Goal: Consume media (video, audio): Consume media (video, audio)

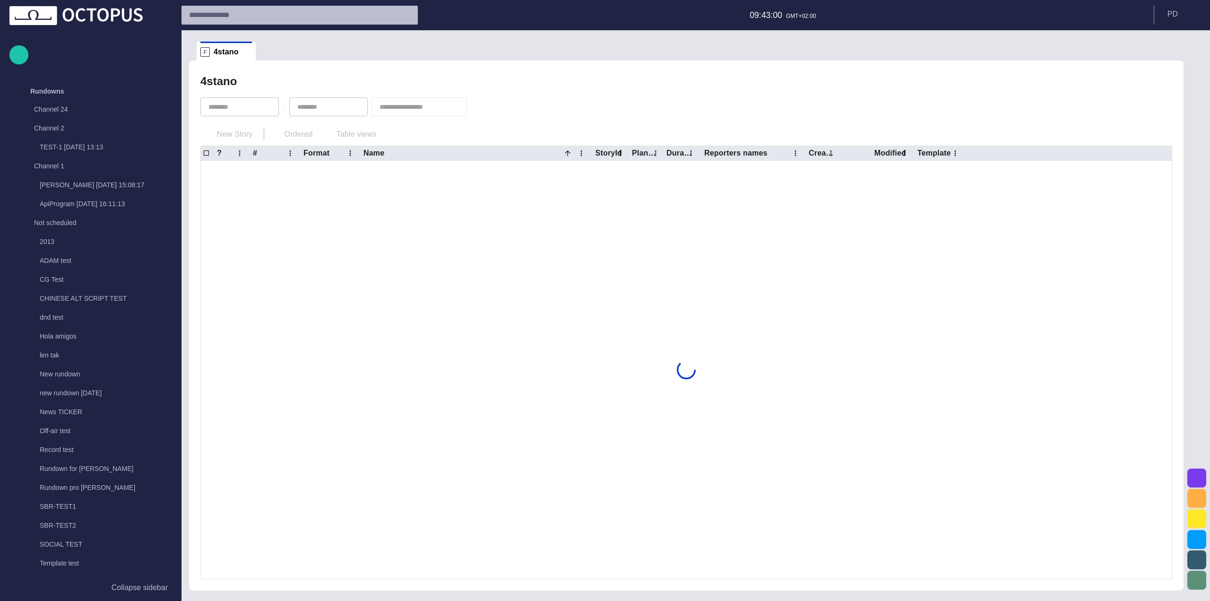
scroll to position [487, 0]
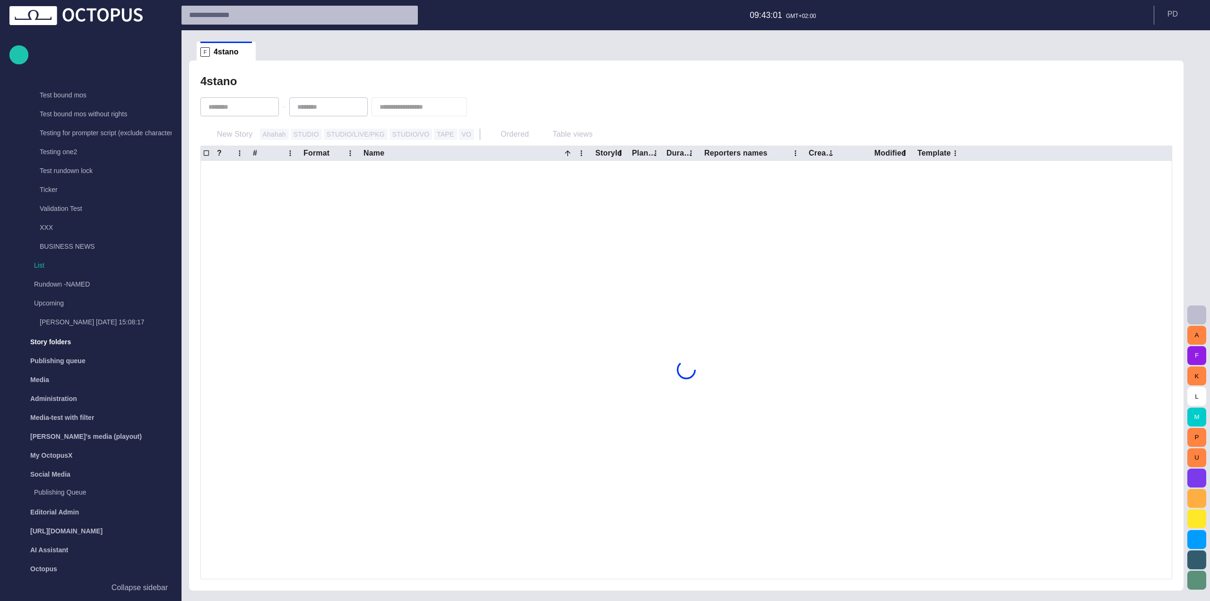
click at [1191, 315] on span "button" at bounding box center [1196, 314] width 11 height 11
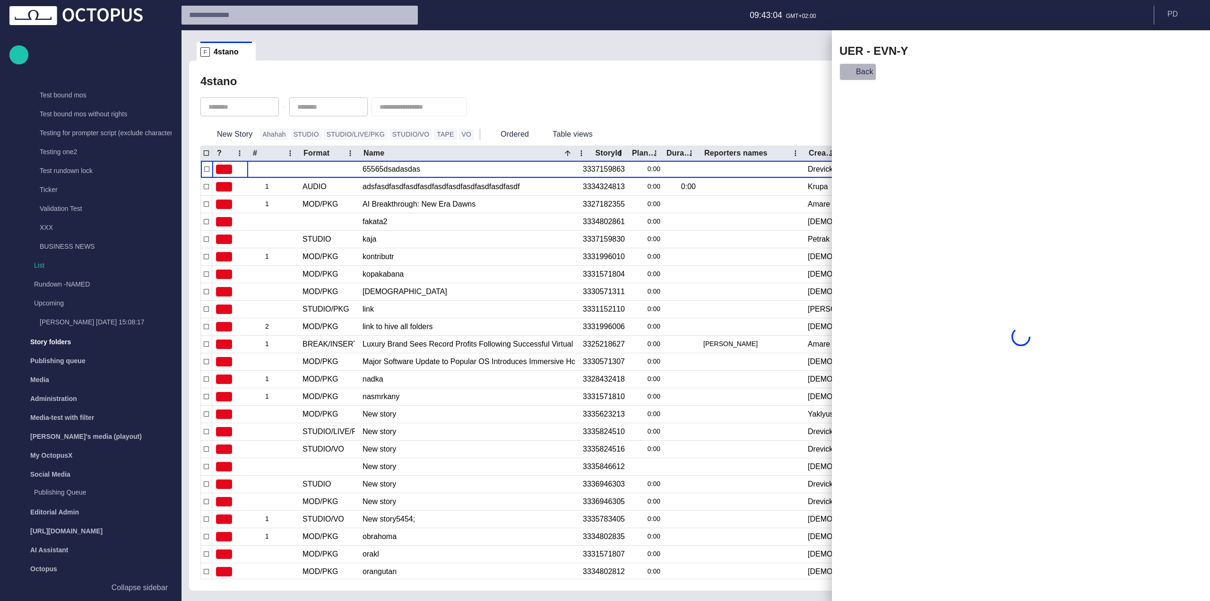
click at [857, 78] on button "Back" at bounding box center [857, 71] width 37 height 17
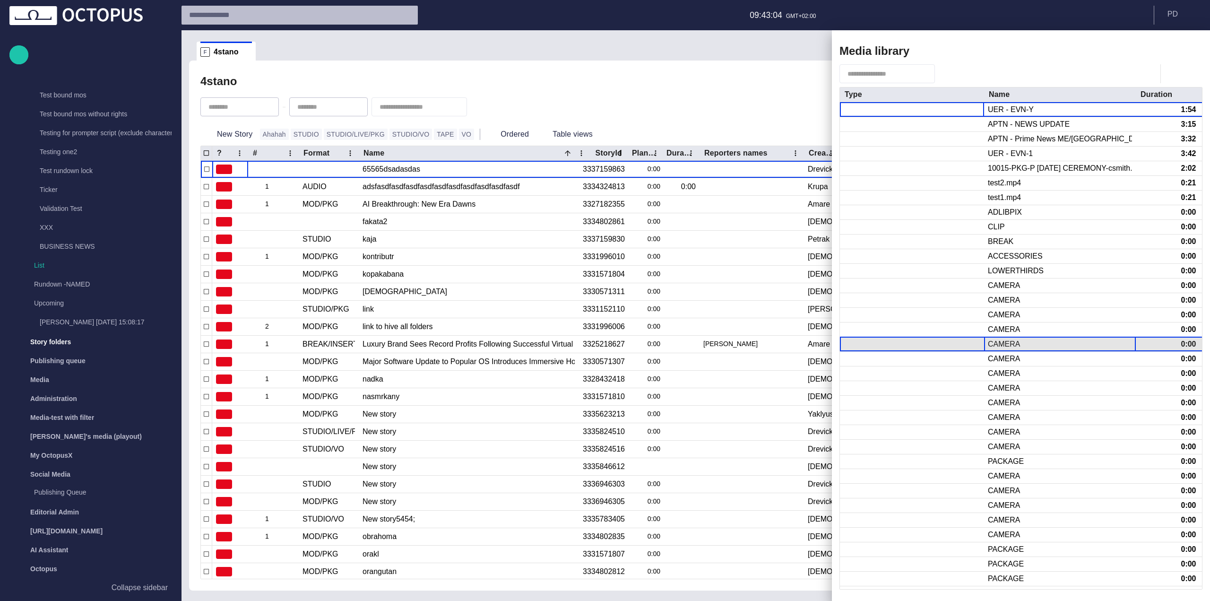
click at [1013, 342] on div "CAMERA" at bounding box center [1003, 344] width 32 height 10
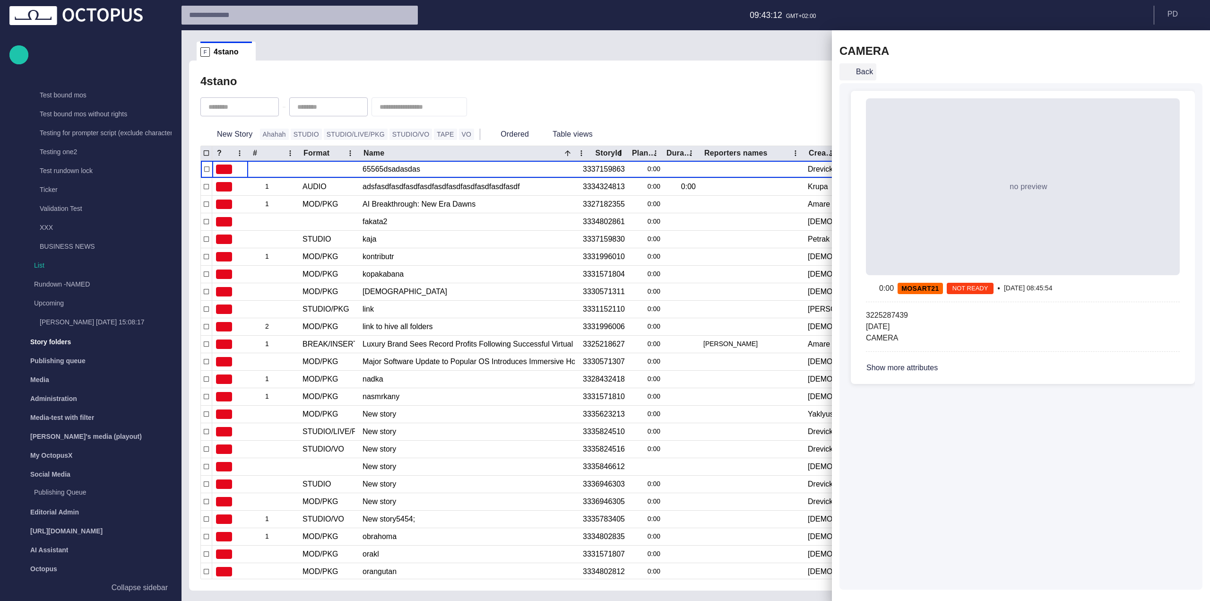
click at [857, 70] on button "Back" at bounding box center [857, 71] width 37 height 17
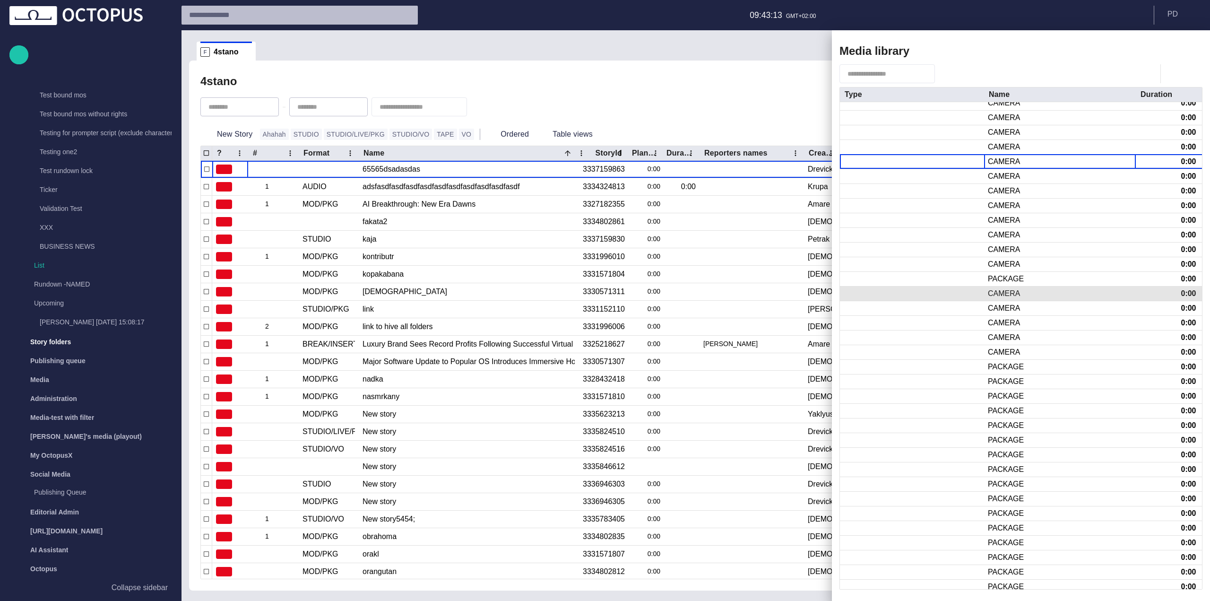
scroll to position [181, 0]
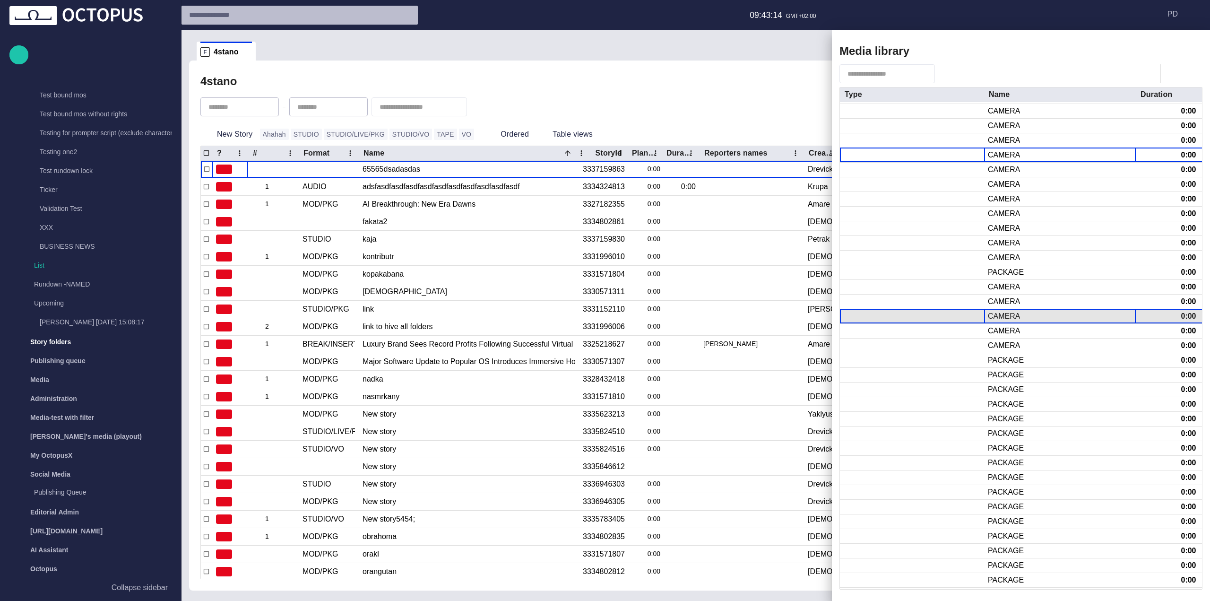
click at [989, 310] on div "CAMERA" at bounding box center [1060, 316] width 152 height 14
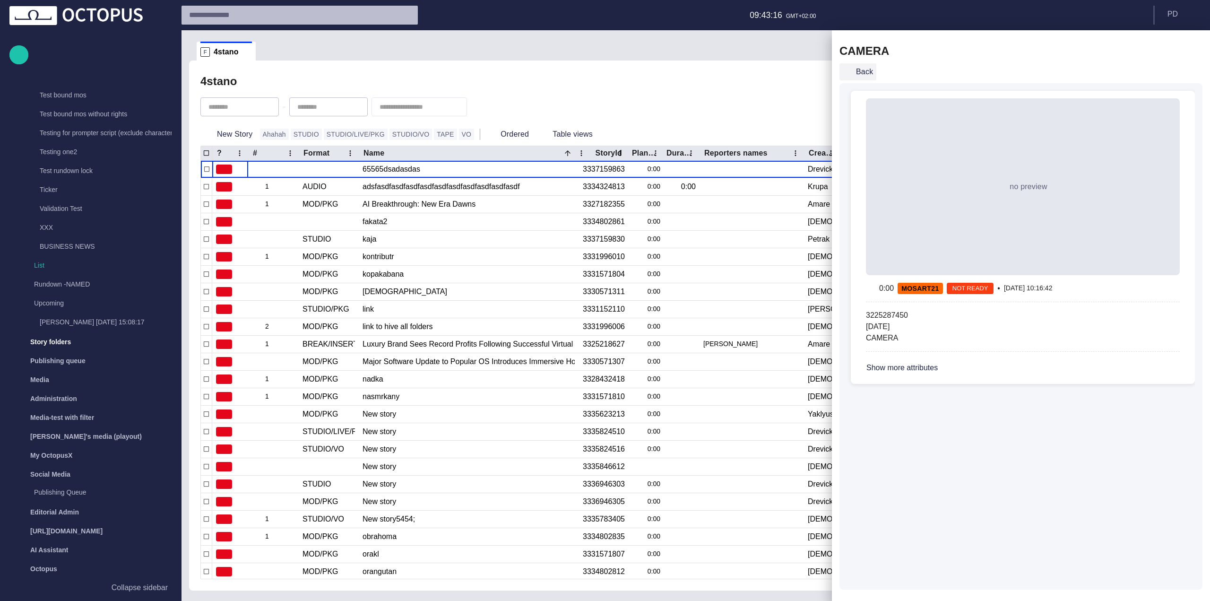
click at [854, 80] on button "Back" at bounding box center [857, 71] width 37 height 17
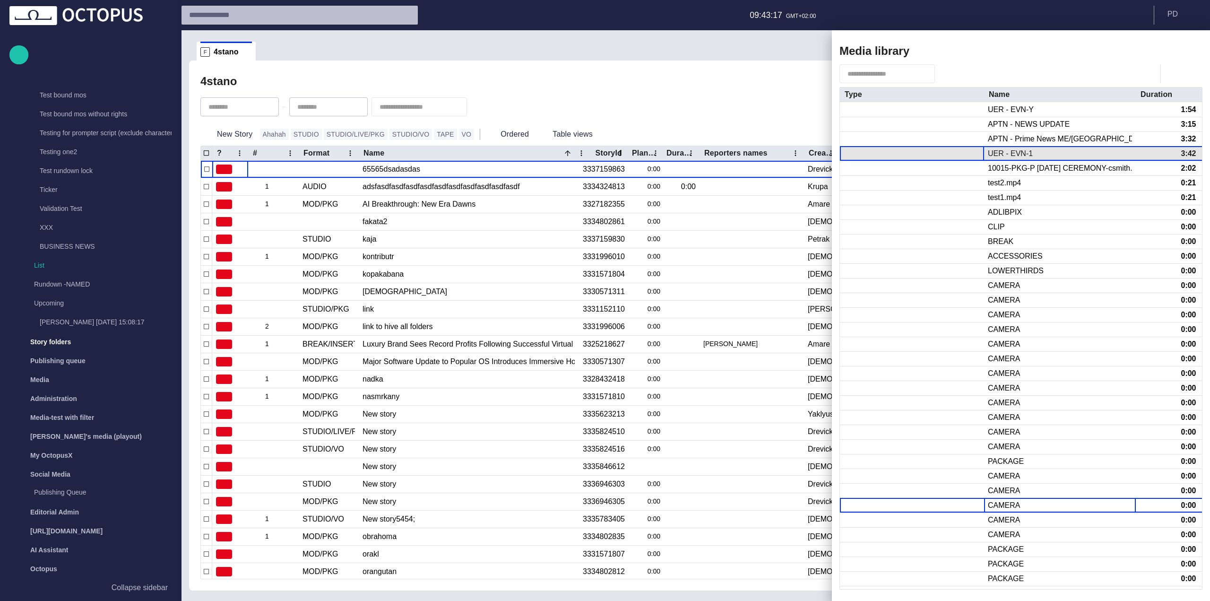
click at [944, 155] on div at bounding box center [912, 153] width 144 height 14
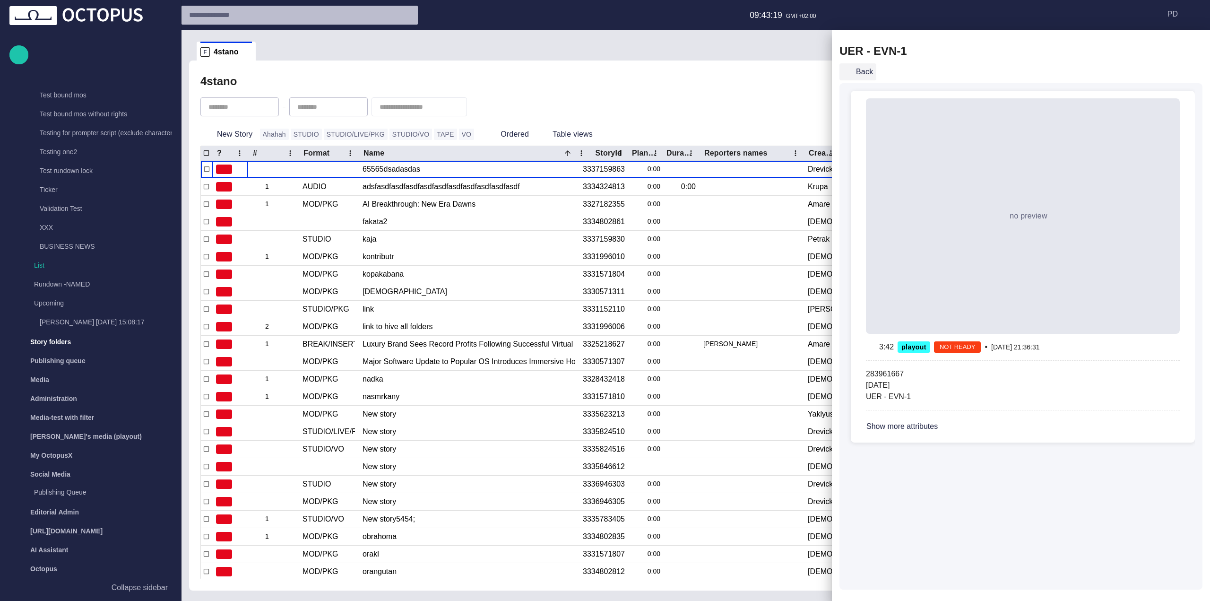
click at [859, 74] on button "Back" at bounding box center [857, 71] width 37 height 17
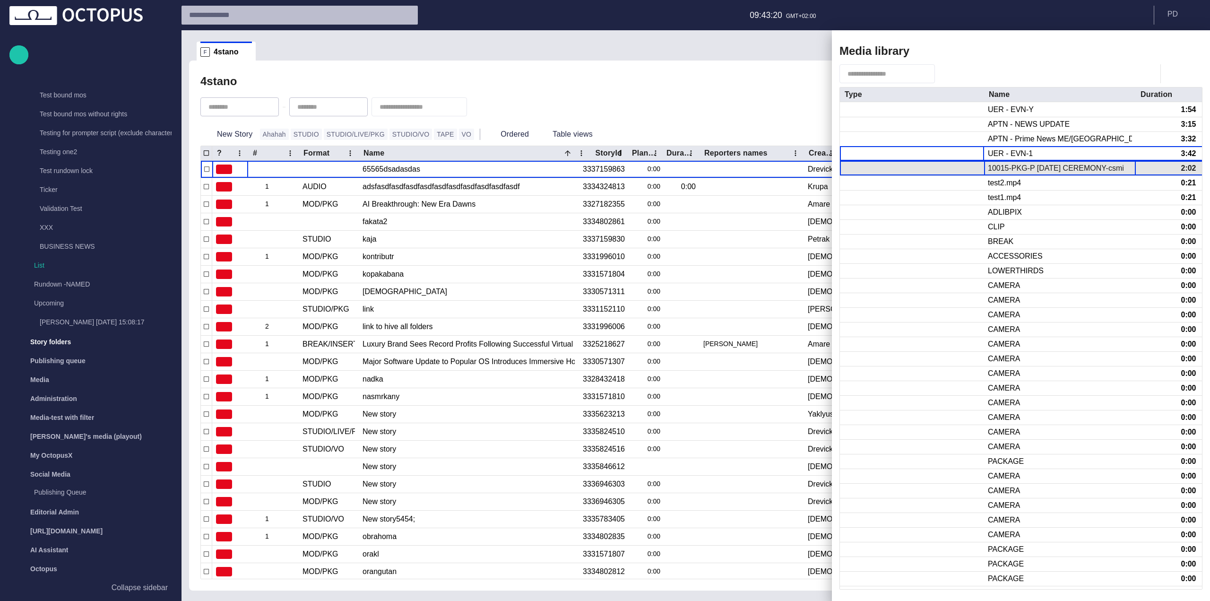
click at [1001, 172] on div "10015-PKG-P [DATE] CEREMONY-csmith.mp4" at bounding box center [1059, 168] width 144 height 10
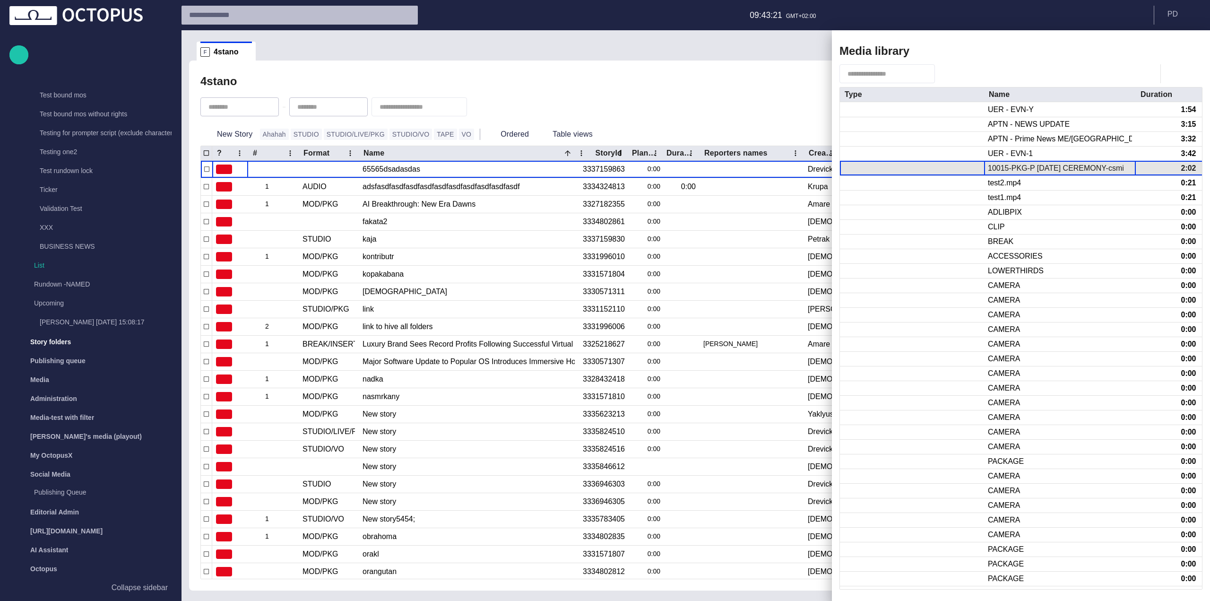
click at [1001, 172] on div "10015-PKG-P [DATE] CEREMONY-csmith.mp4" at bounding box center [1059, 168] width 144 height 10
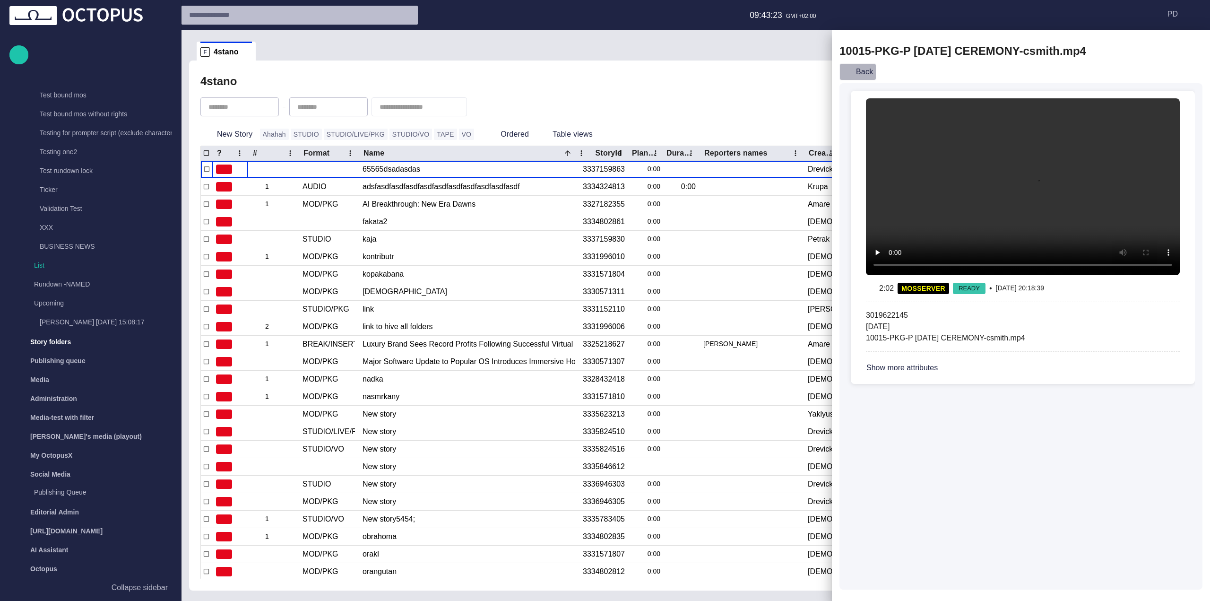
click at [860, 71] on button "Back" at bounding box center [857, 71] width 37 height 17
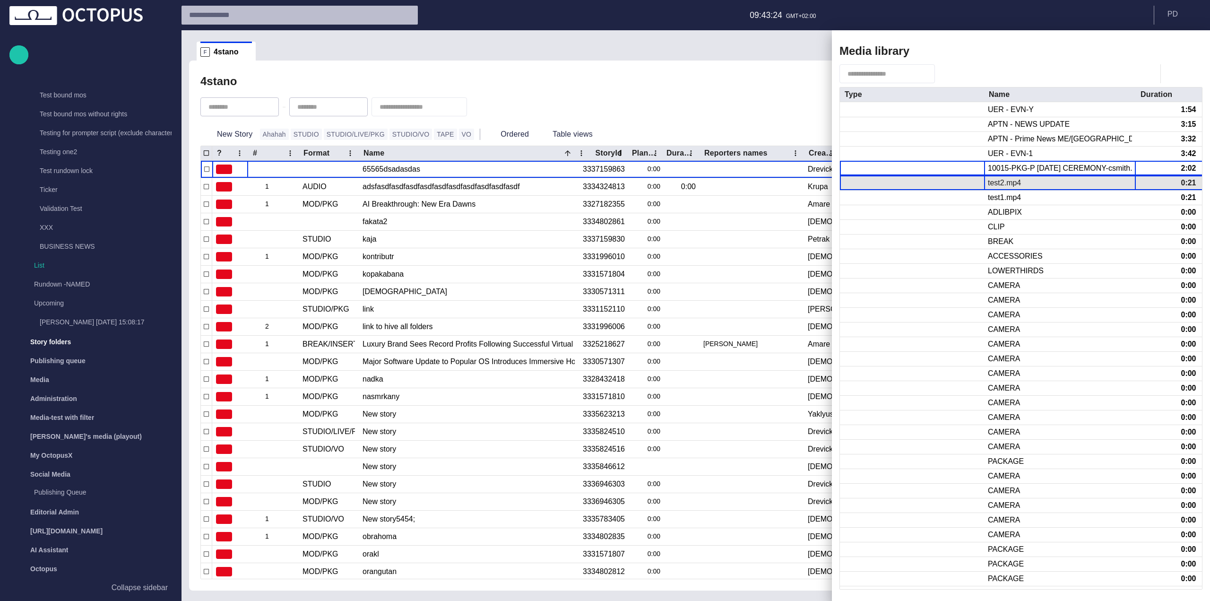
click at [995, 183] on div "test2.mp4" at bounding box center [1003, 183] width 33 height 10
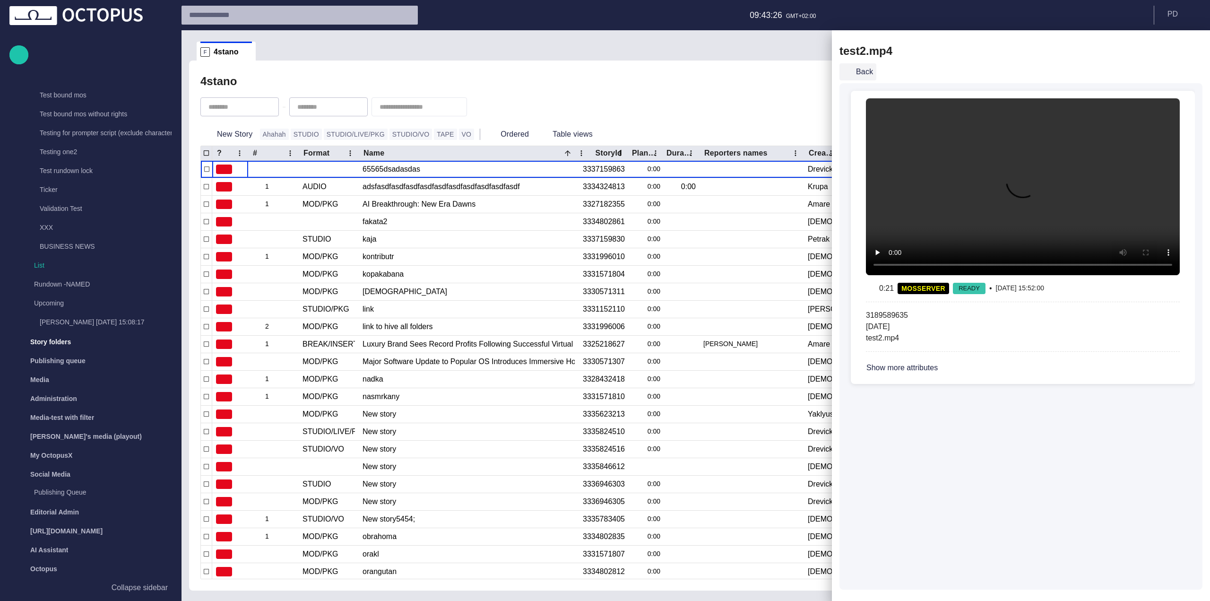
click at [864, 76] on button "Back" at bounding box center [857, 71] width 37 height 17
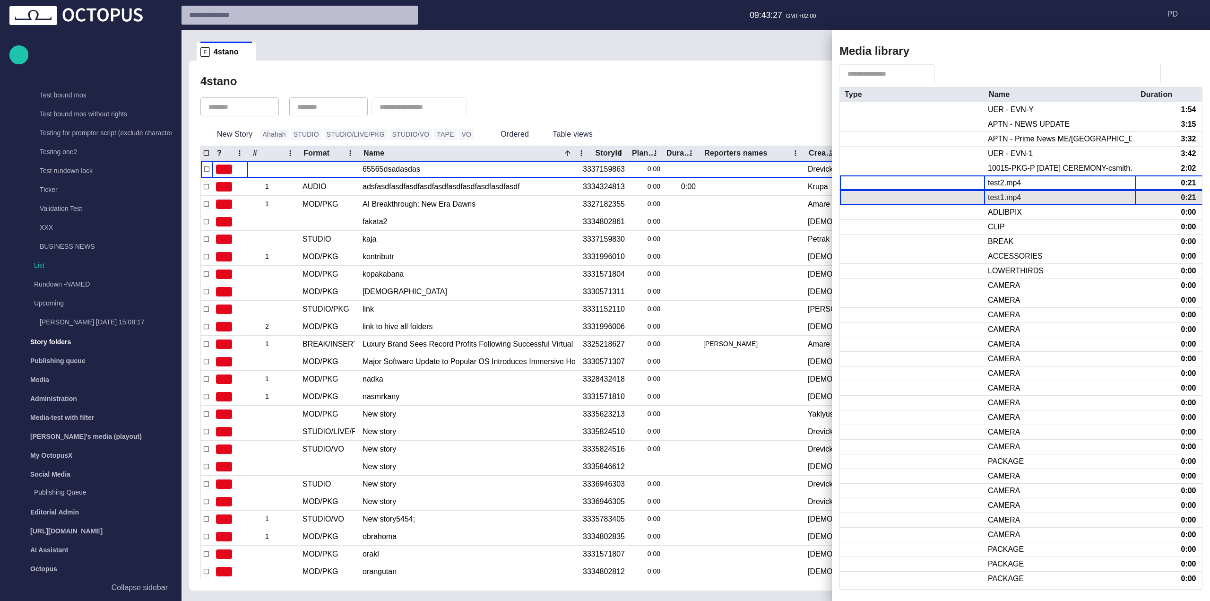
click at [1004, 195] on div "test1.mp4" at bounding box center [1003, 197] width 33 height 10
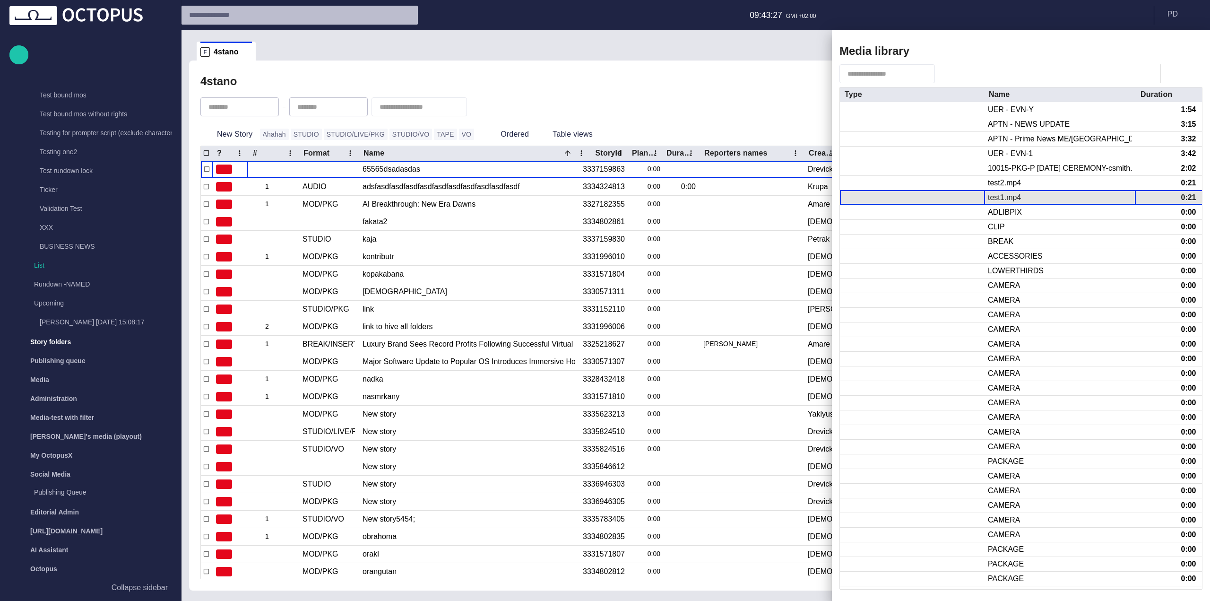
click at [1004, 195] on div "test1.mp4" at bounding box center [1003, 197] width 33 height 10
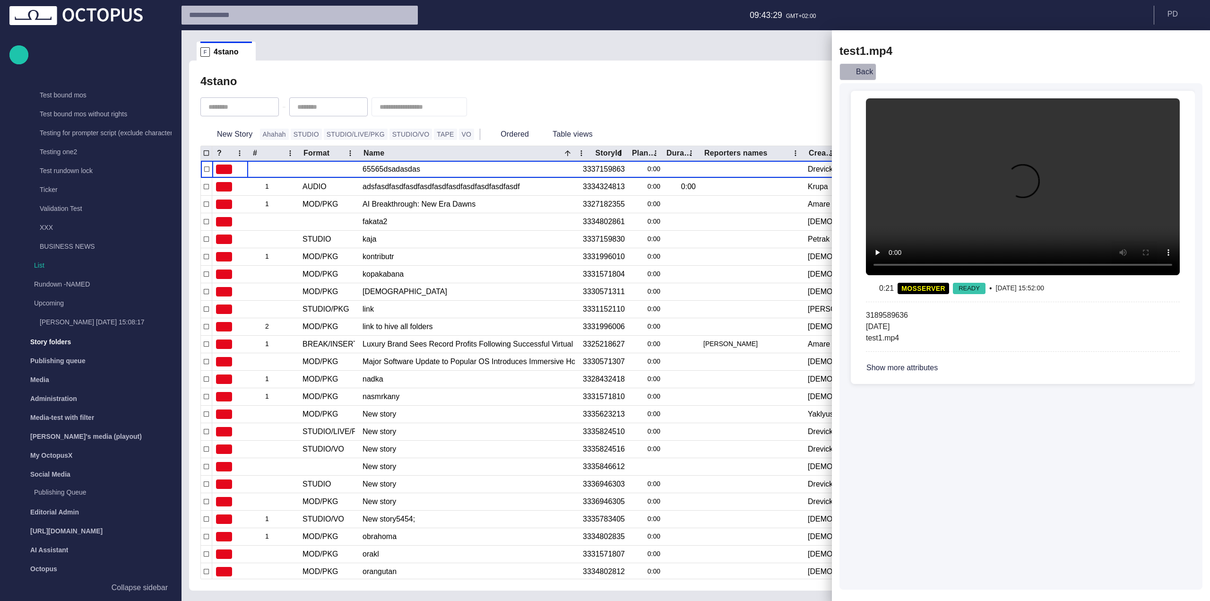
click at [858, 77] on button "Back" at bounding box center [857, 71] width 37 height 17
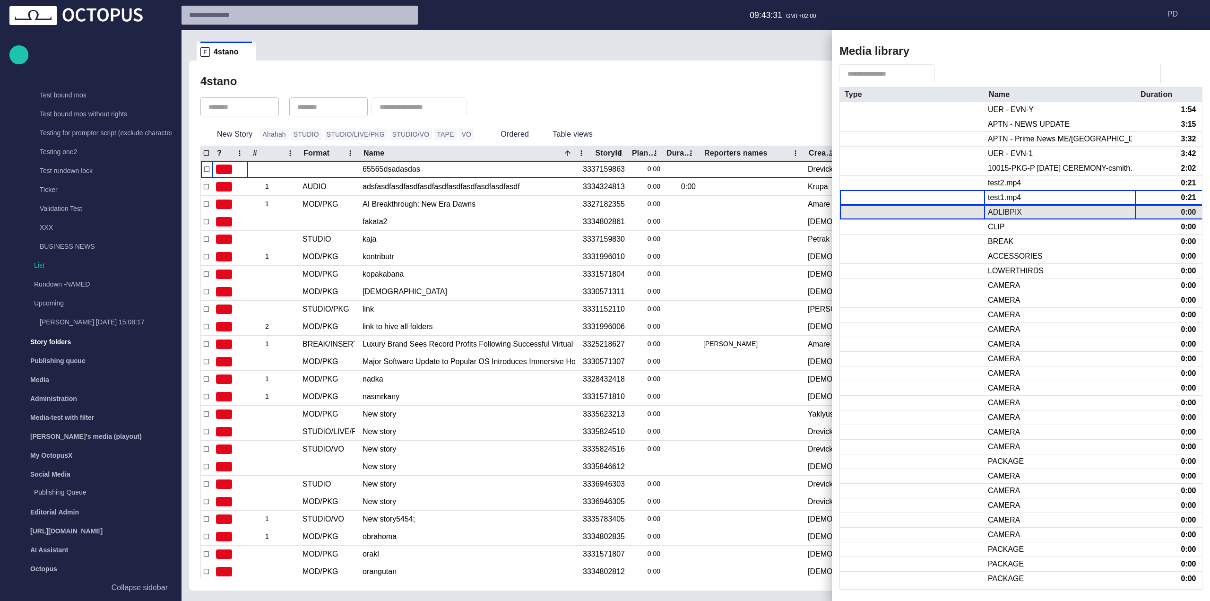
click at [990, 215] on div "ADLIBPIX" at bounding box center [1004, 212] width 34 height 10
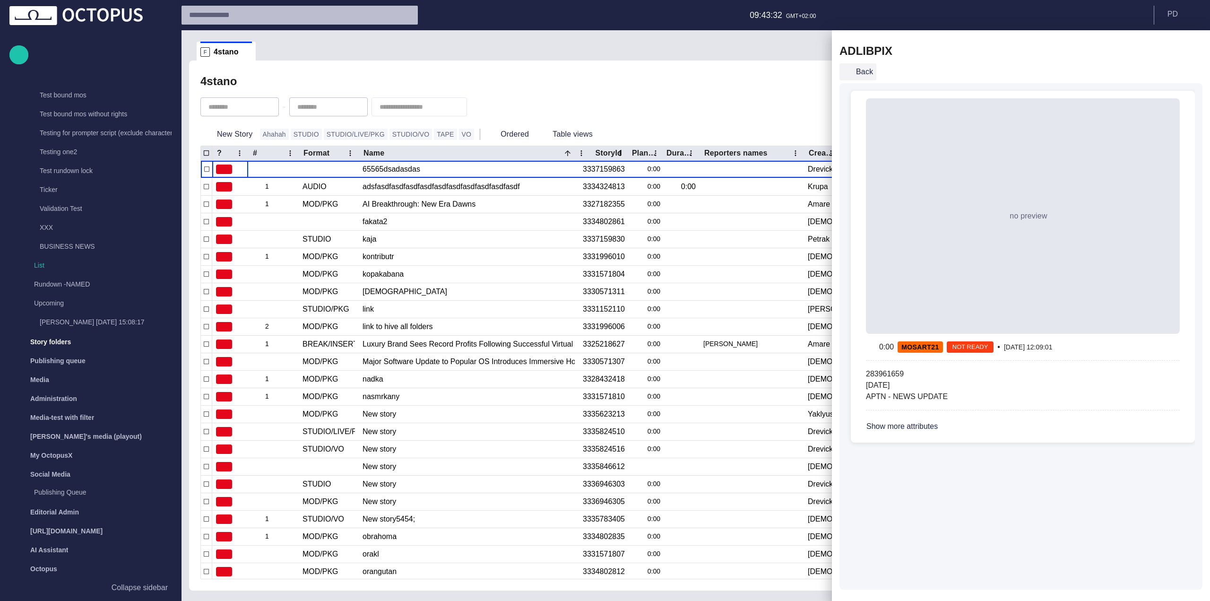
click at [852, 76] on button "Back" at bounding box center [857, 71] width 37 height 17
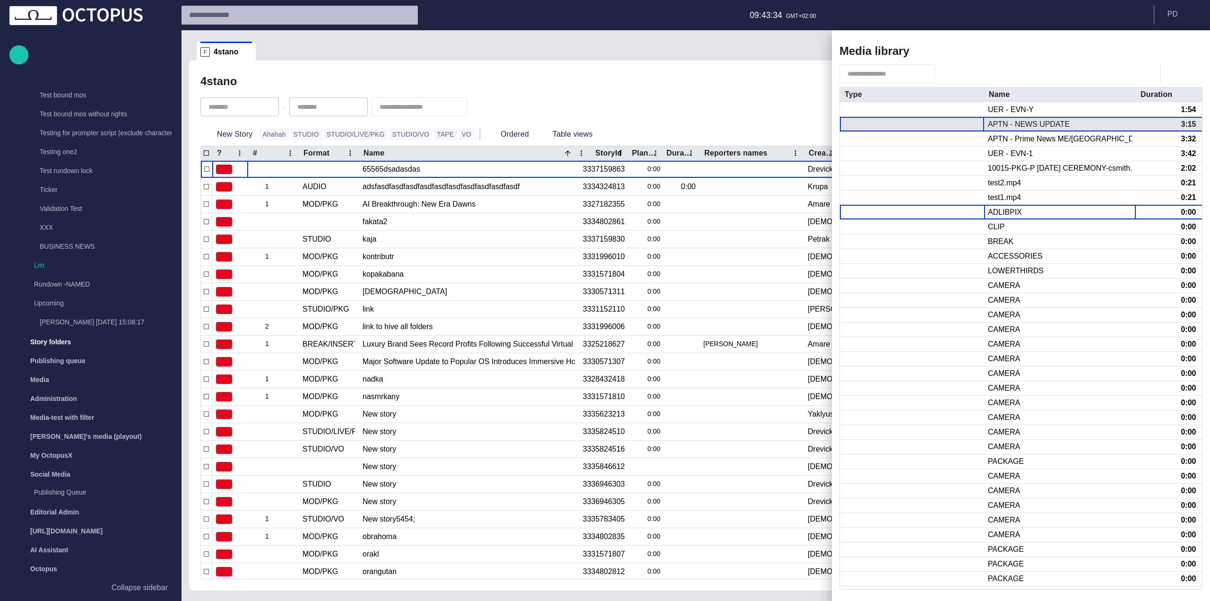
click at [939, 120] on div at bounding box center [912, 124] width 144 height 14
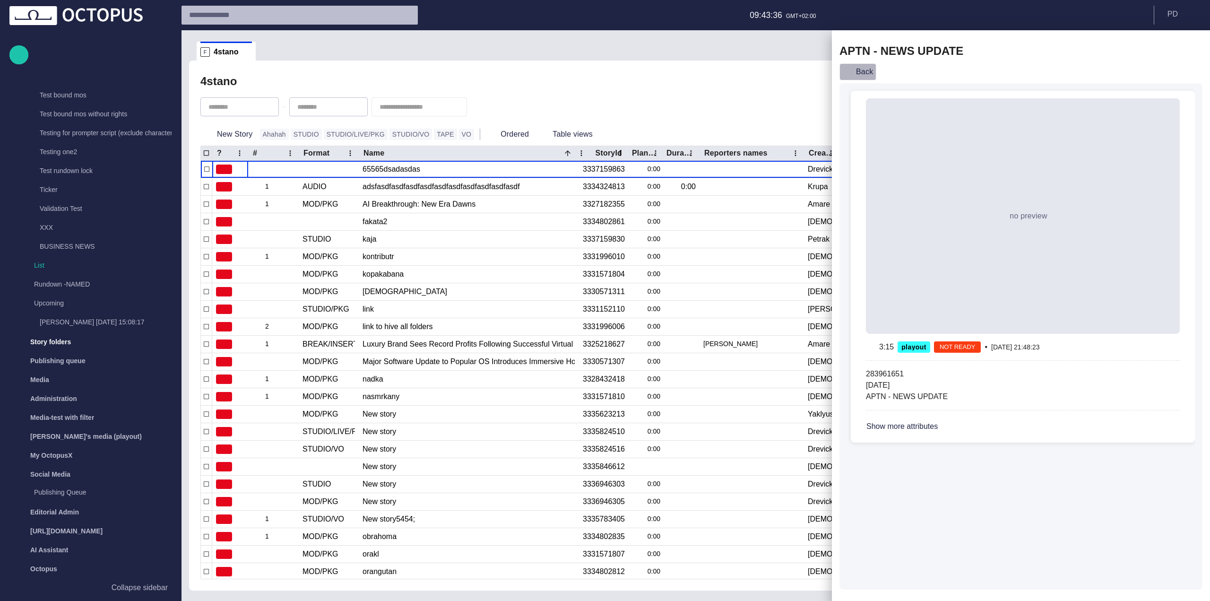
click at [868, 73] on button "Back" at bounding box center [857, 71] width 37 height 17
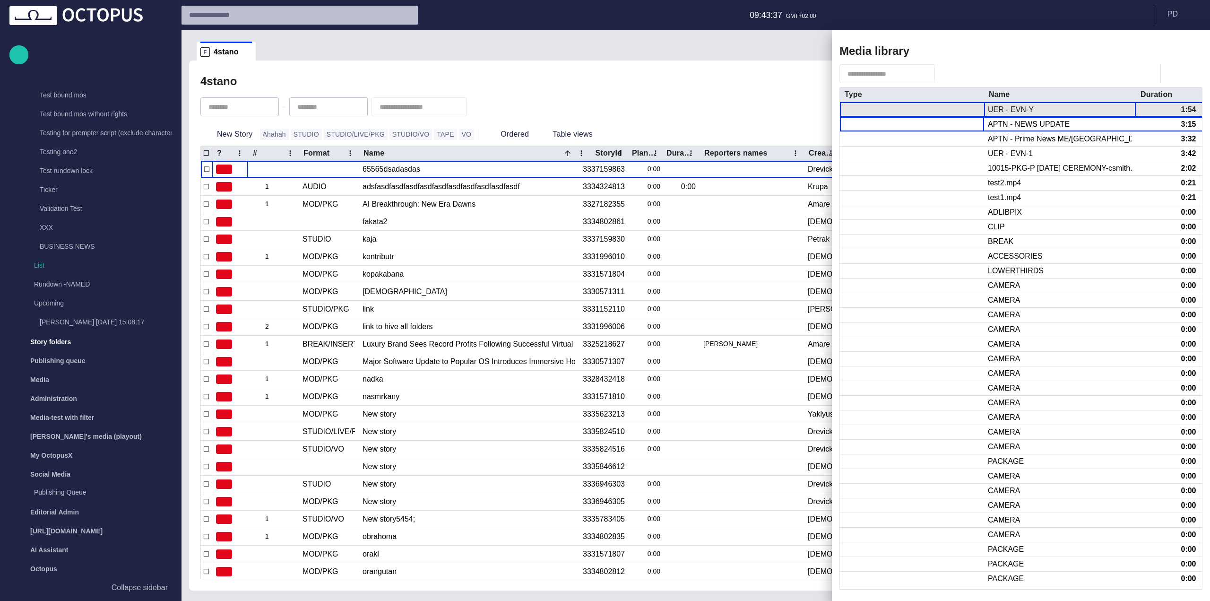
click at [986, 115] on div "UER - EVN-Y" at bounding box center [1060, 109] width 152 height 15
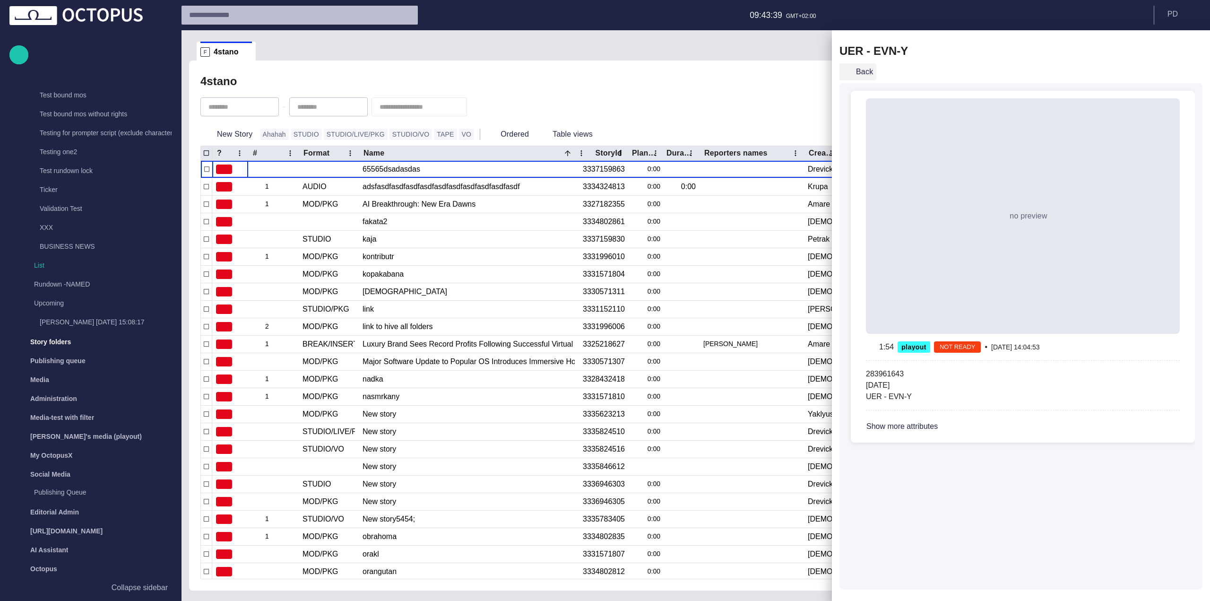
click at [867, 68] on button "Back" at bounding box center [857, 71] width 37 height 17
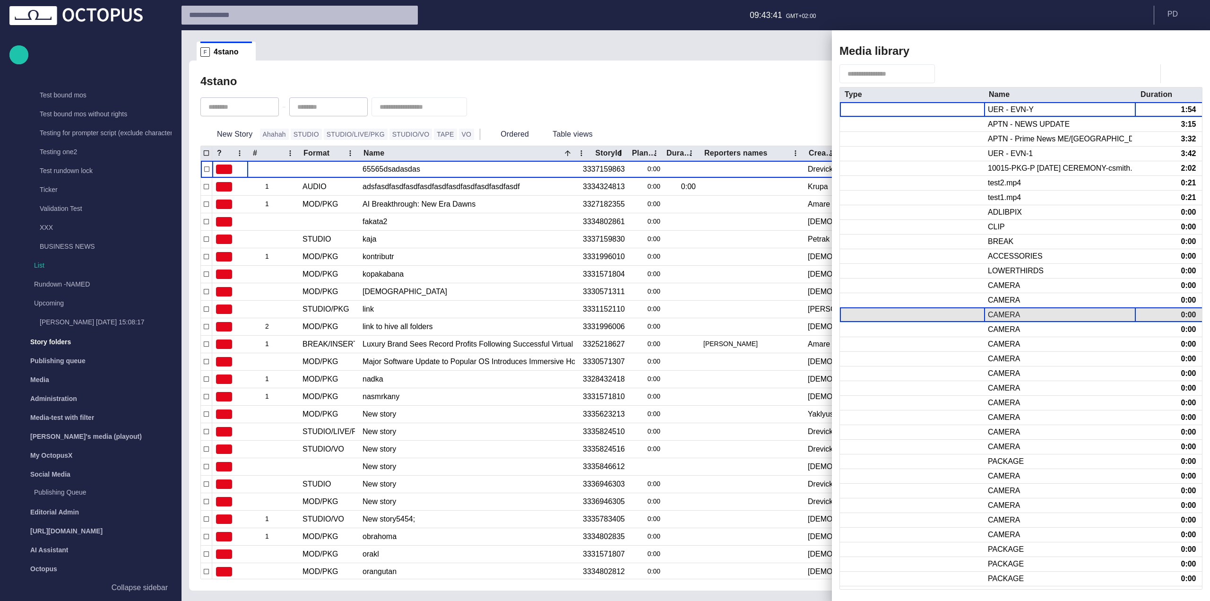
click at [1001, 318] on div "CAMERA" at bounding box center [1003, 314] width 32 height 10
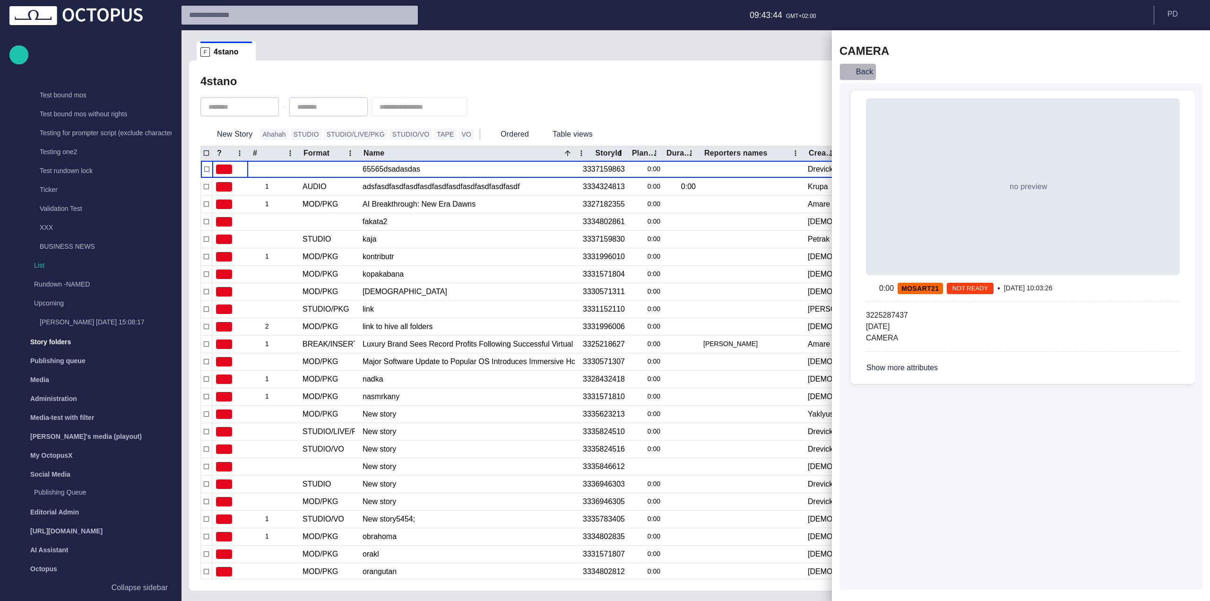
click at [856, 77] on button "Back" at bounding box center [857, 71] width 37 height 17
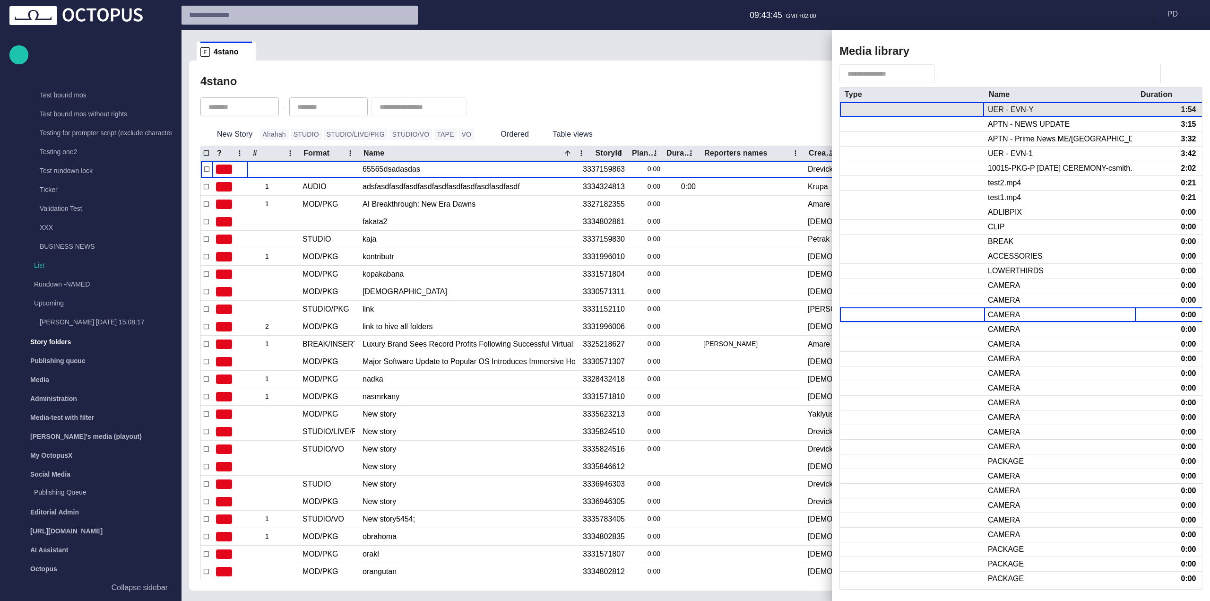
click at [958, 111] on div at bounding box center [912, 109] width 144 height 15
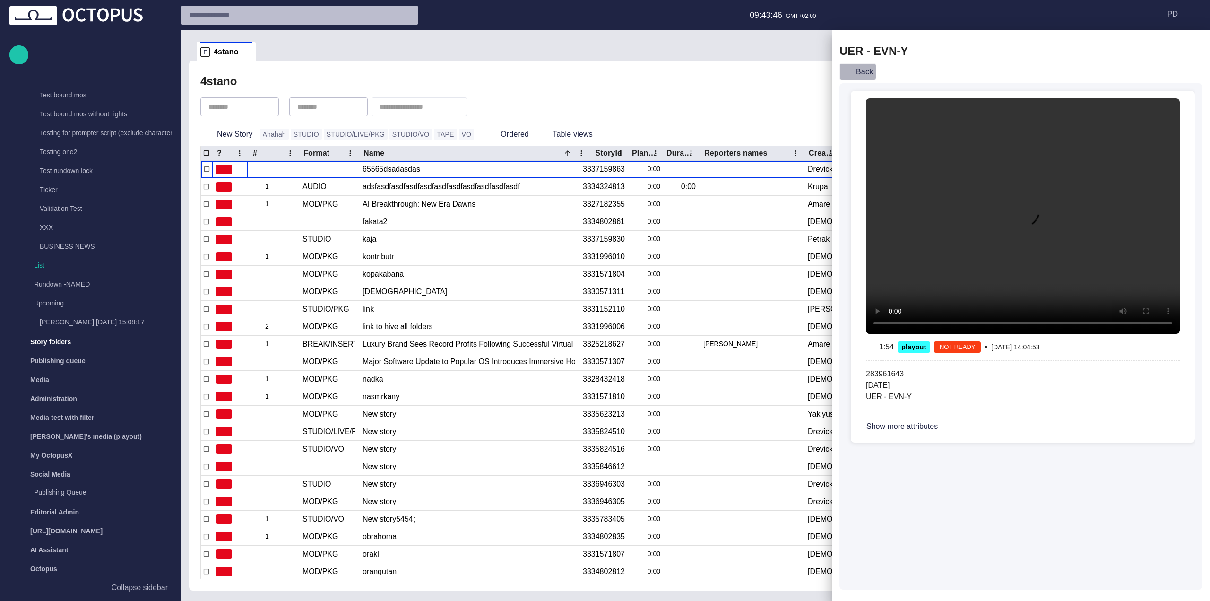
click at [854, 70] on button "Back" at bounding box center [857, 71] width 37 height 17
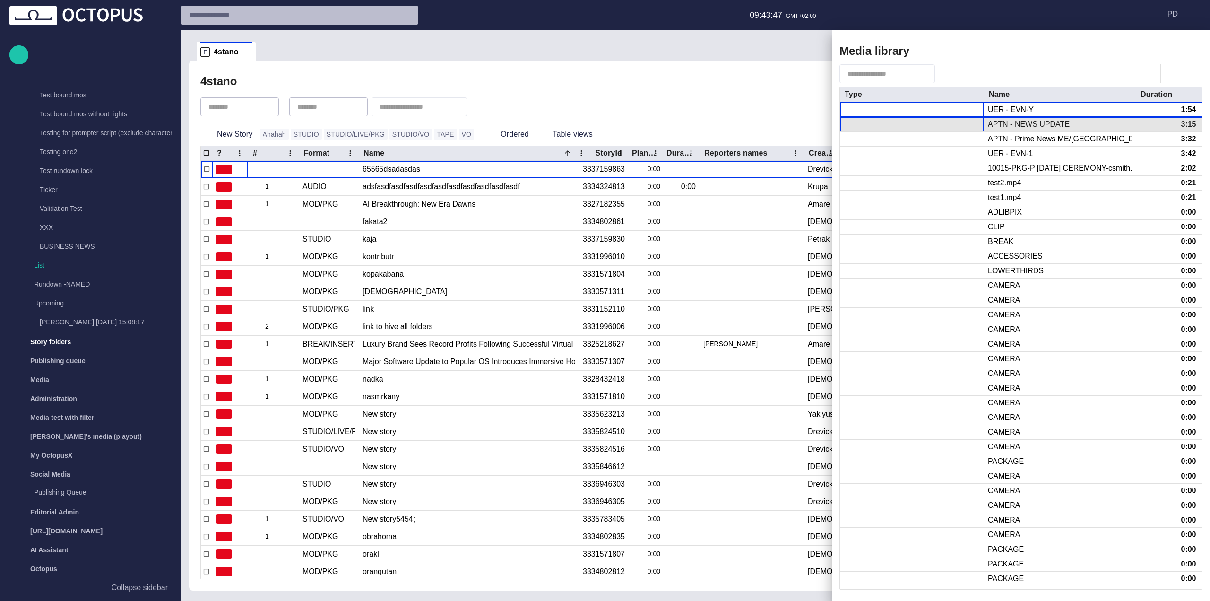
click at [953, 121] on div at bounding box center [912, 124] width 144 height 14
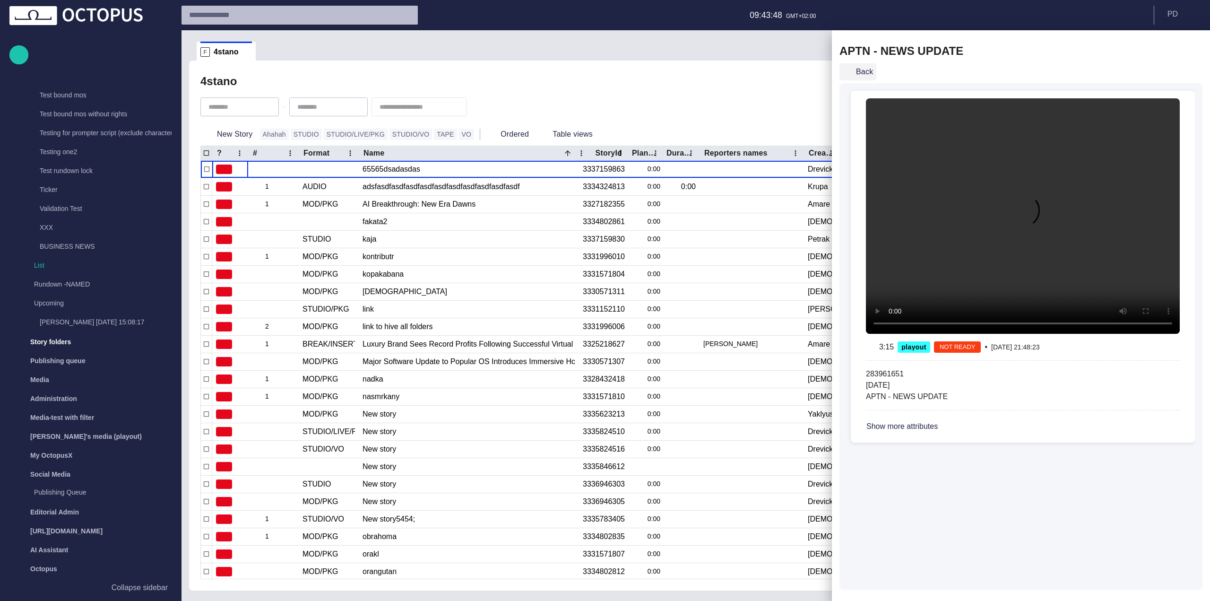
click at [865, 69] on button "Back" at bounding box center [857, 71] width 37 height 17
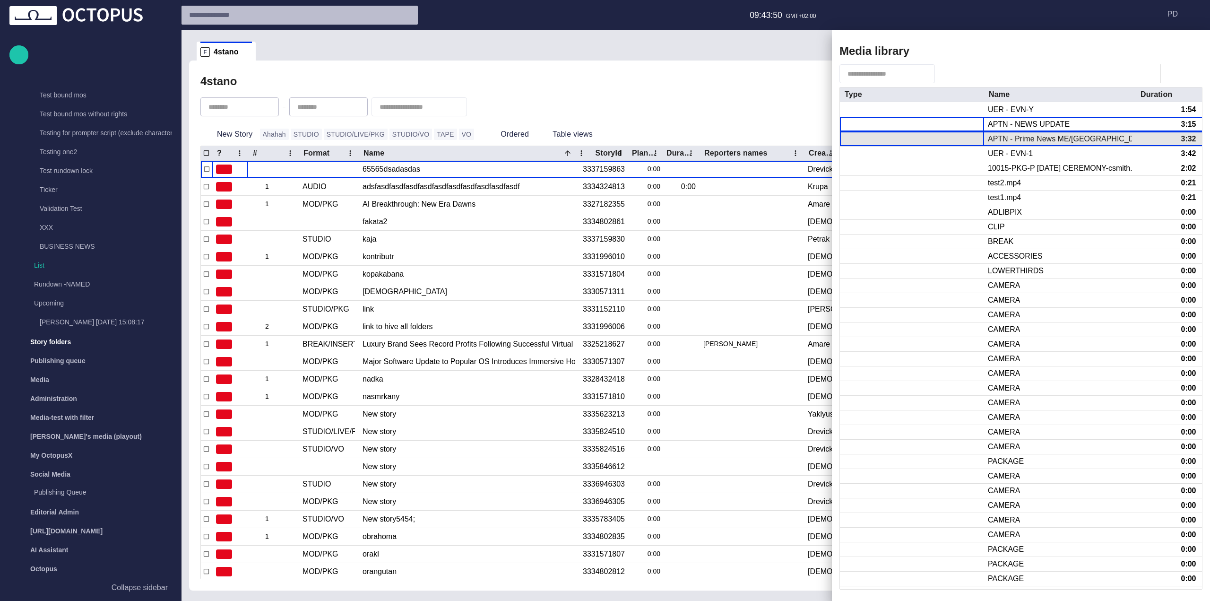
click at [977, 134] on div at bounding box center [912, 139] width 144 height 14
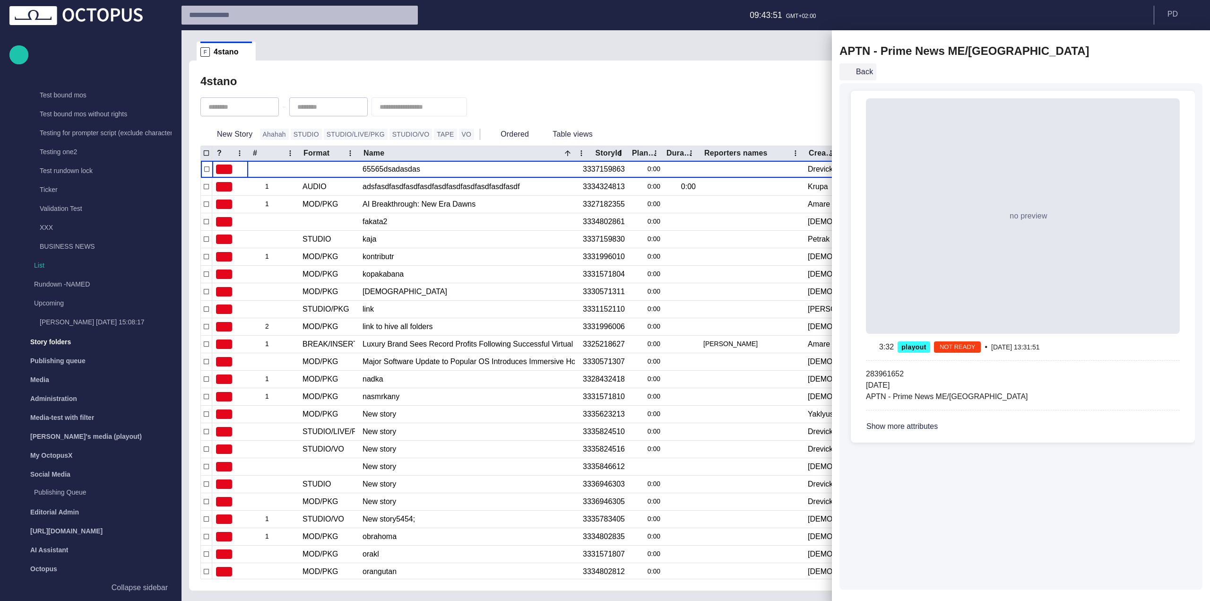
click at [863, 72] on button "Back" at bounding box center [857, 71] width 37 height 17
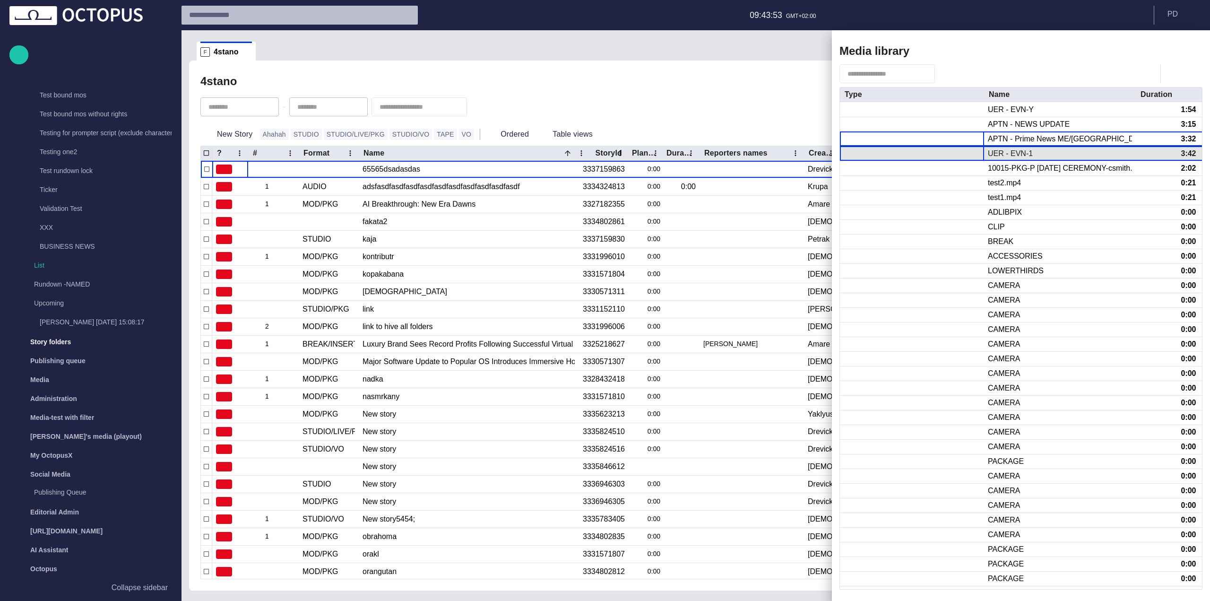
click at [983, 149] on div at bounding box center [912, 153] width 144 height 14
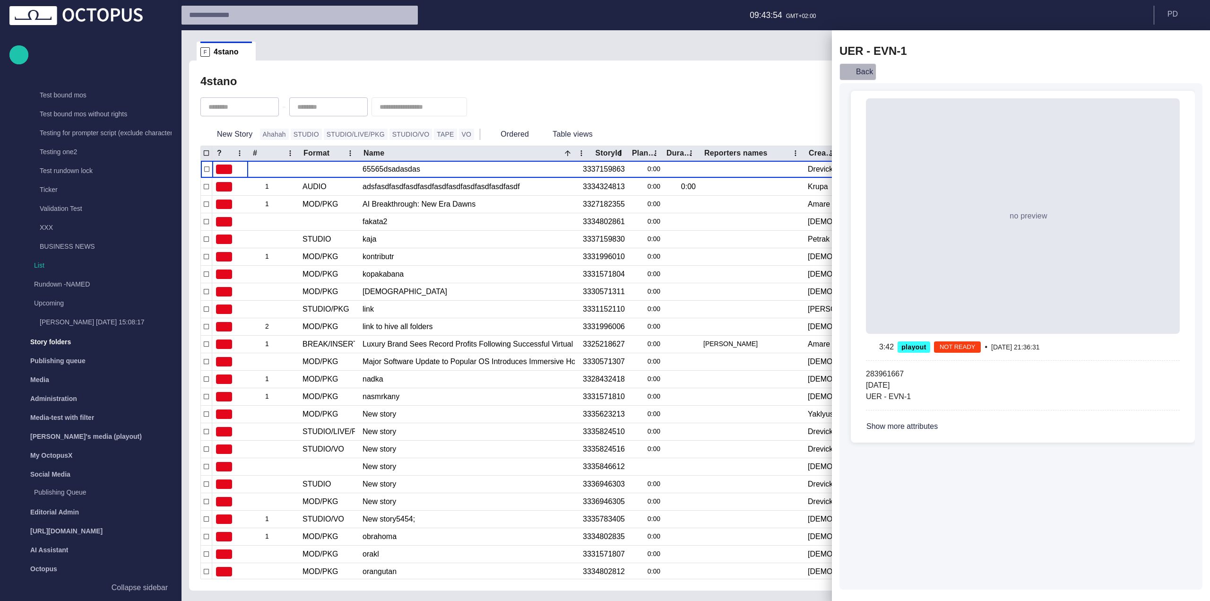
click at [854, 65] on button "Back" at bounding box center [857, 71] width 37 height 17
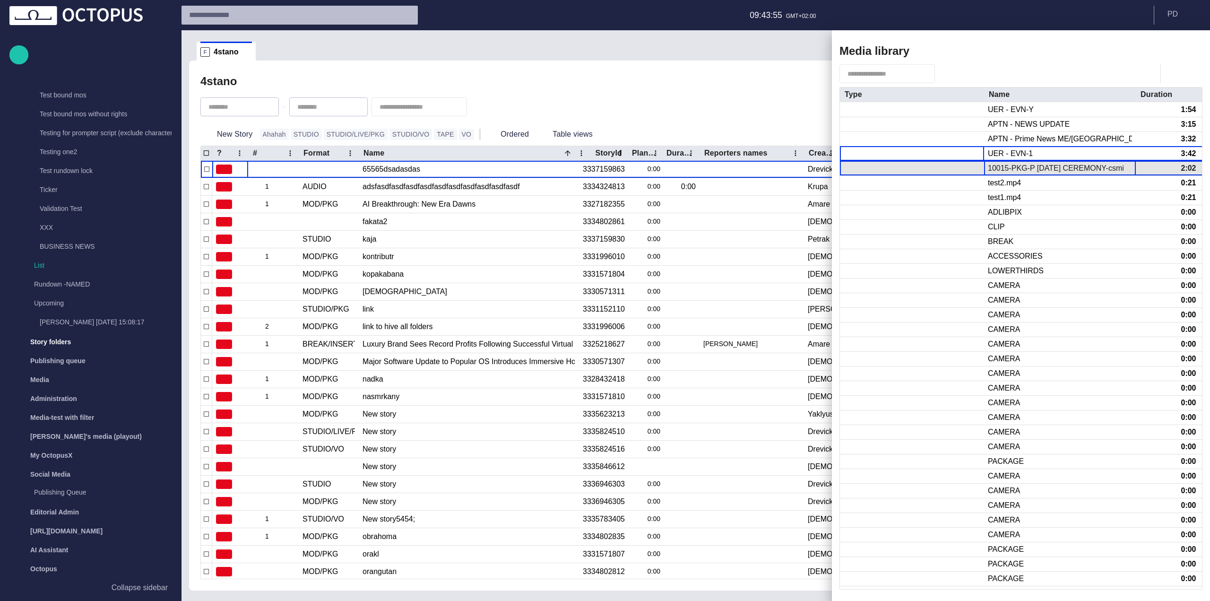
click at [1000, 173] on div "10015-PKG-P [DATE] CEREMONY-csmith.mp4" at bounding box center [1059, 168] width 144 height 10
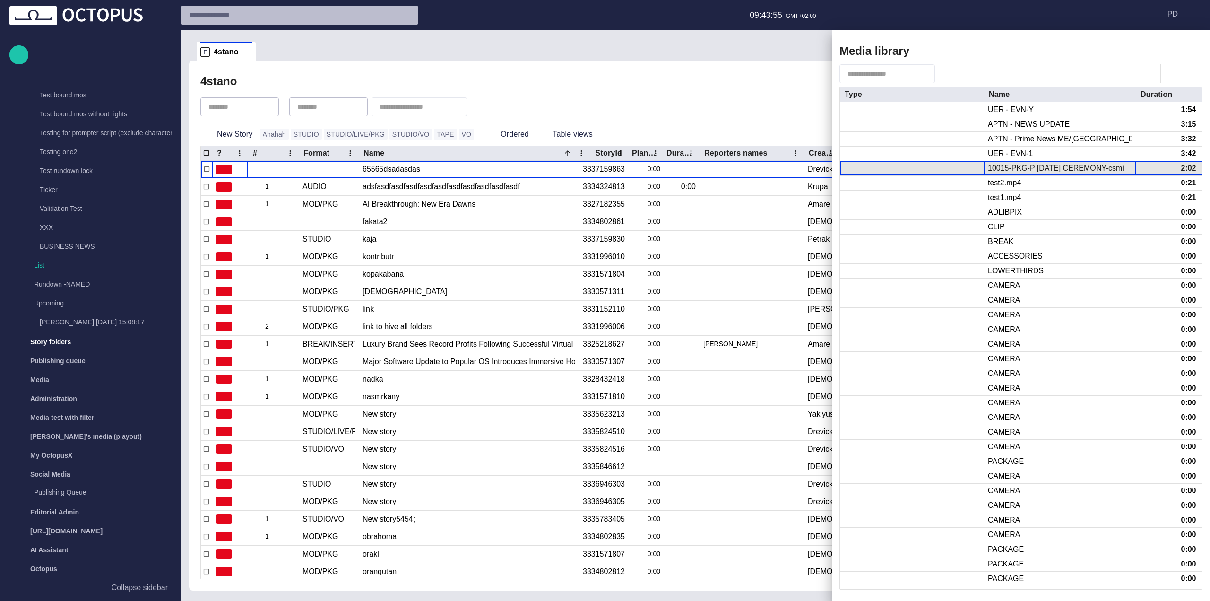
click at [1000, 173] on div "10015-PKG-P [DATE] CEREMONY-csmith.mp4" at bounding box center [1059, 168] width 144 height 10
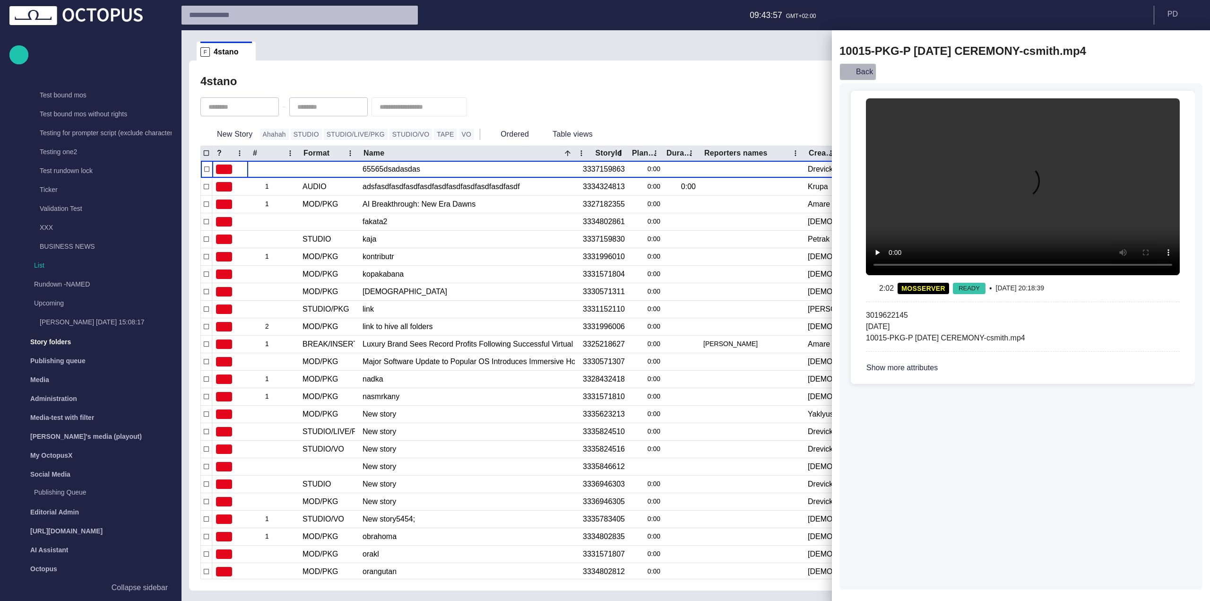
click at [858, 73] on button "Back" at bounding box center [857, 71] width 37 height 17
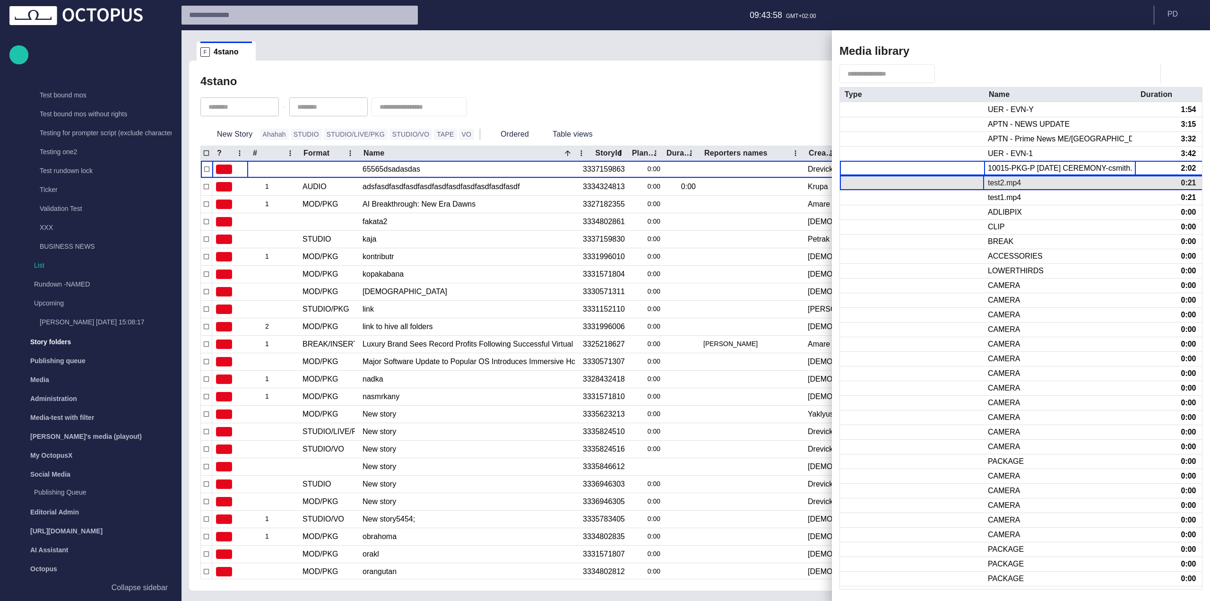
click at [982, 180] on div at bounding box center [912, 183] width 144 height 14
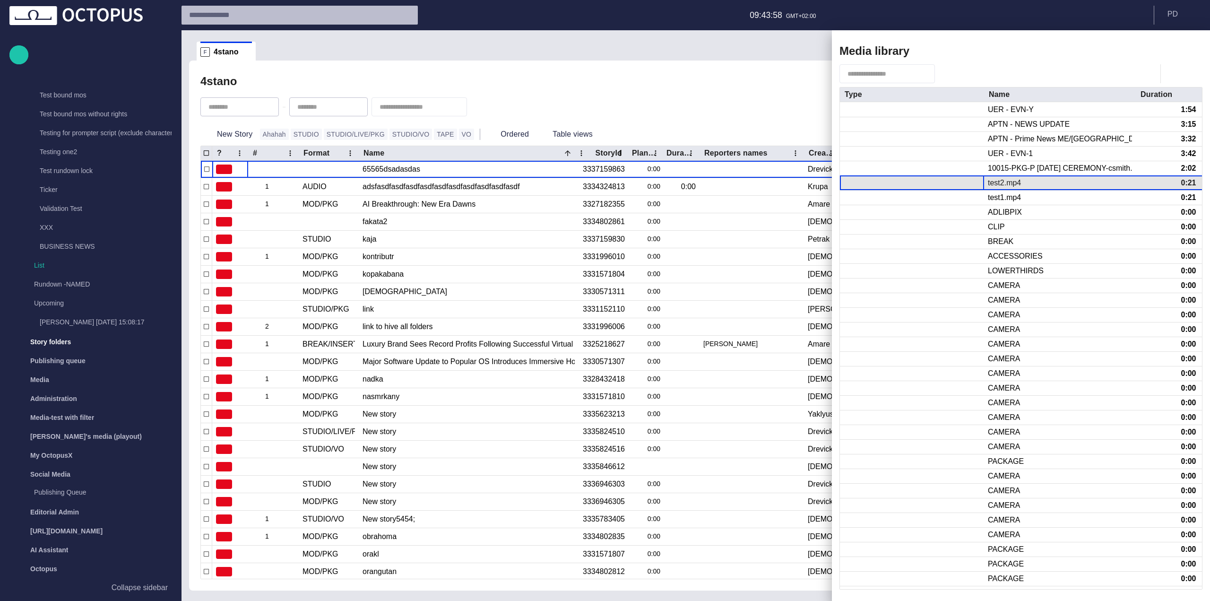
click at [982, 180] on div at bounding box center [912, 183] width 144 height 14
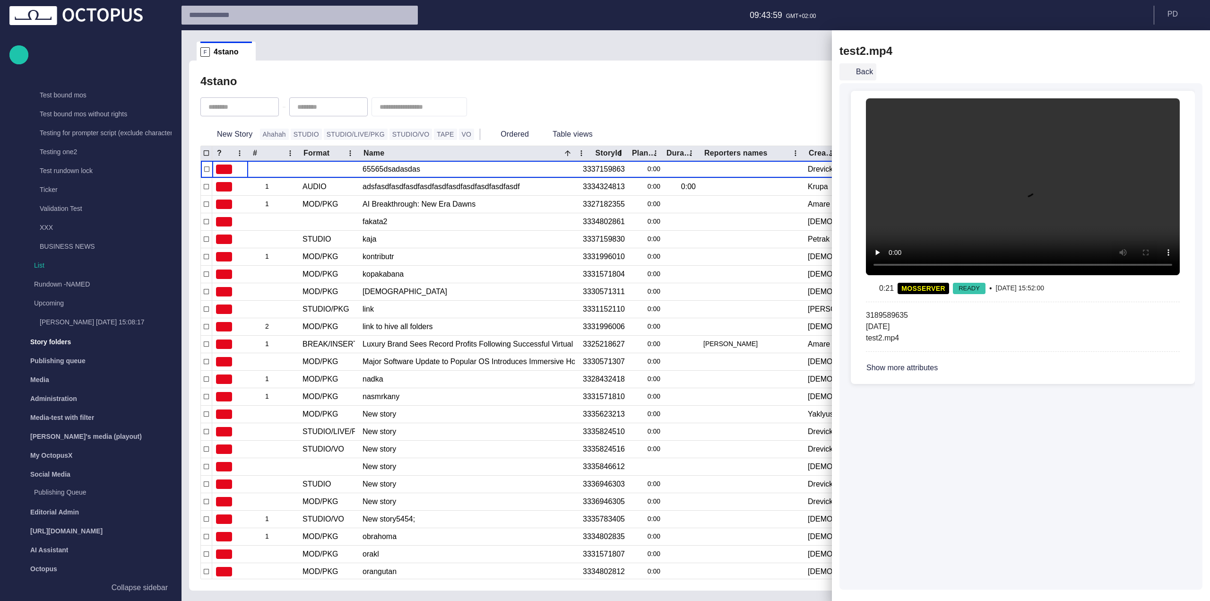
click at [865, 70] on button "Back" at bounding box center [857, 71] width 37 height 17
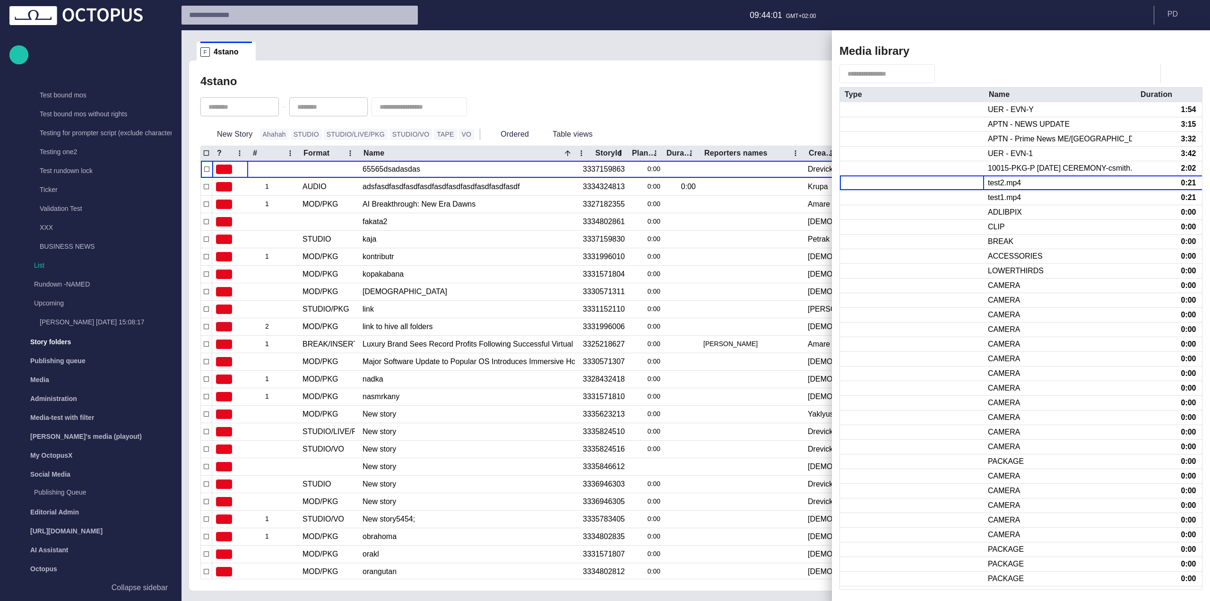
click at [708, 41] on div at bounding box center [605, 300] width 1210 height 601
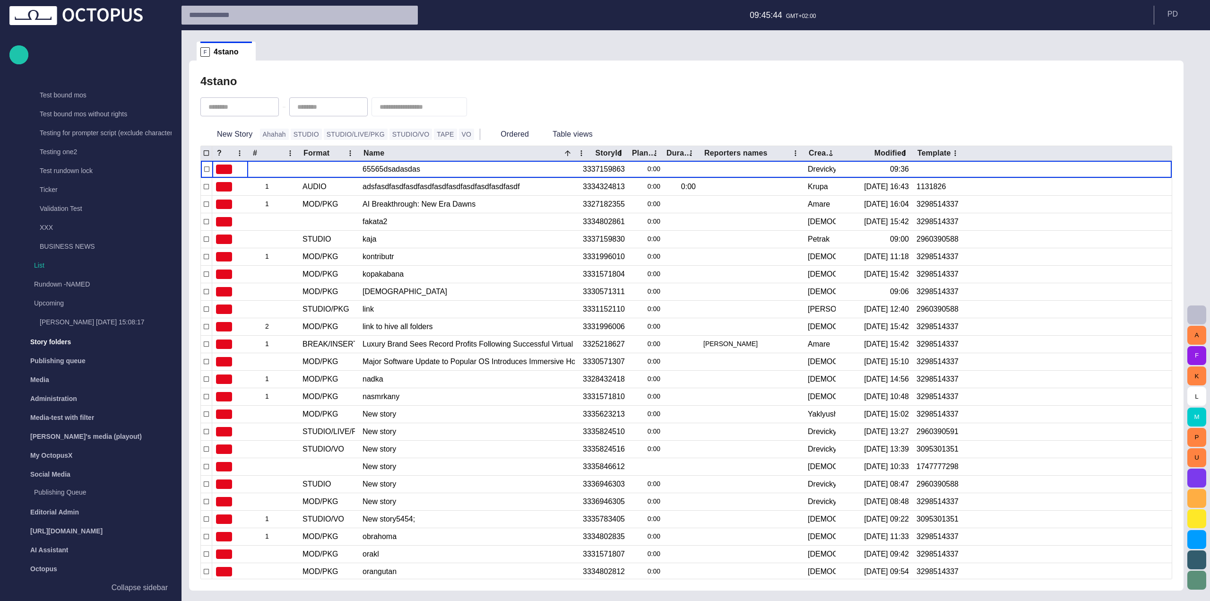
click at [1197, 317] on span "button" at bounding box center [1196, 314] width 11 height 11
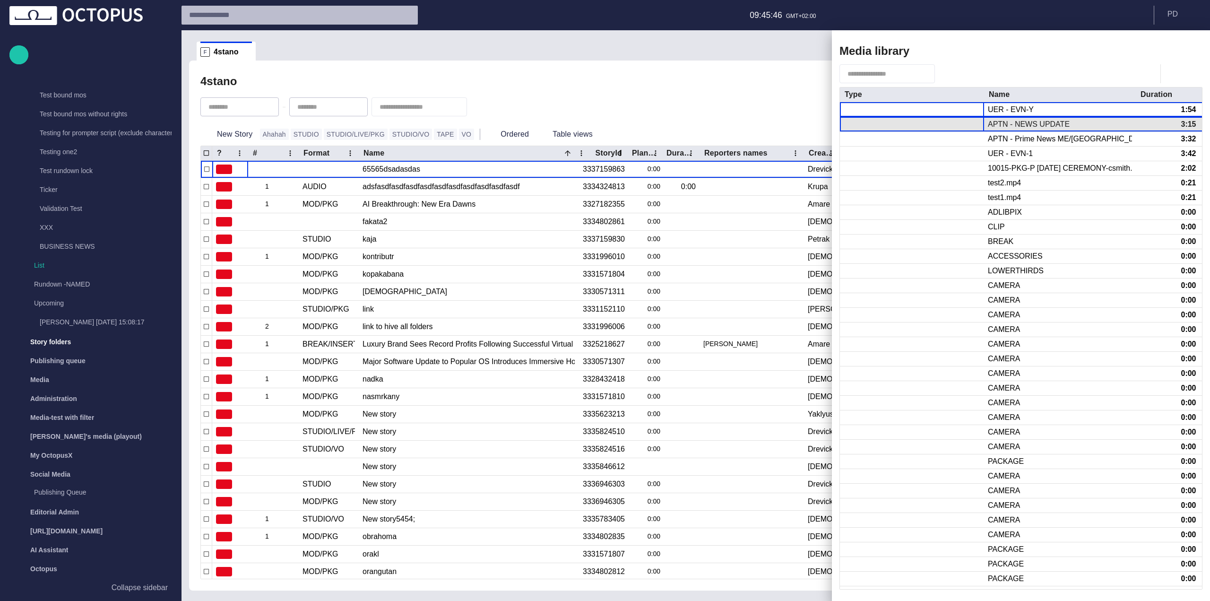
click at [923, 127] on div at bounding box center [912, 124] width 144 height 14
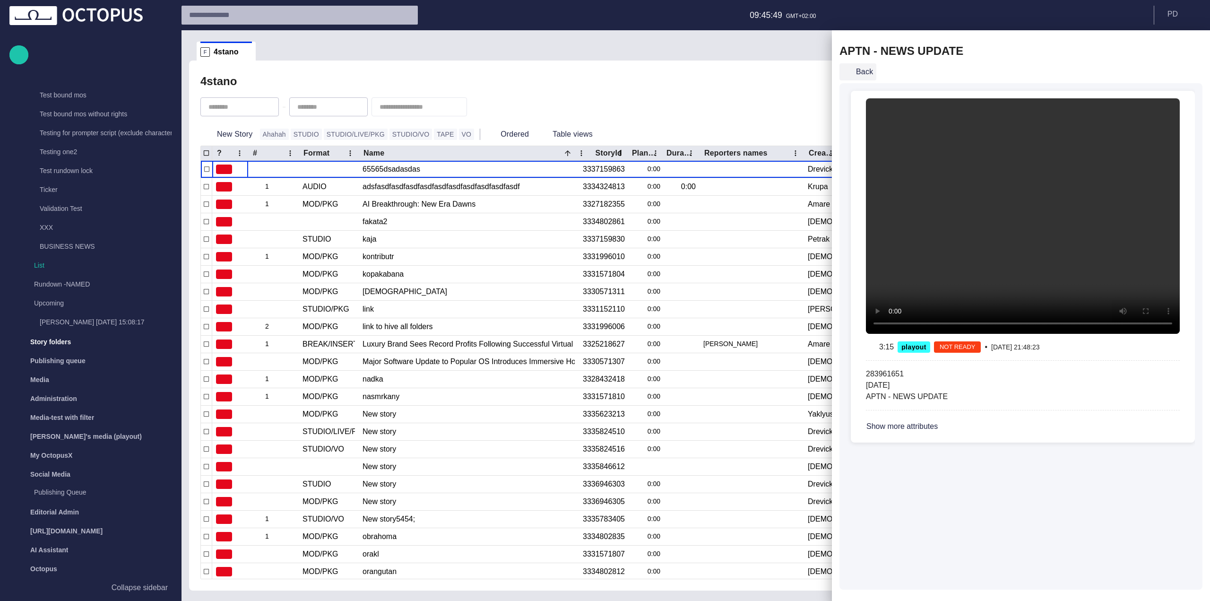
click at [860, 69] on button "Back" at bounding box center [857, 71] width 37 height 17
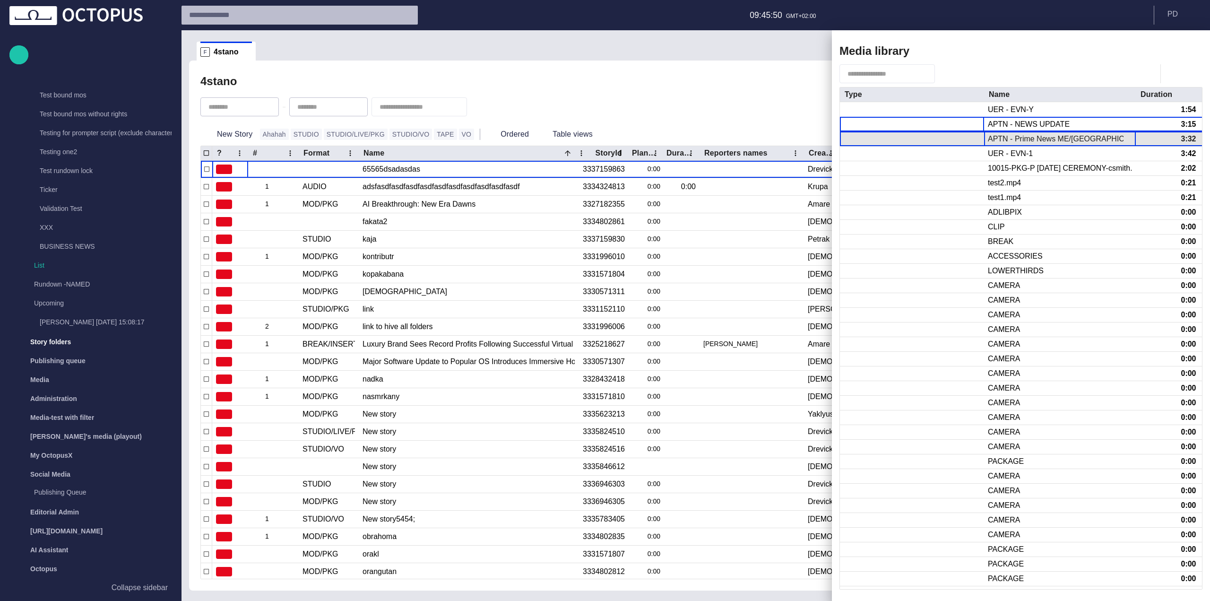
click at [993, 144] on div "APTN - Prime News ME/[GEOGRAPHIC_DATA]" at bounding box center [1059, 139] width 144 height 10
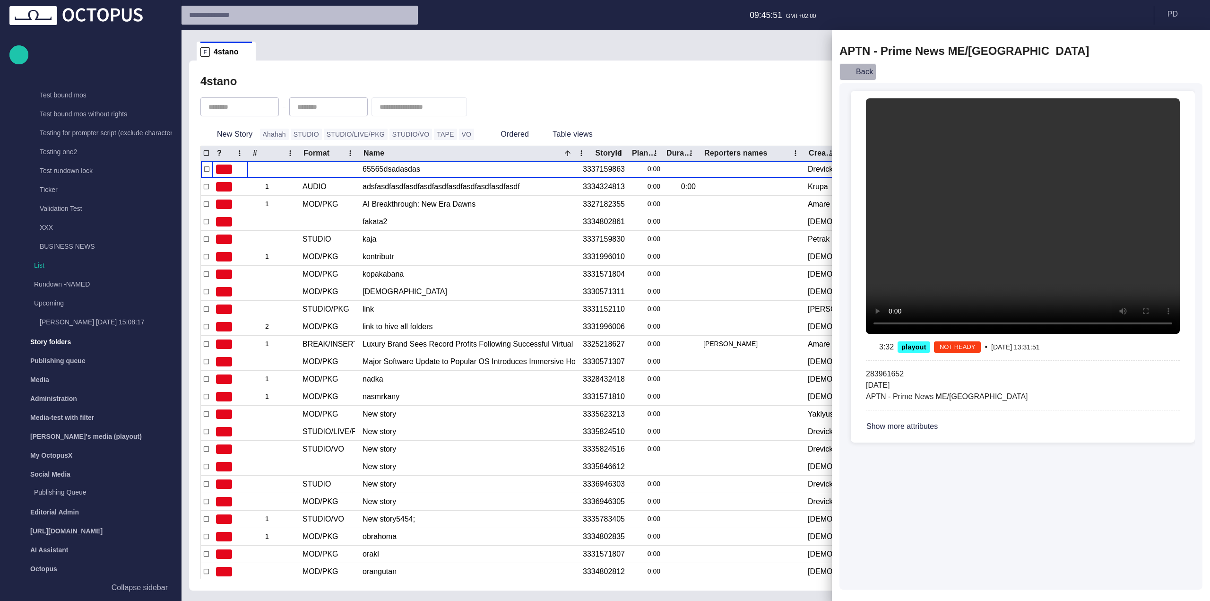
click at [865, 74] on button "Back" at bounding box center [857, 71] width 37 height 17
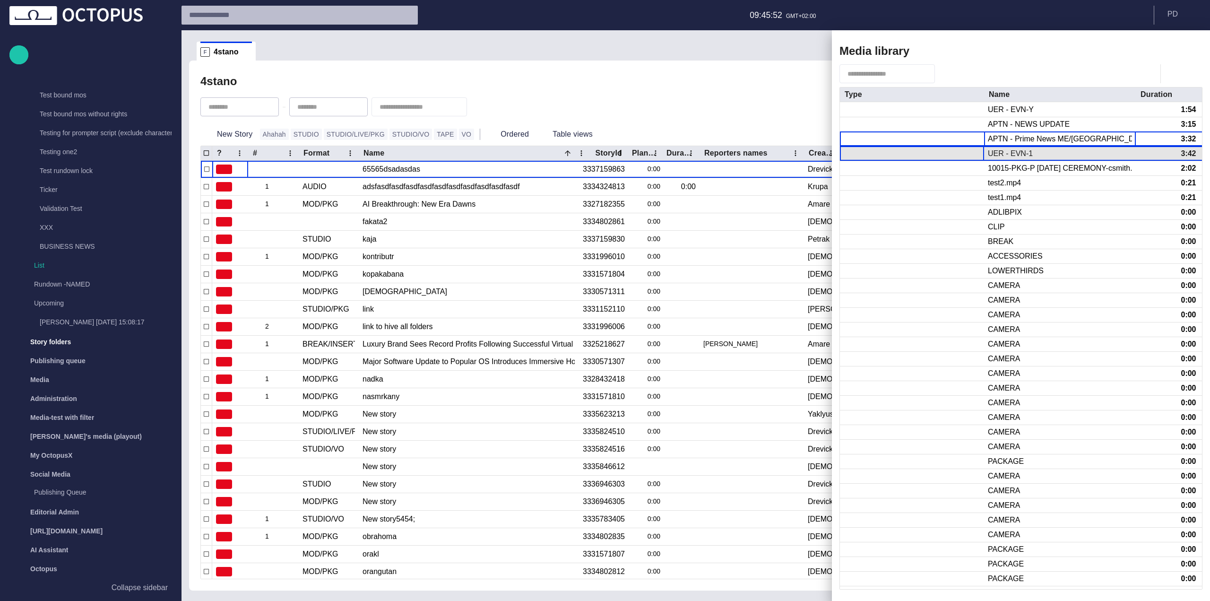
click at [982, 154] on div at bounding box center [912, 153] width 144 height 14
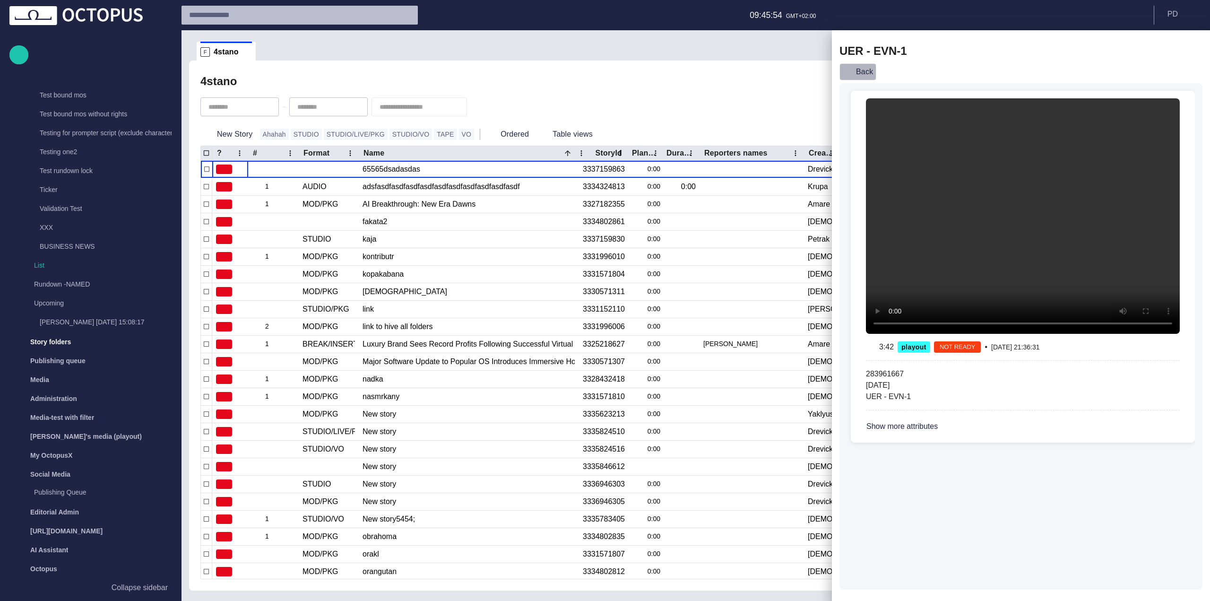
click at [860, 75] on button "Back" at bounding box center [857, 71] width 37 height 17
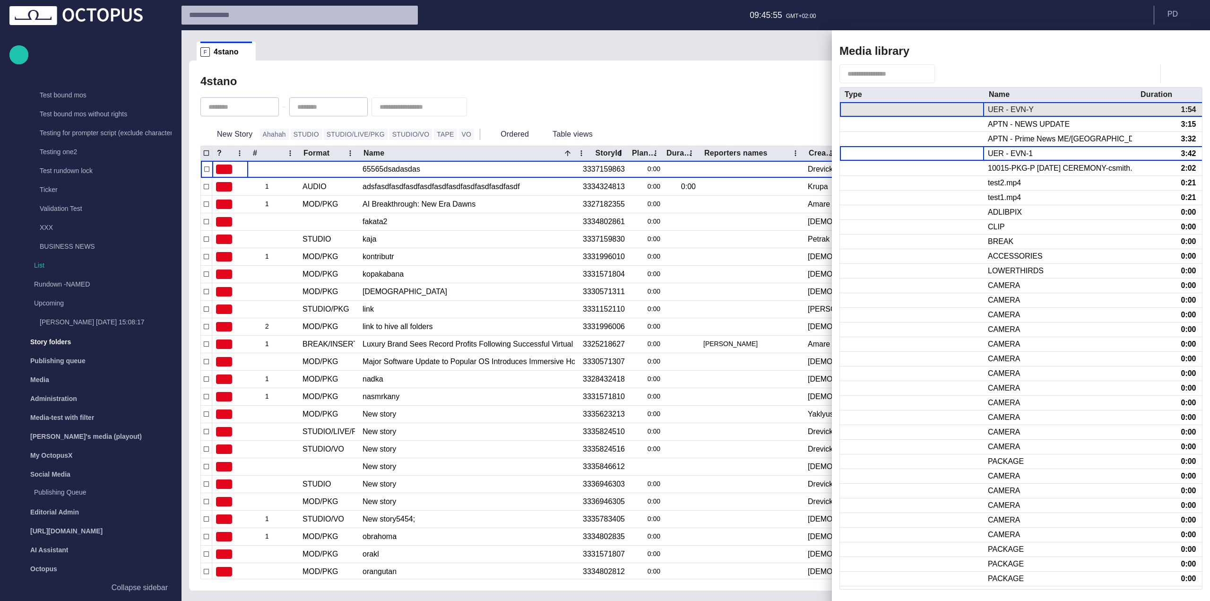
click at [949, 109] on div at bounding box center [912, 109] width 144 height 15
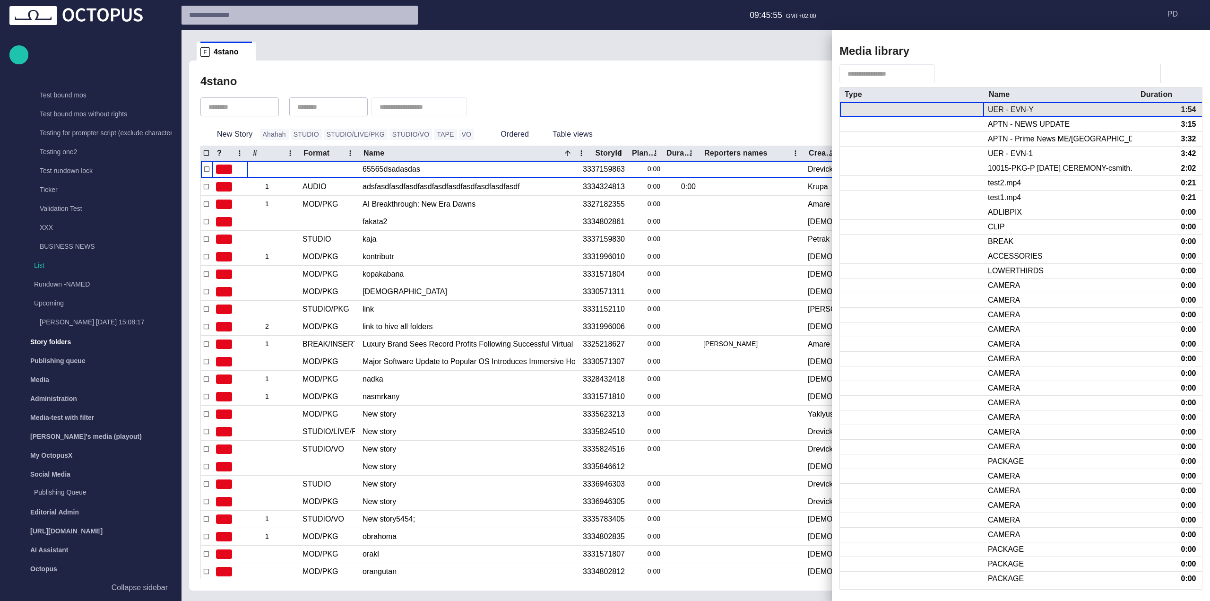
click at [949, 109] on div at bounding box center [912, 109] width 144 height 15
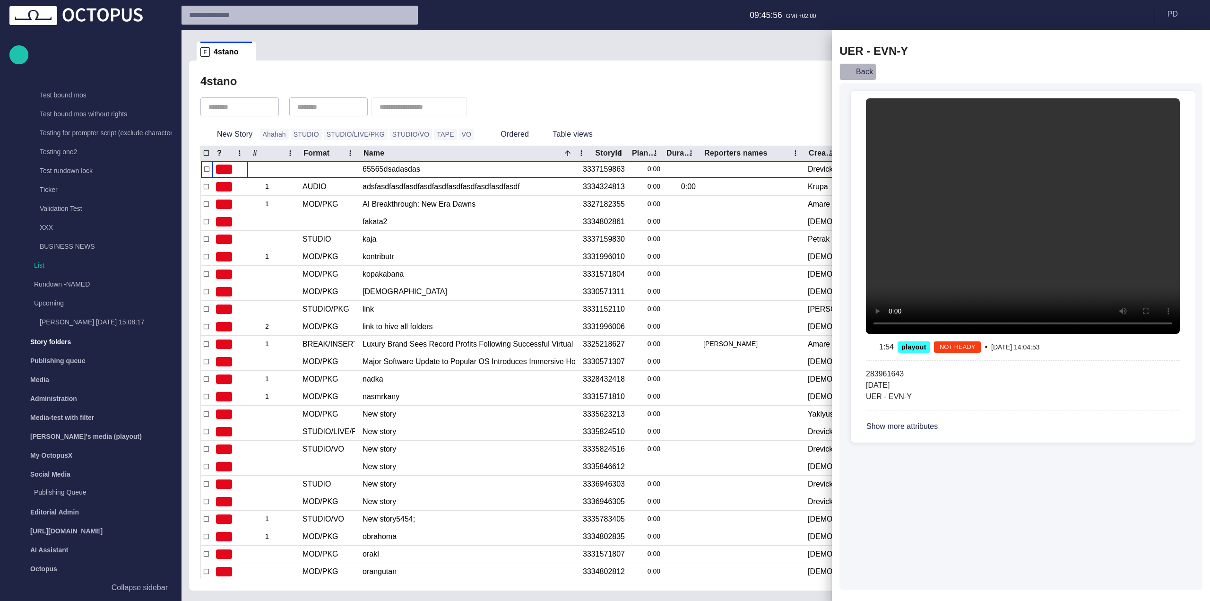
click at [866, 70] on button "Back" at bounding box center [857, 71] width 37 height 17
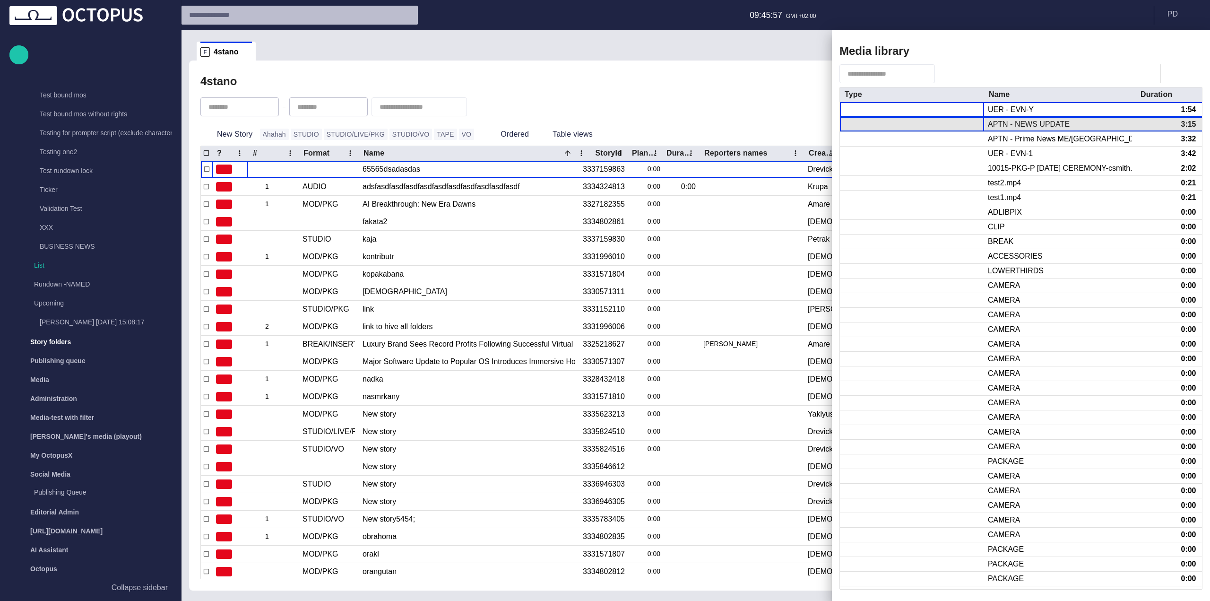
click at [949, 119] on div at bounding box center [912, 124] width 144 height 14
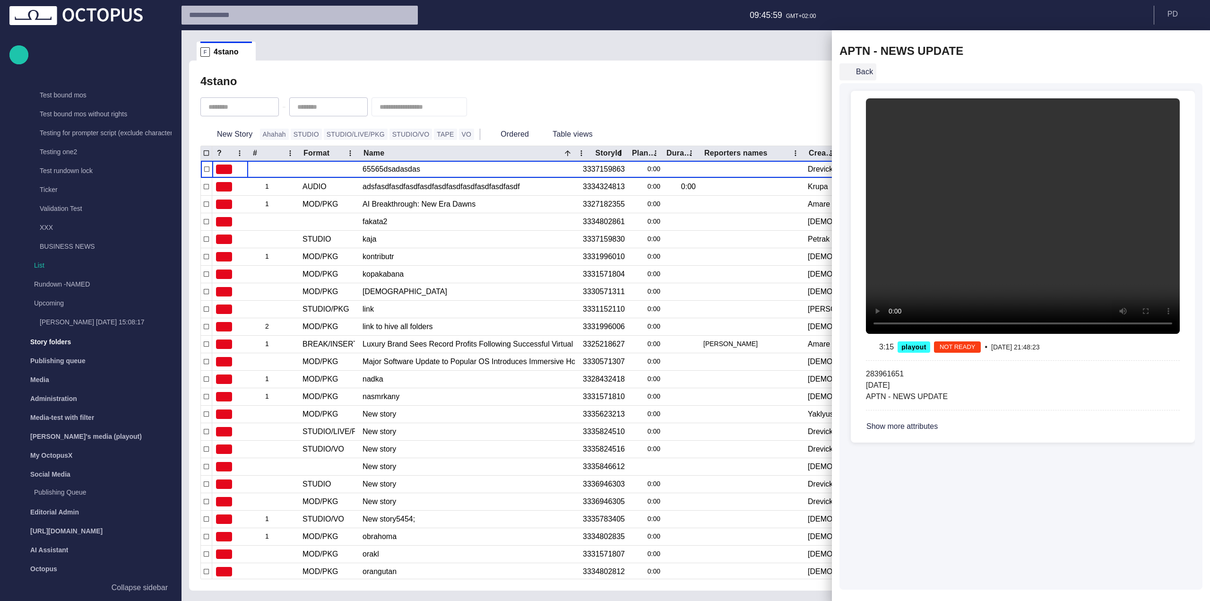
click at [863, 68] on button "Back" at bounding box center [857, 71] width 37 height 17
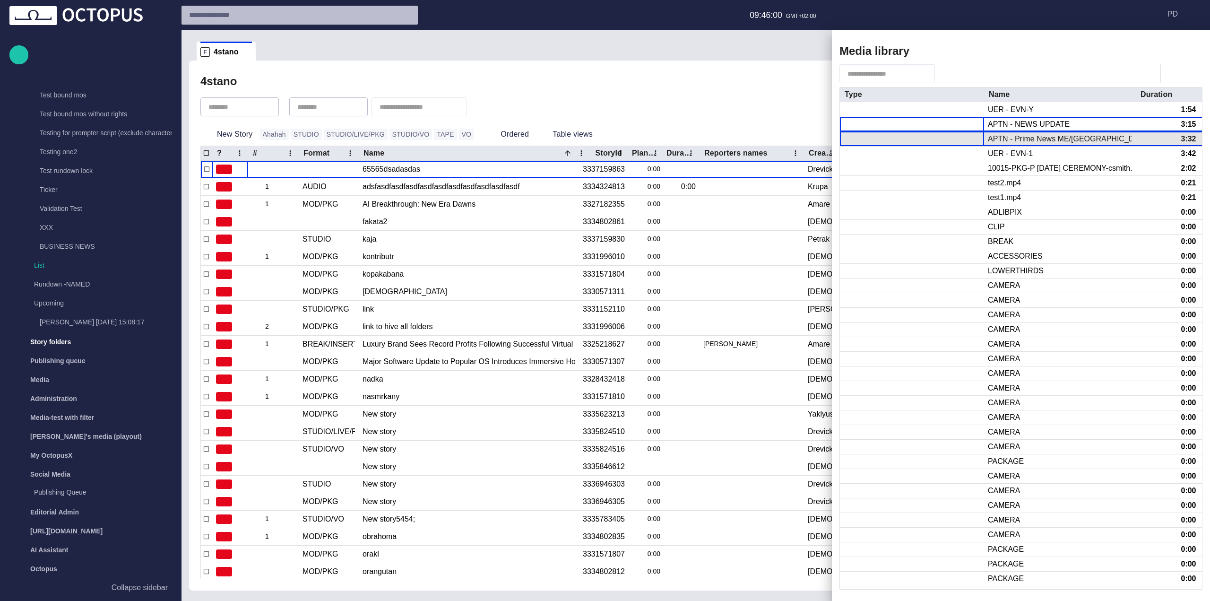
click at [957, 136] on div at bounding box center [912, 139] width 144 height 14
click at [957, 137] on div at bounding box center [912, 139] width 144 height 14
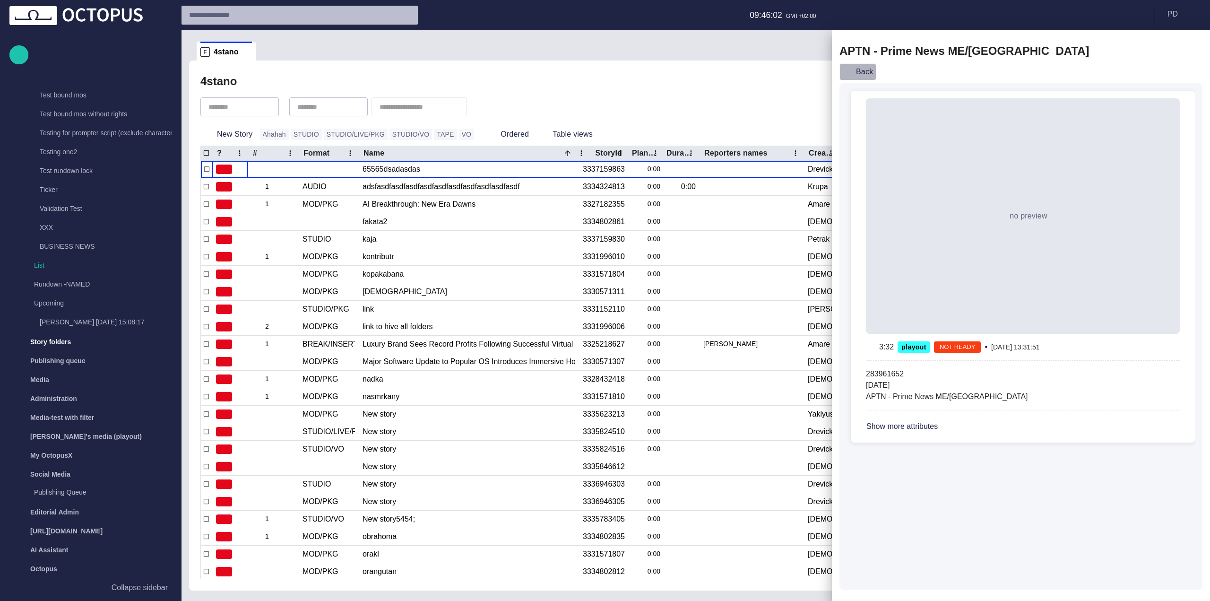
click at [868, 76] on button "Back" at bounding box center [857, 71] width 37 height 17
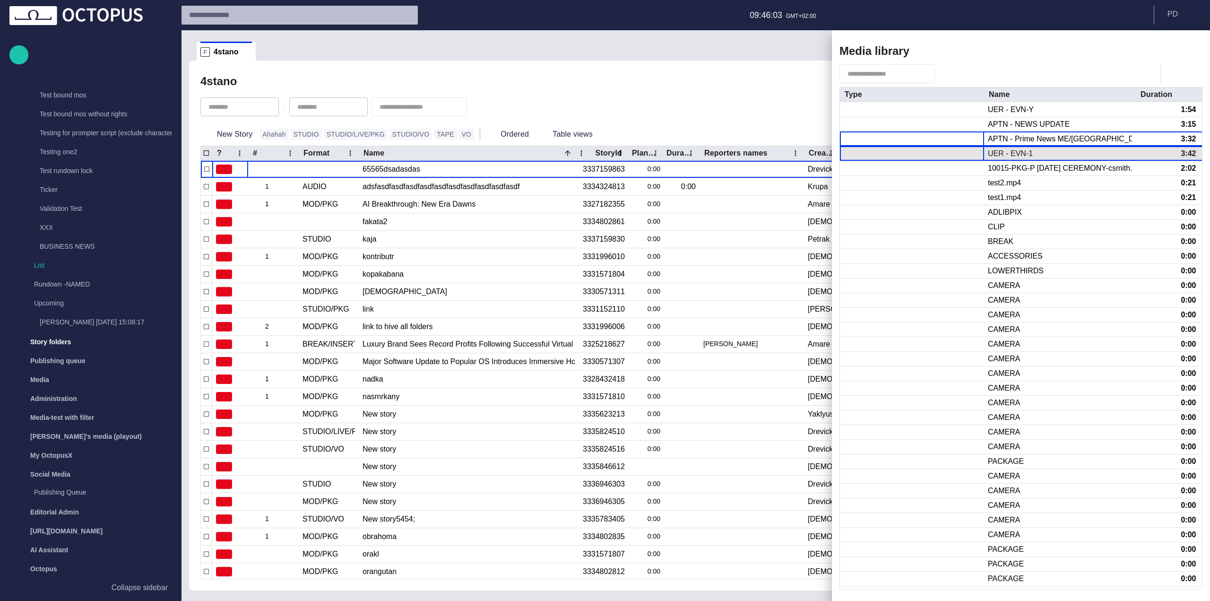
click at [952, 150] on div at bounding box center [912, 153] width 144 height 14
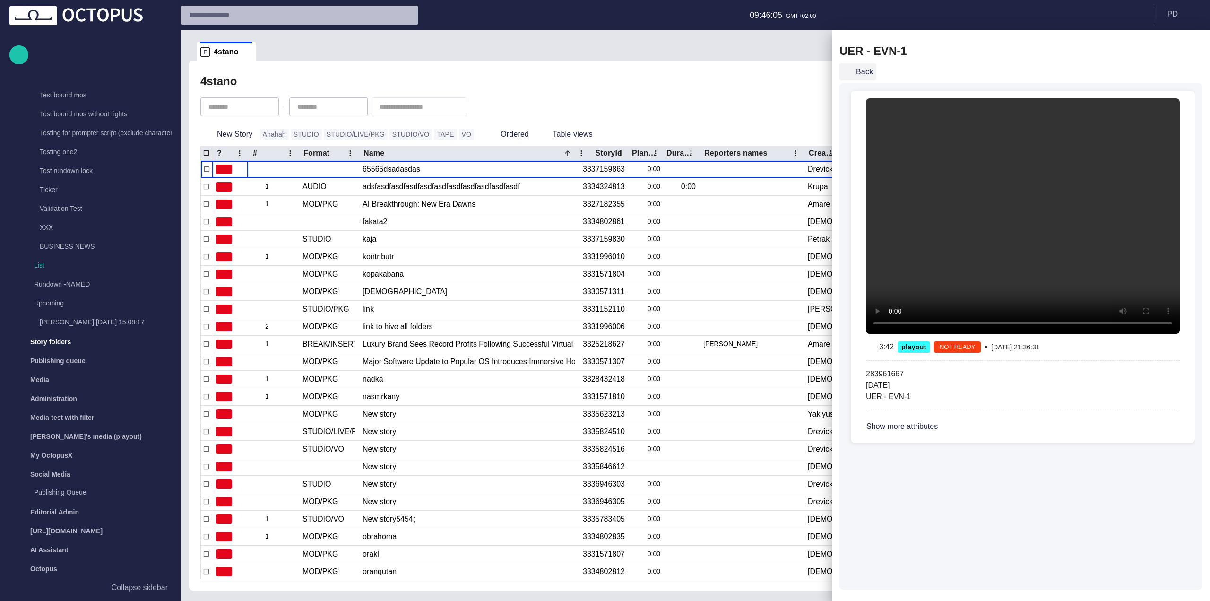
click at [861, 73] on button "Back" at bounding box center [857, 71] width 37 height 17
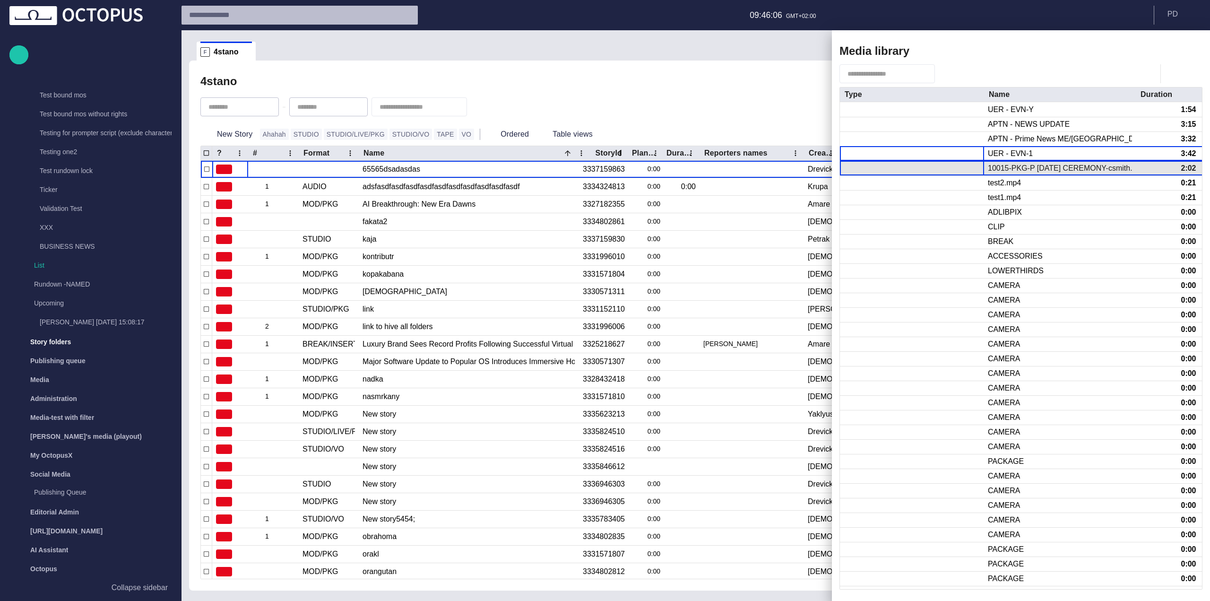
click at [946, 174] on div at bounding box center [912, 168] width 144 height 14
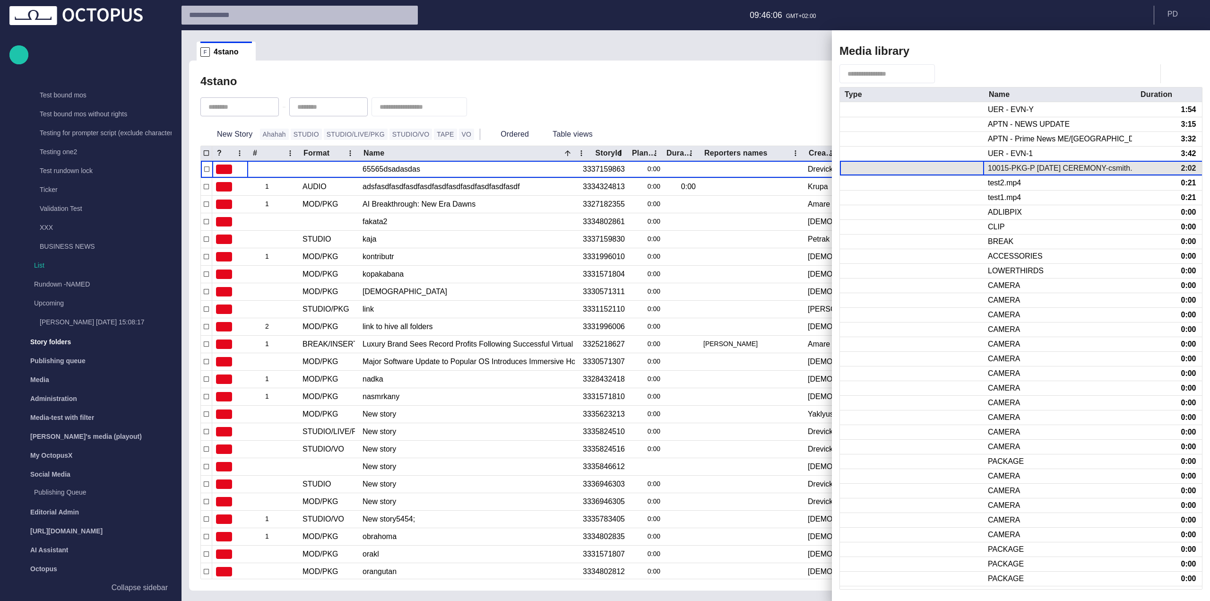
click at [946, 174] on div at bounding box center [912, 168] width 144 height 14
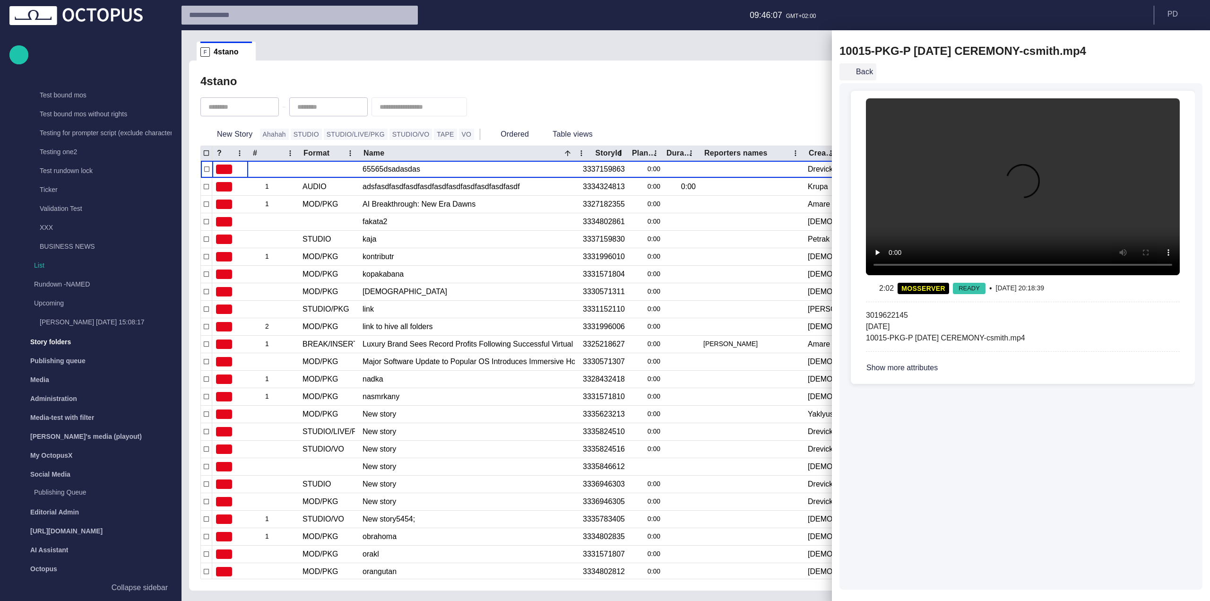
click at [859, 72] on button "Back" at bounding box center [857, 71] width 37 height 17
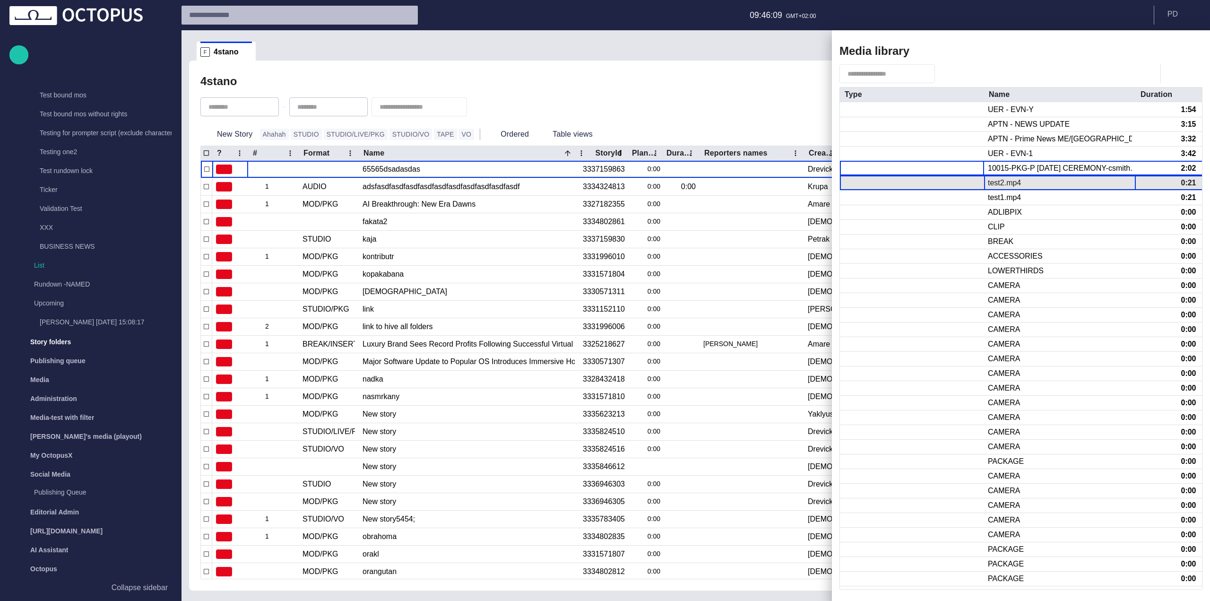
click at [989, 181] on div "test2.mp4" at bounding box center [1003, 183] width 33 height 10
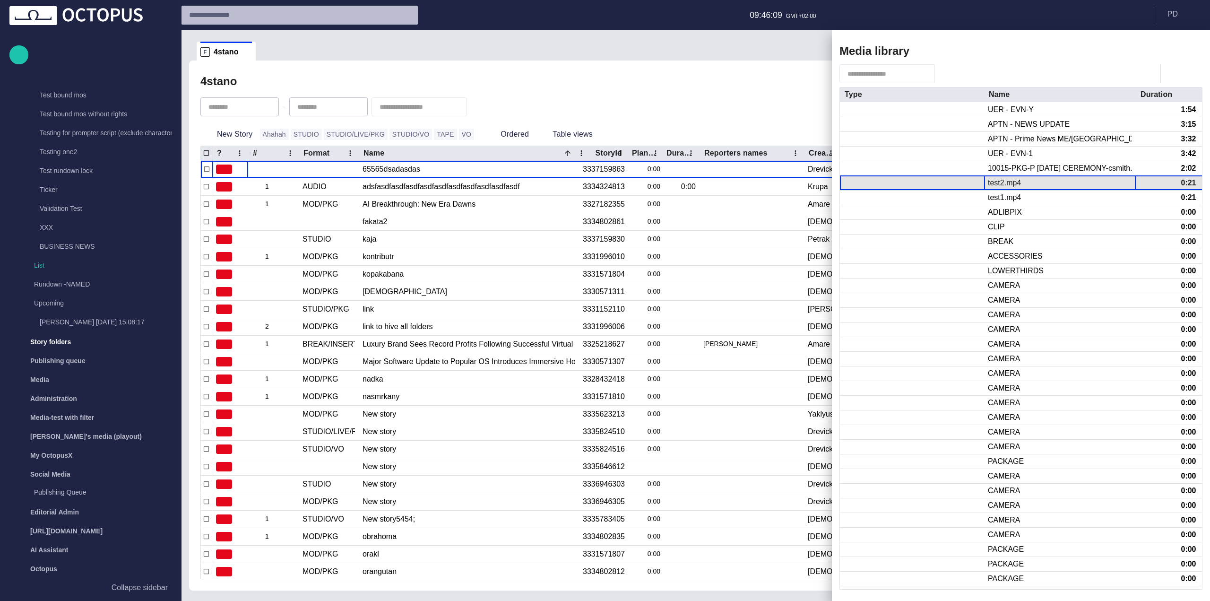
click at [989, 181] on div "test2.mp4" at bounding box center [1003, 183] width 33 height 10
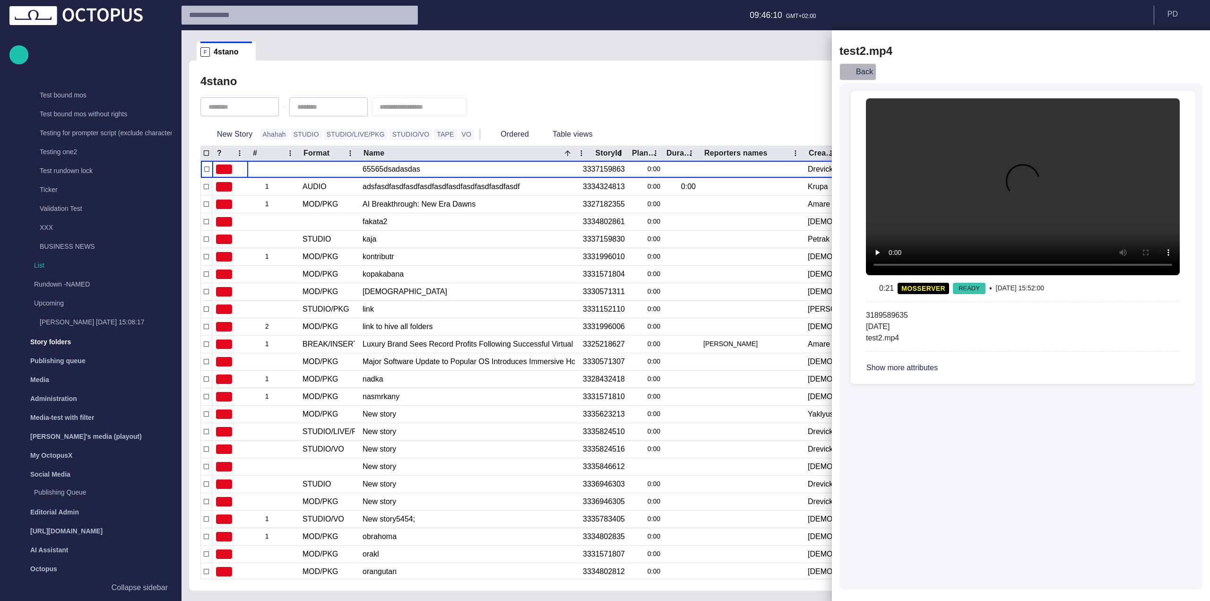
click at [869, 78] on button "Back" at bounding box center [857, 71] width 37 height 17
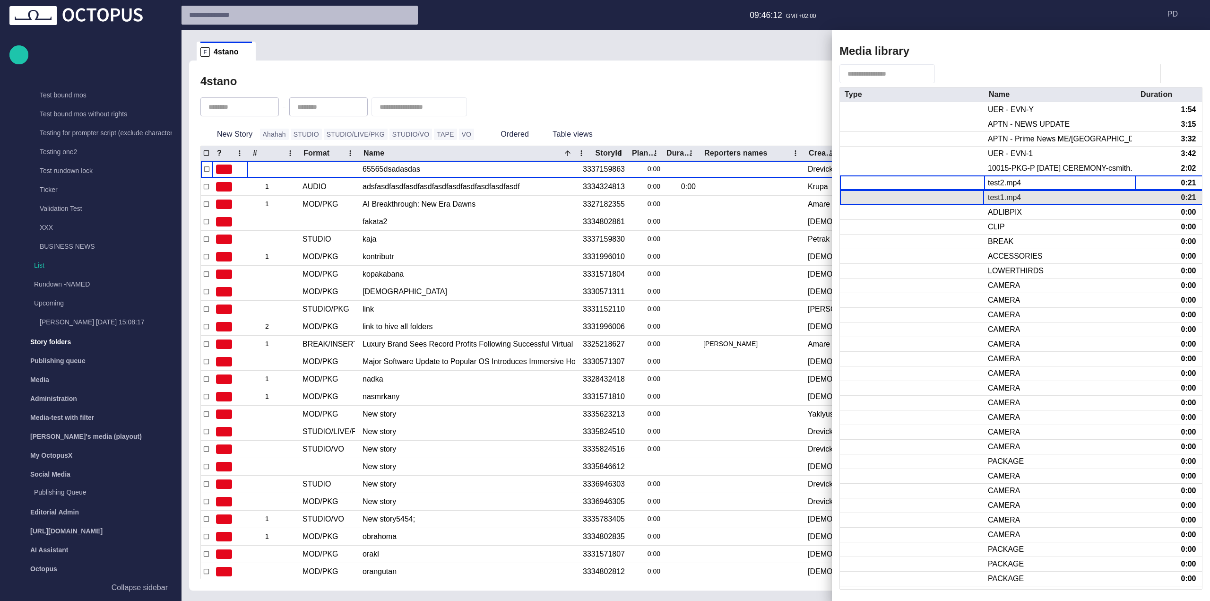
click at [970, 202] on div at bounding box center [912, 197] width 144 height 14
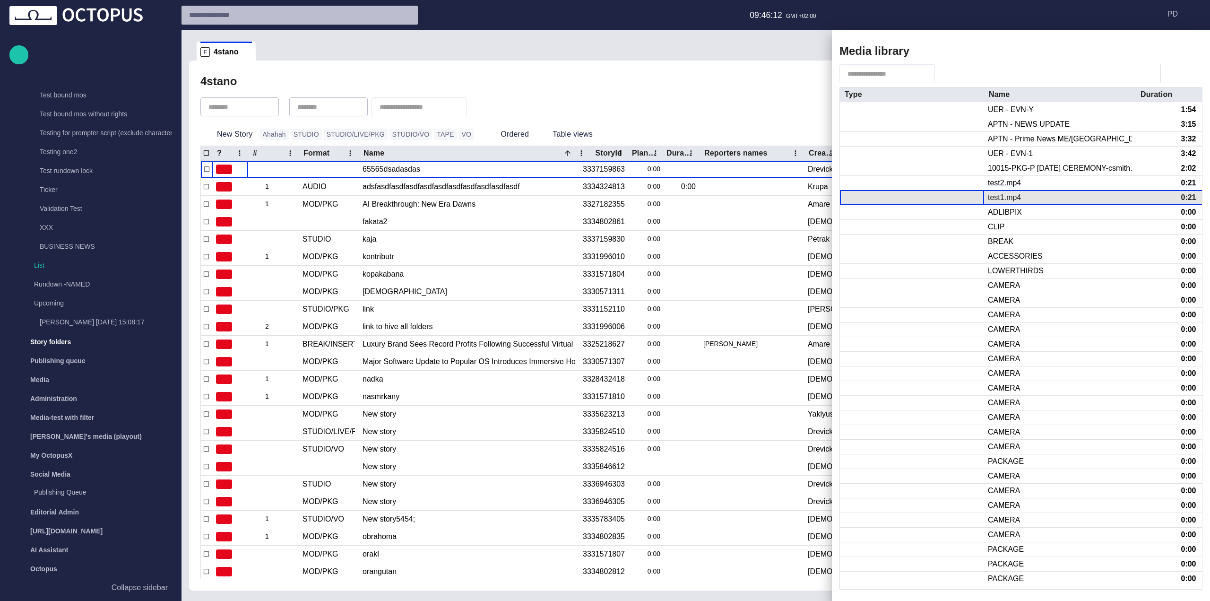
click at [970, 202] on div at bounding box center [912, 197] width 144 height 14
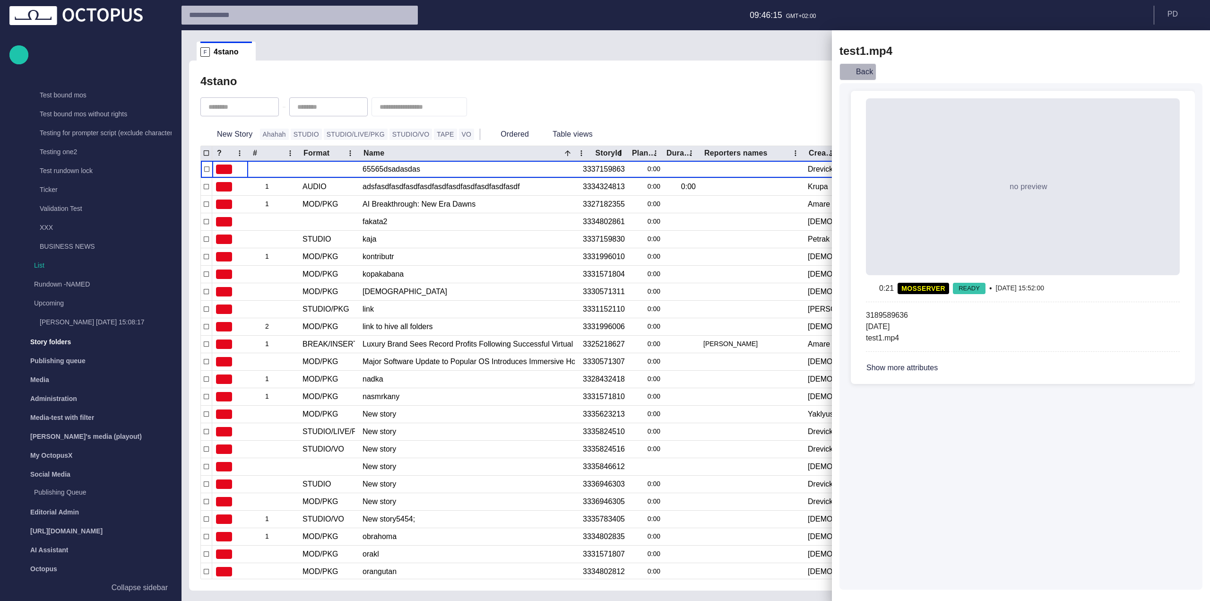
click at [859, 71] on button "Back" at bounding box center [857, 71] width 37 height 17
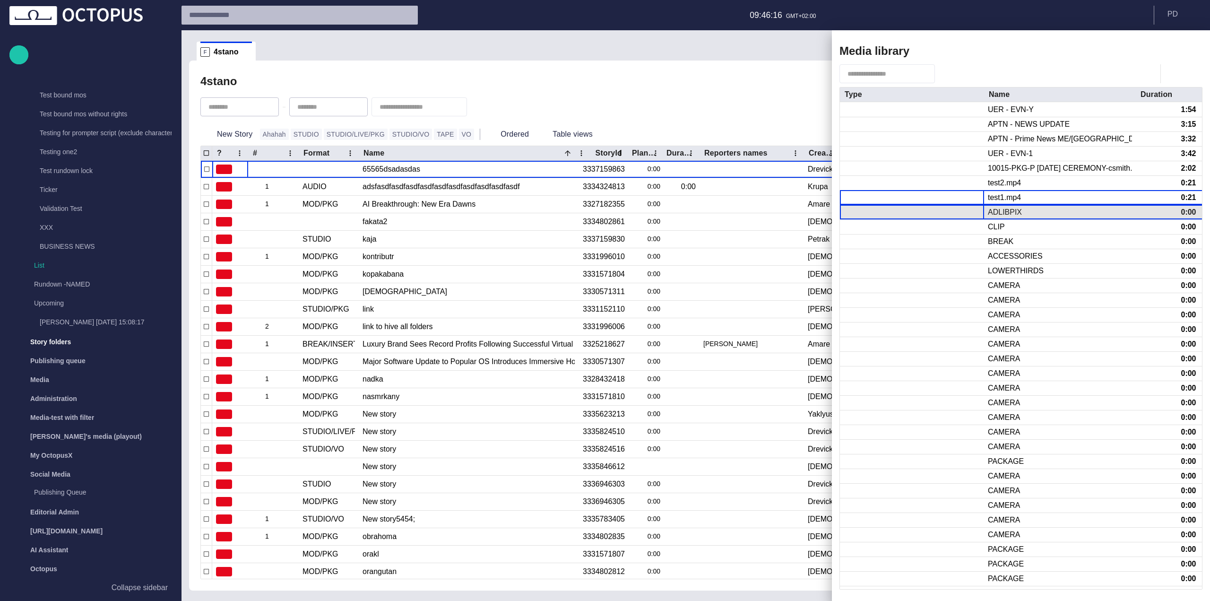
click at [956, 209] on div at bounding box center [912, 212] width 144 height 14
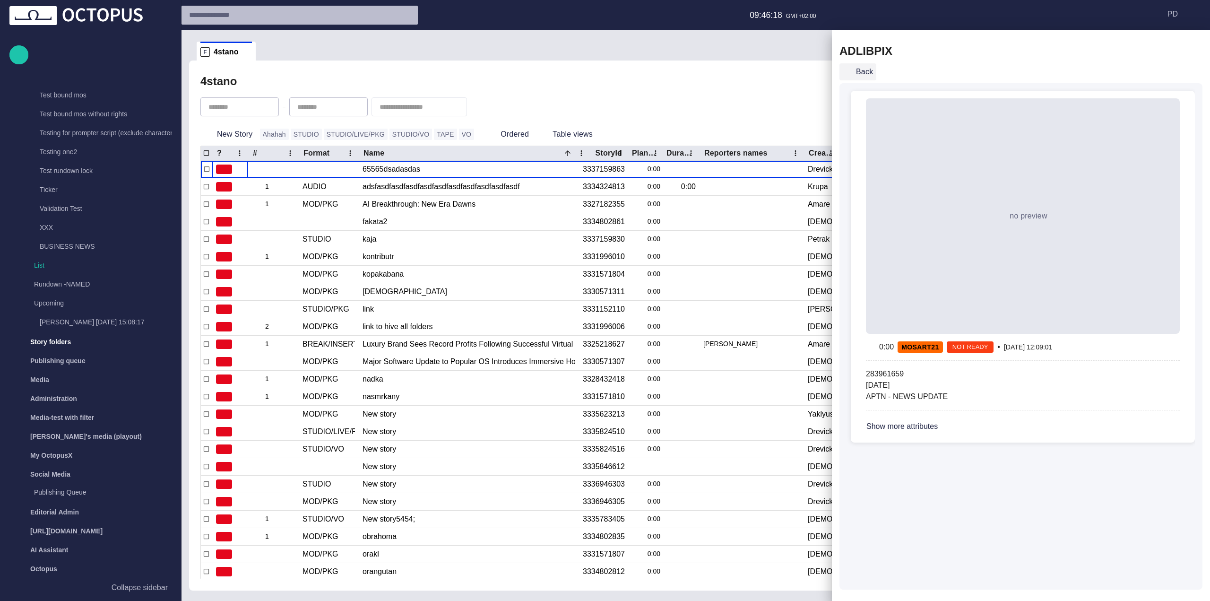
click at [858, 79] on button "Back" at bounding box center [857, 71] width 37 height 17
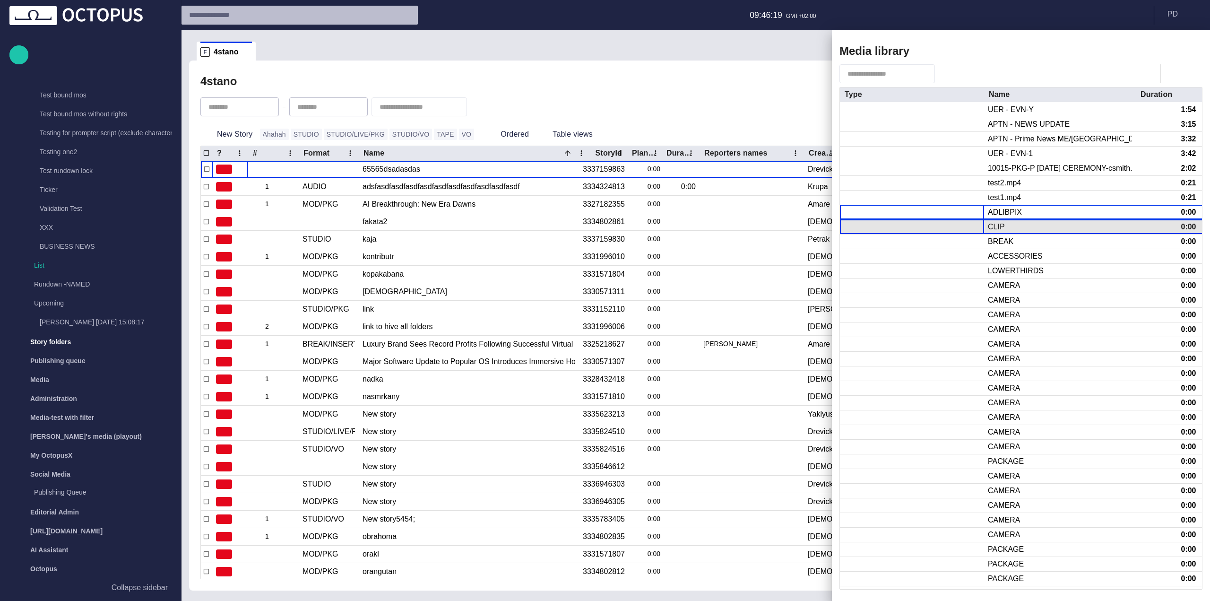
click at [959, 225] on div at bounding box center [912, 227] width 144 height 14
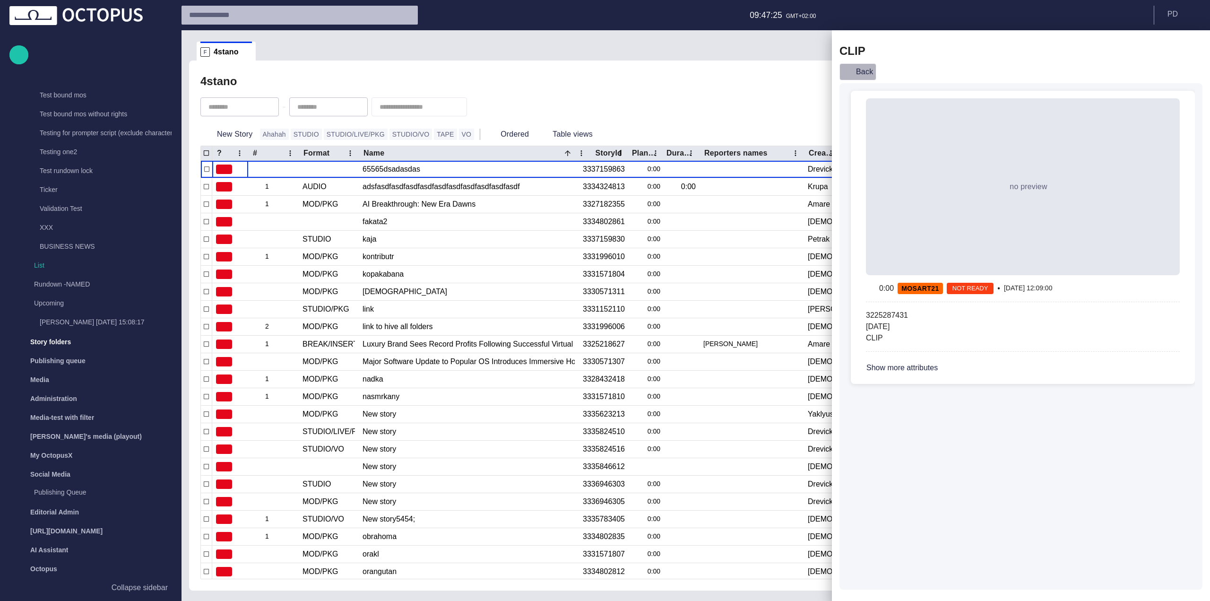
click at [859, 71] on button "Back" at bounding box center [857, 71] width 37 height 17
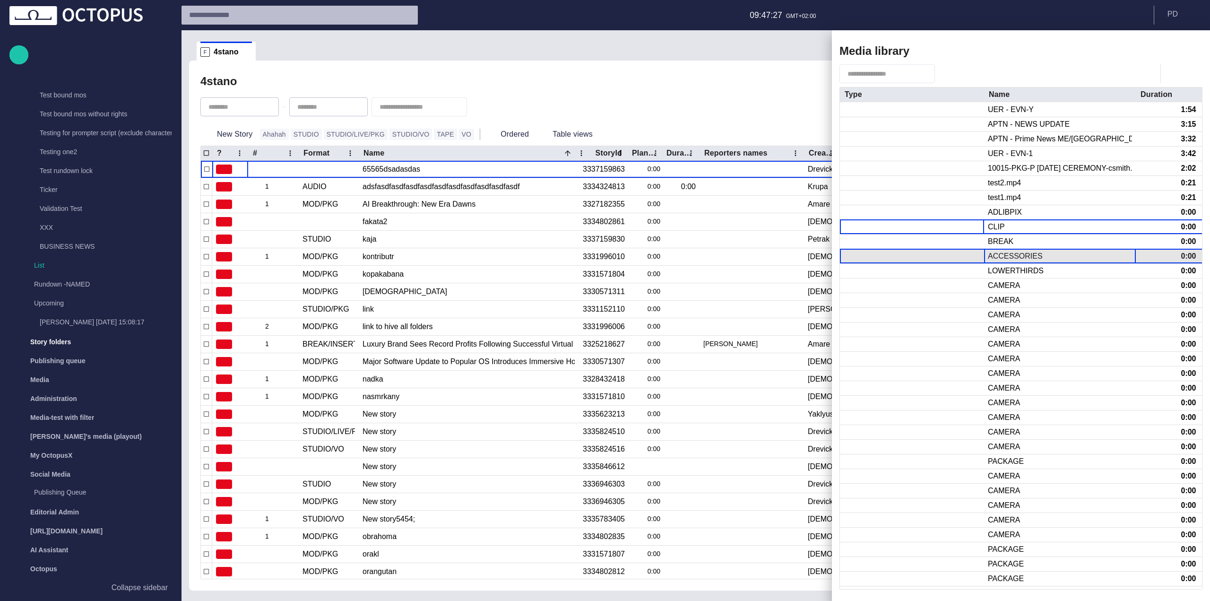
click at [1030, 262] on div "ACCESSORIES" at bounding box center [1060, 256] width 152 height 14
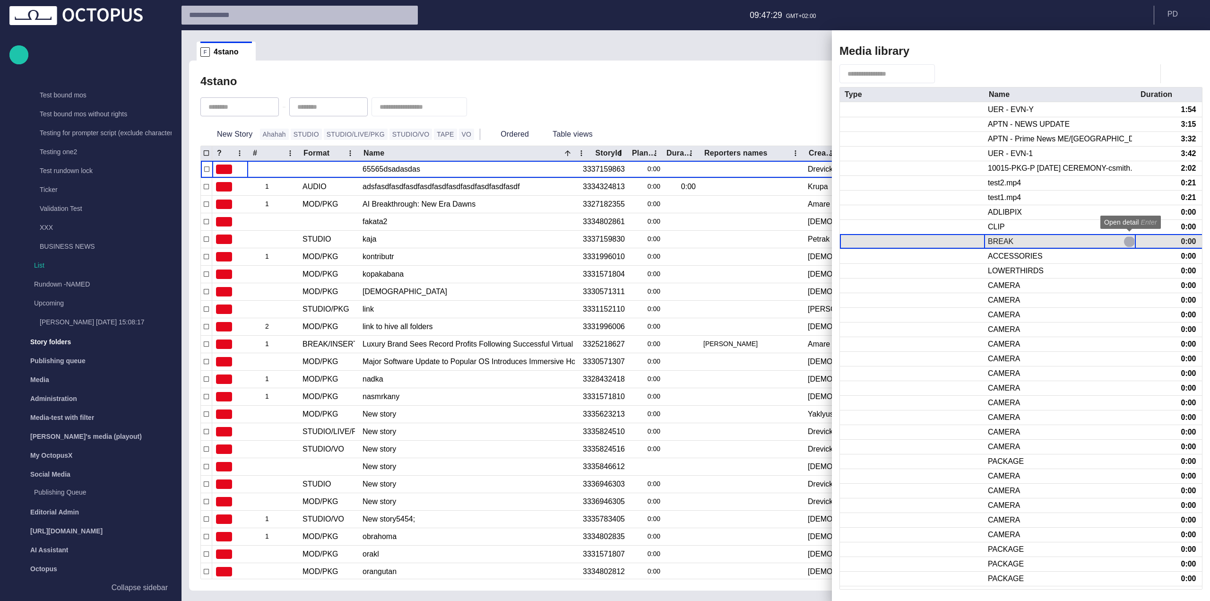
click at [1023, 239] on div "BREAK" at bounding box center [1060, 241] width 152 height 14
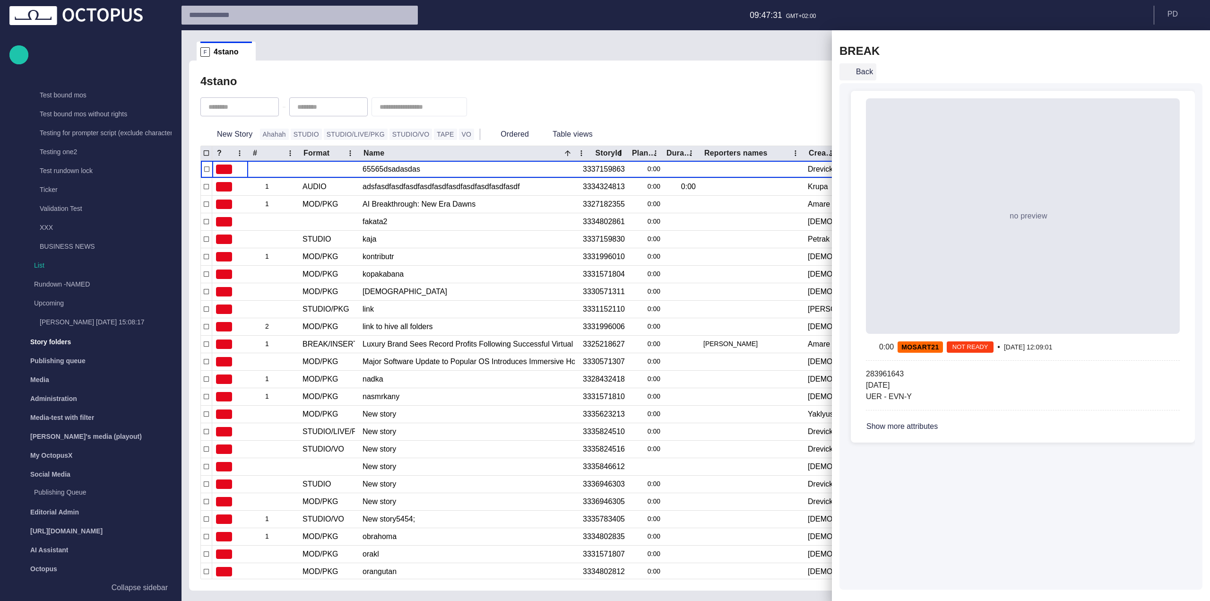
click at [863, 71] on button "Back" at bounding box center [857, 71] width 37 height 17
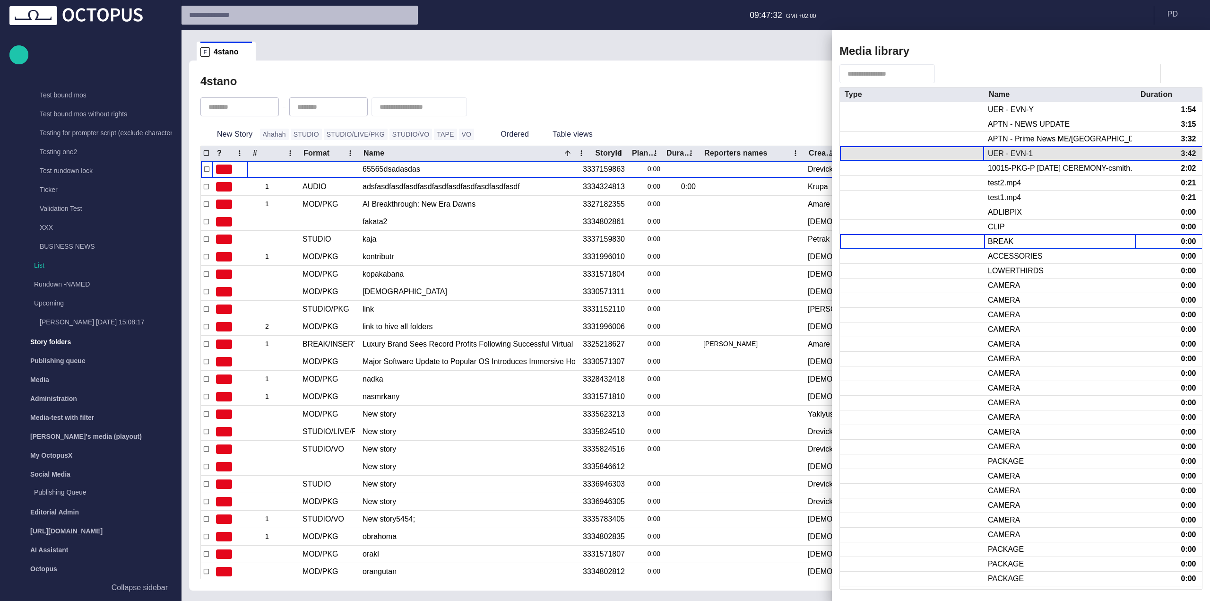
click at [981, 150] on div at bounding box center [912, 153] width 144 height 14
click at [997, 153] on div "UER - EVN-1" at bounding box center [1009, 153] width 45 height 10
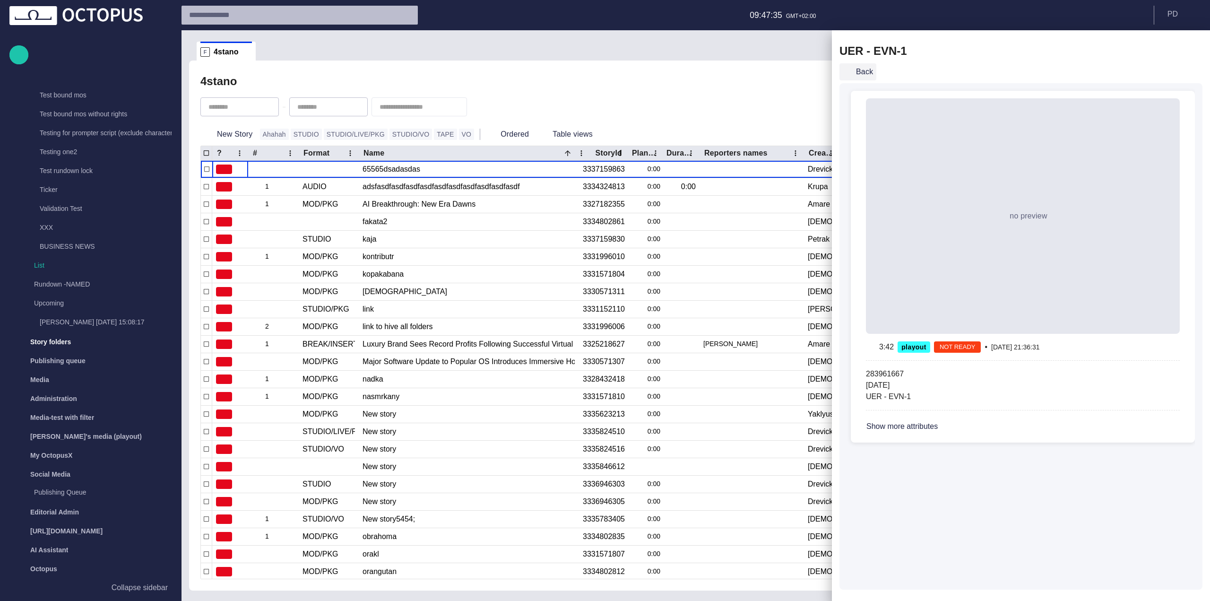
click at [866, 77] on button "Back" at bounding box center [857, 71] width 37 height 17
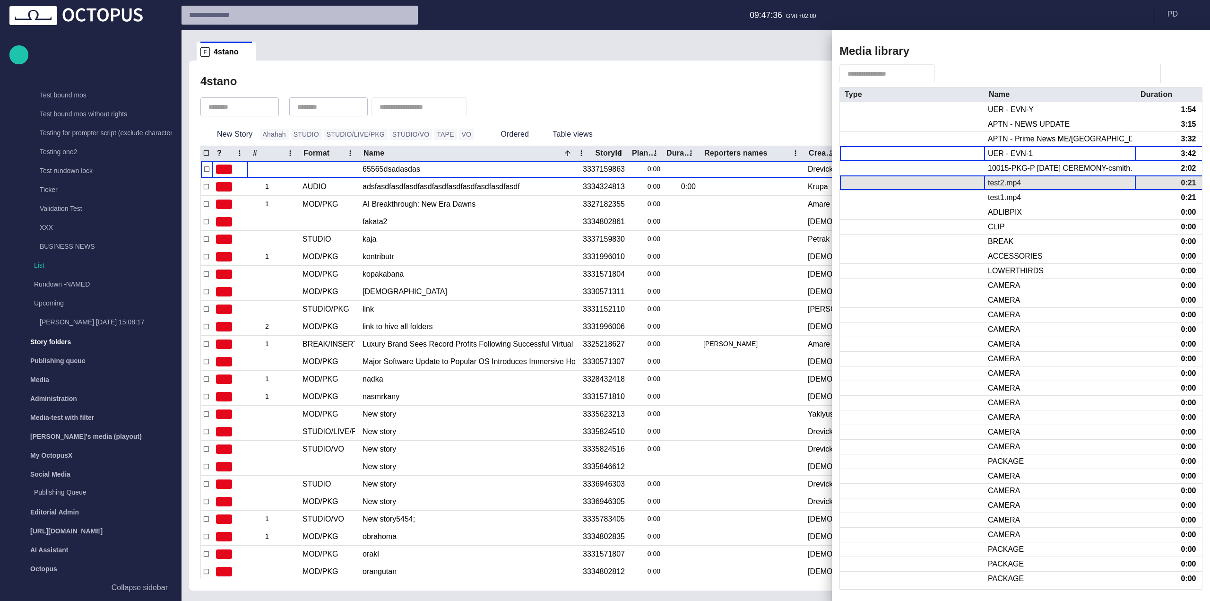
click at [1004, 176] on div "test2.mp4" at bounding box center [1060, 183] width 152 height 14
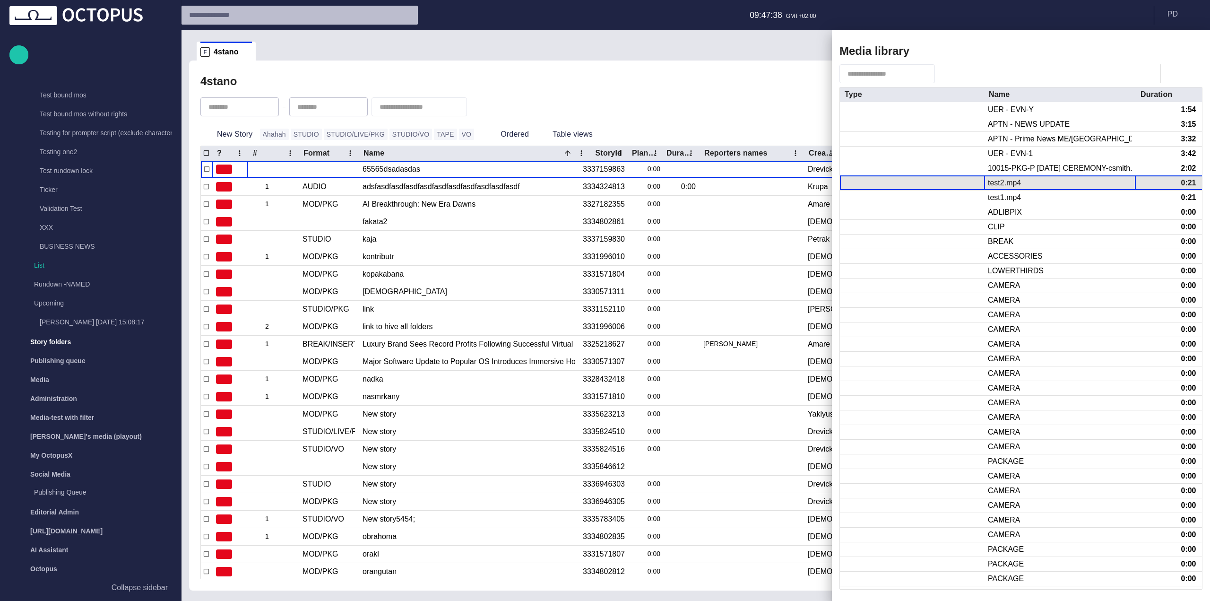
click at [1004, 182] on div "test2.mp4" at bounding box center [1003, 183] width 33 height 10
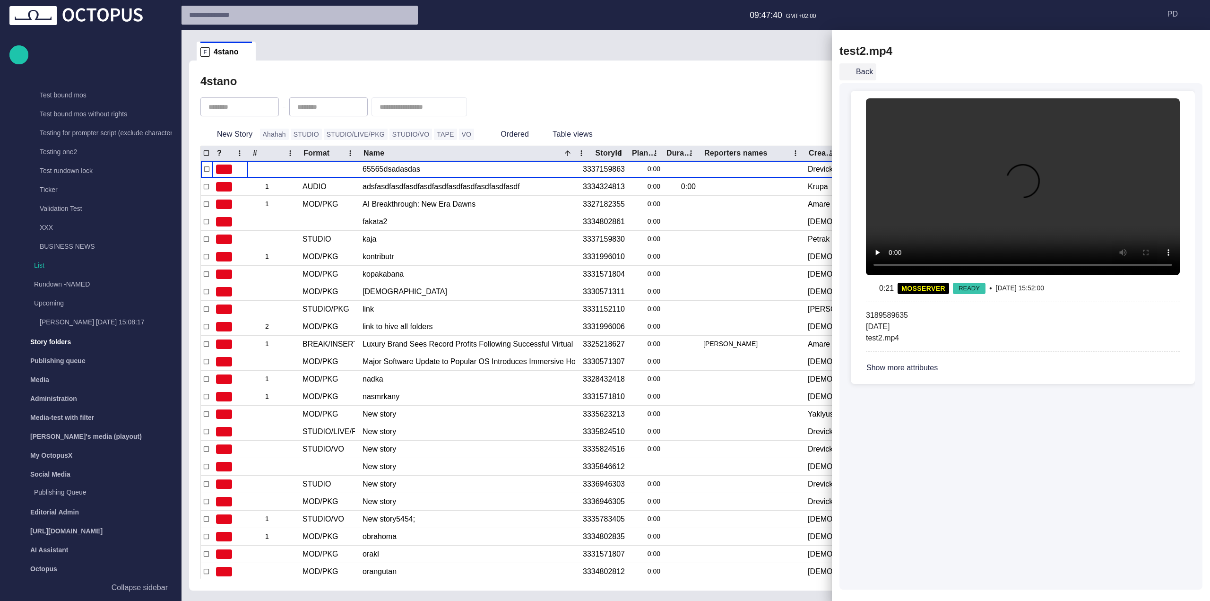
click at [866, 71] on button "Back" at bounding box center [857, 71] width 37 height 17
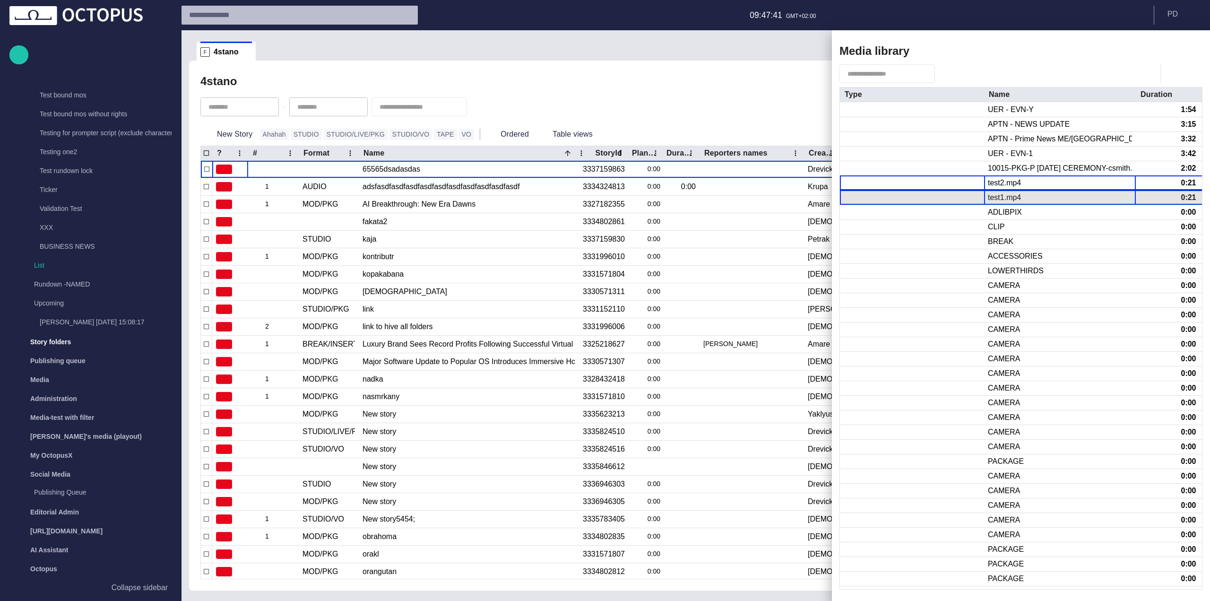
click at [1004, 196] on div "test1.mp4" at bounding box center [1003, 197] width 33 height 10
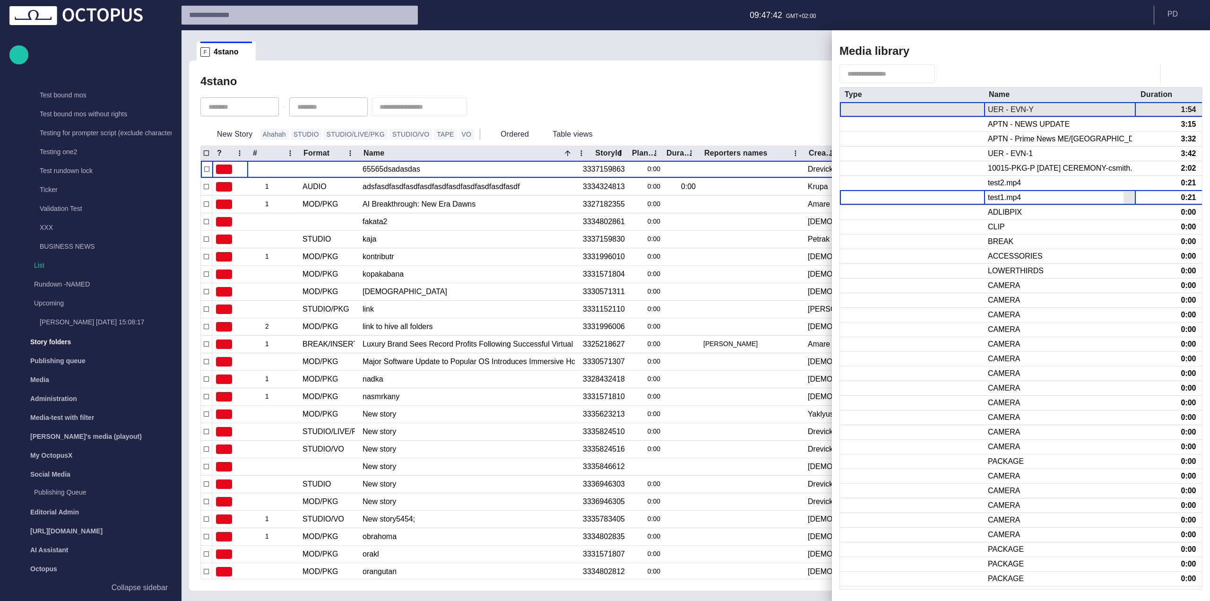
click at [998, 109] on div "UER - EVN-Y" at bounding box center [1010, 109] width 46 height 10
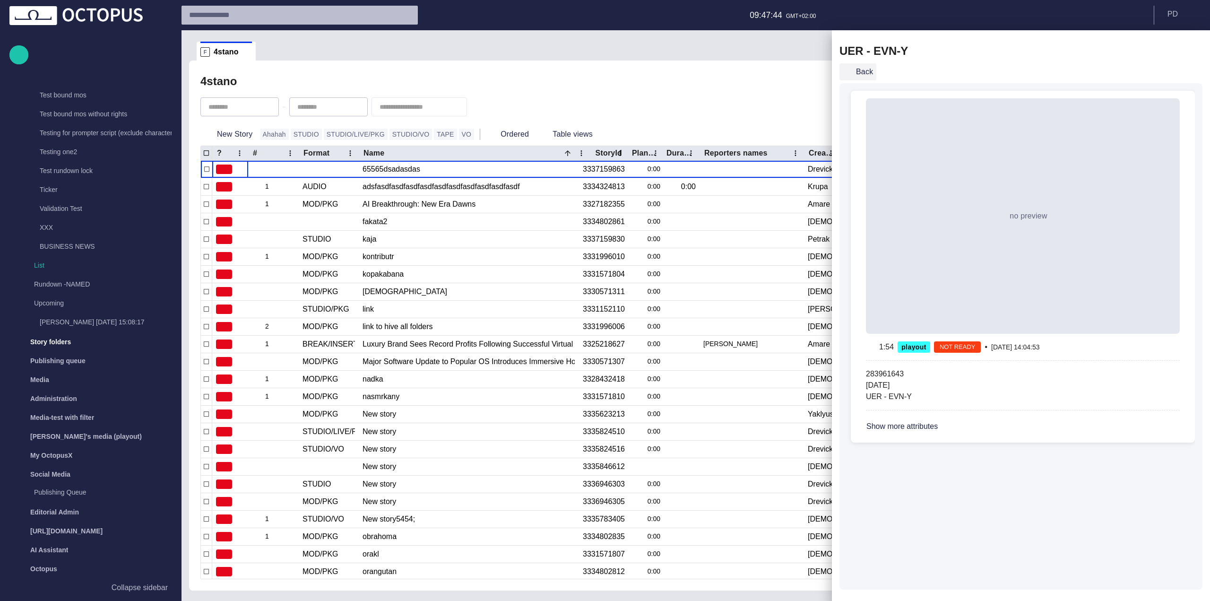
click at [867, 72] on button "Back" at bounding box center [857, 71] width 37 height 17
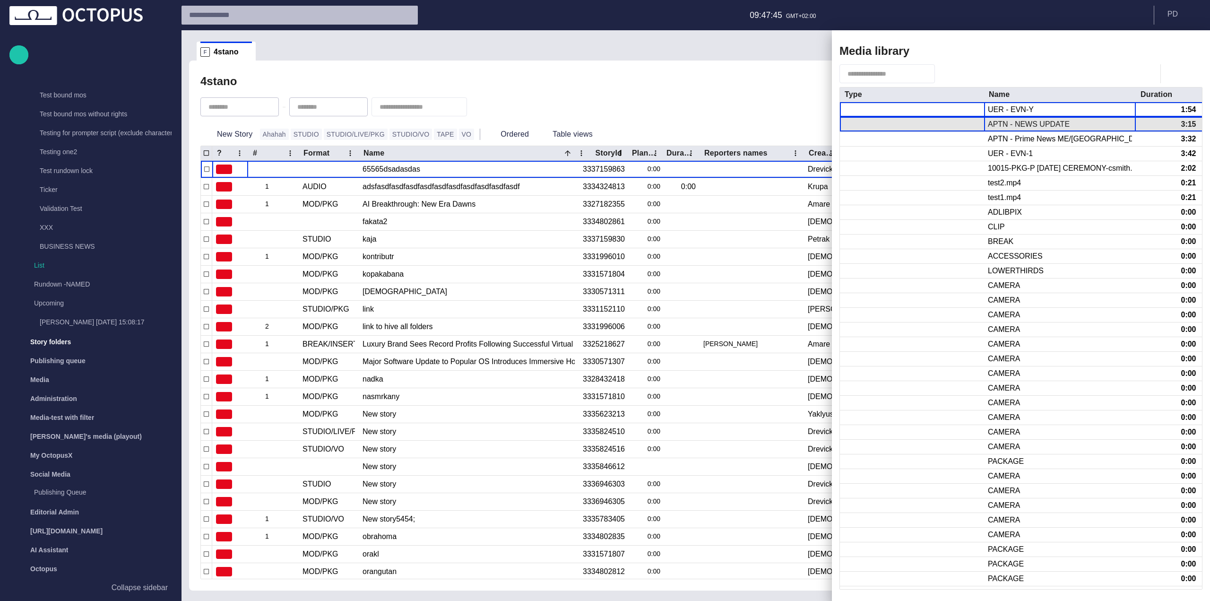
click at [1025, 122] on div "APTN - NEWS UPDATE" at bounding box center [1028, 124] width 82 height 10
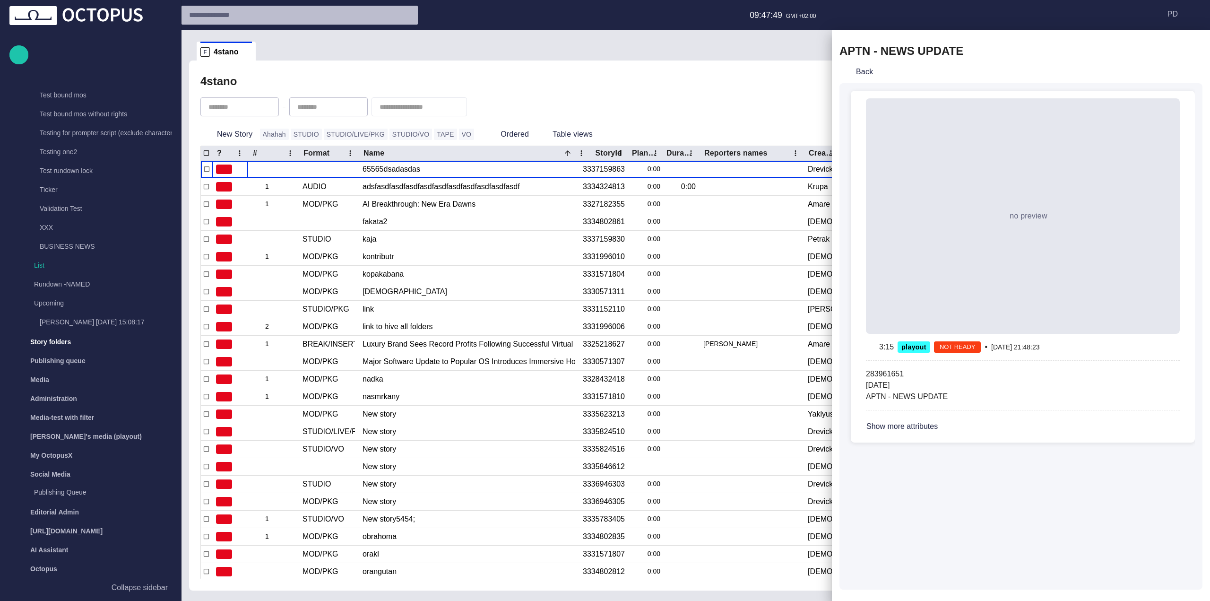
click at [879, 76] on div "Back" at bounding box center [1020, 71] width 363 height 23
click at [865, 72] on button "Back" at bounding box center [857, 71] width 37 height 17
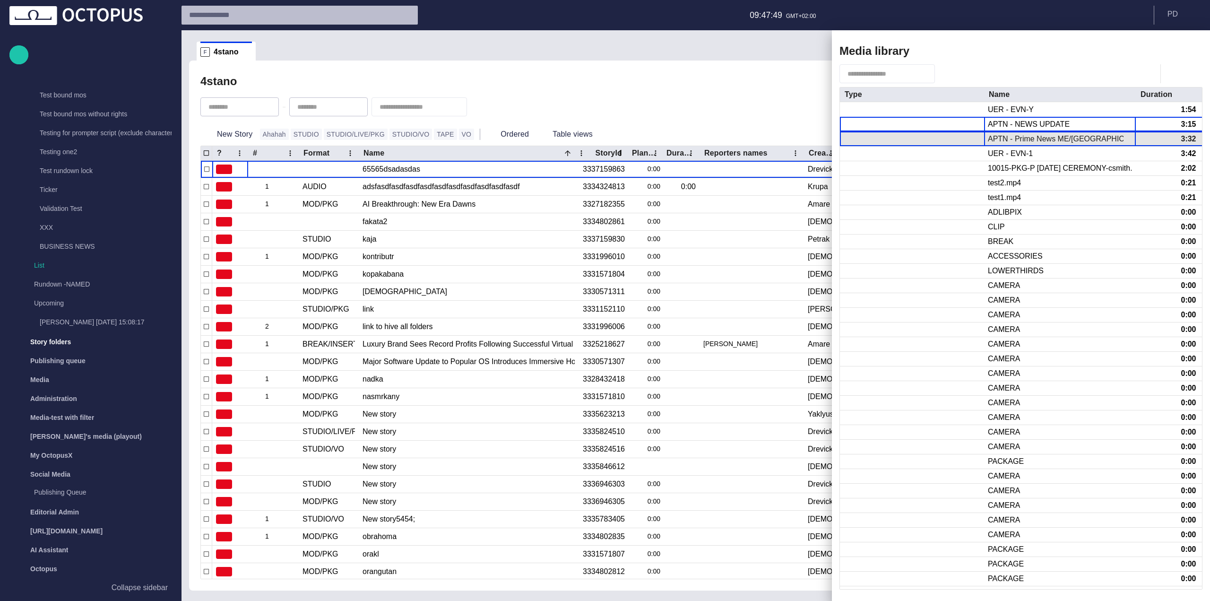
click at [1045, 143] on div "APTN - Prime News ME/[GEOGRAPHIC_DATA]" at bounding box center [1059, 139] width 144 height 10
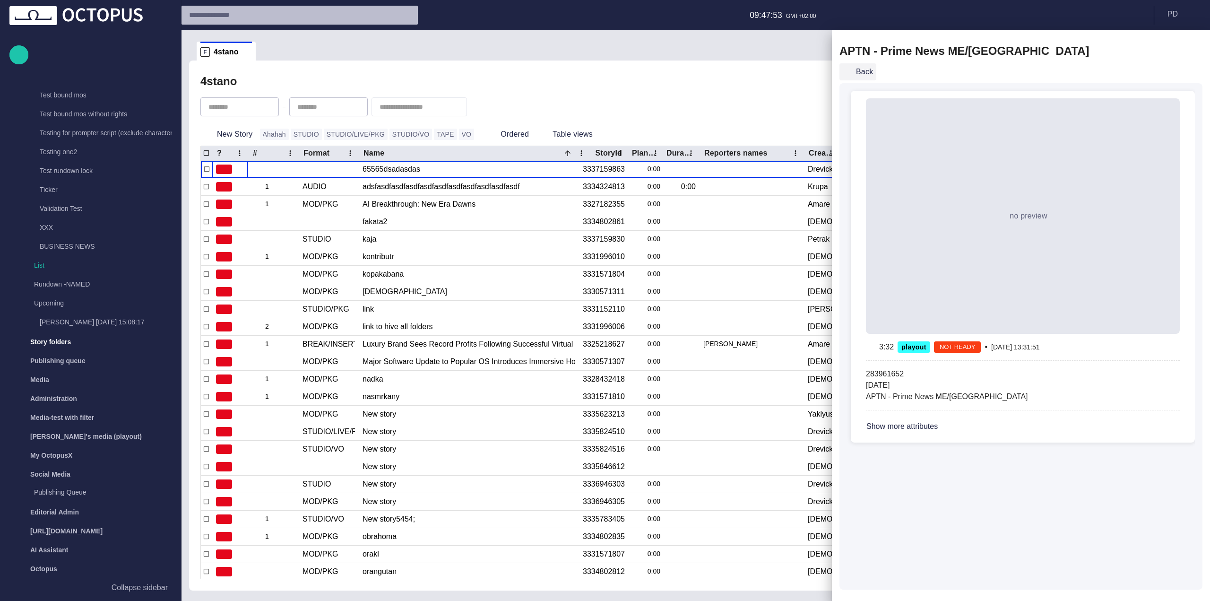
click at [859, 68] on button "Back" at bounding box center [857, 71] width 37 height 17
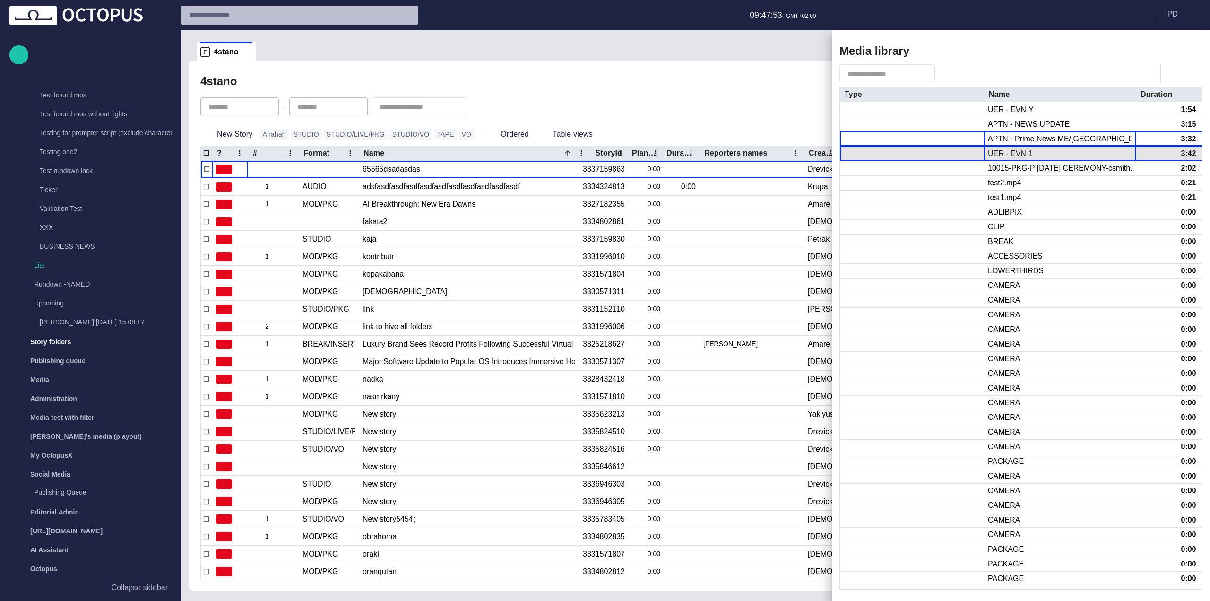
click at [1027, 148] on div "UER - EVN-1" at bounding box center [1060, 153] width 152 height 14
click at [1026, 151] on div "UER - EVN-1" at bounding box center [1060, 153] width 152 height 14
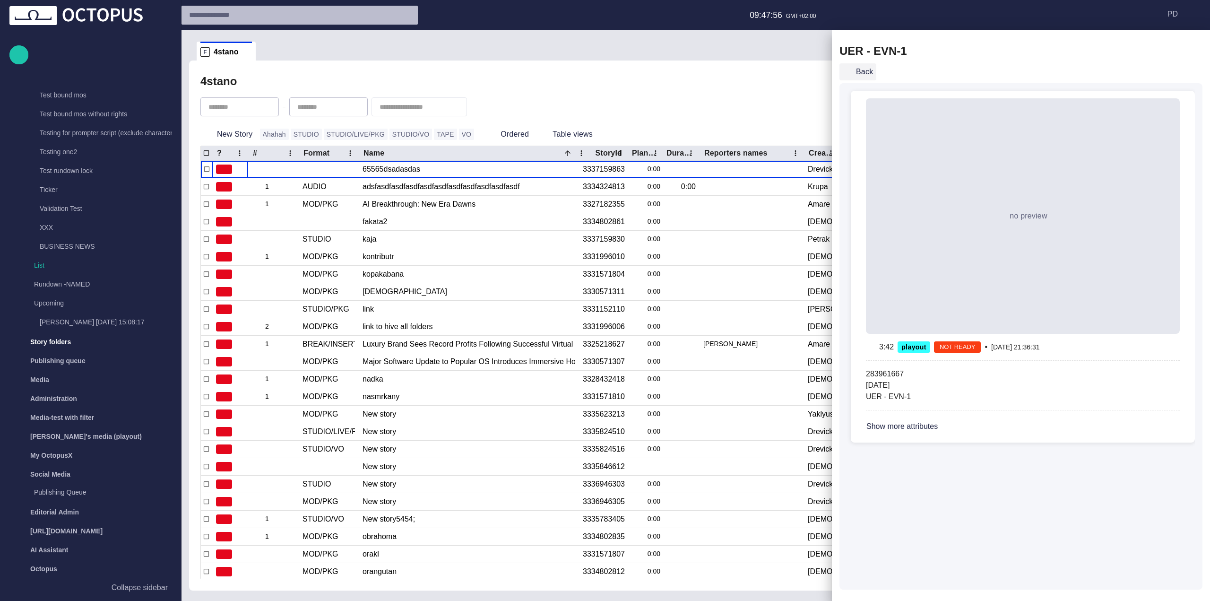
click at [858, 78] on button "Back" at bounding box center [857, 71] width 37 height 17
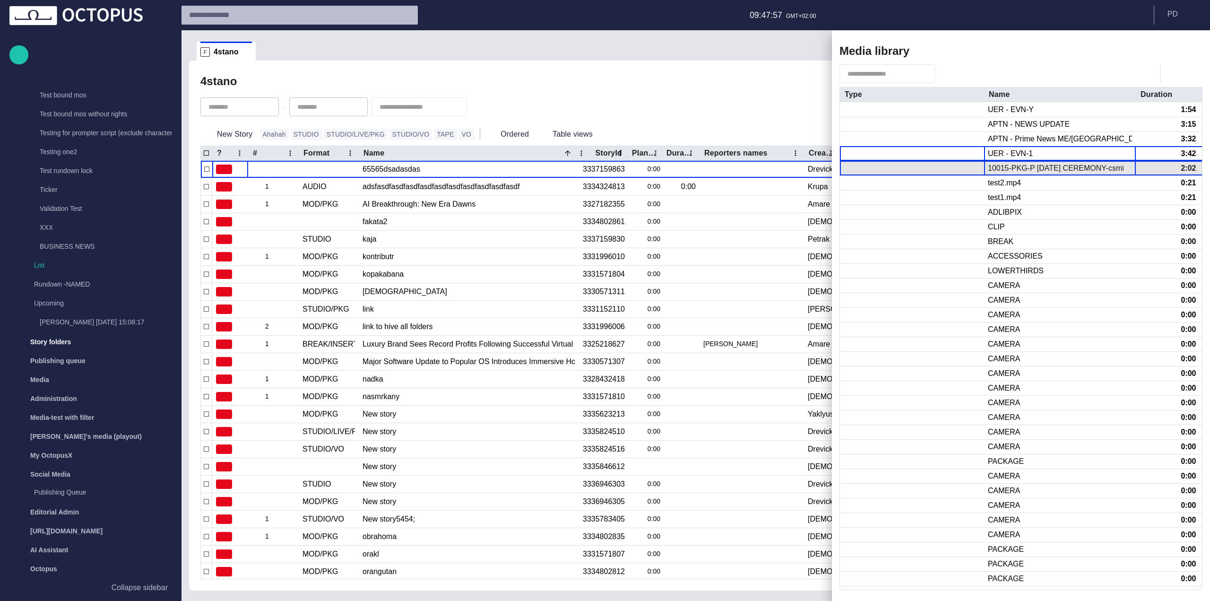
click at [1058, 175] on div "10015-PKG-P [DATE] CEREMONY-csmith.mp4" at bounding box center [1060, 168] width 152 height 14
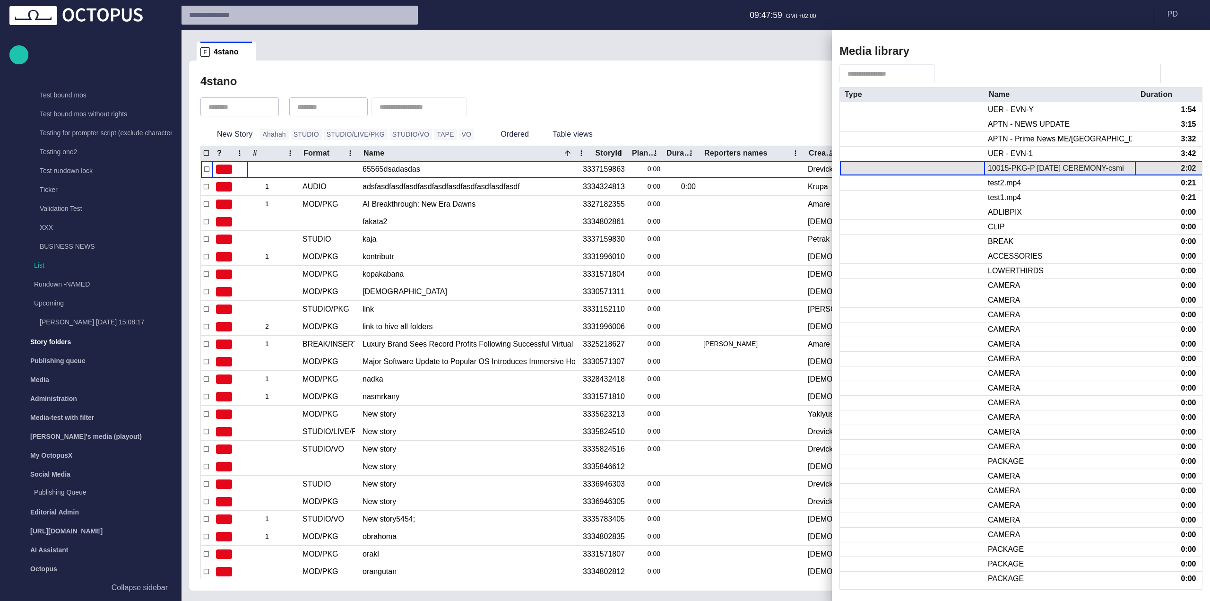
click at [1054, 170] on div "10015-PKG-P [DATE] CEREMONY-csmith.mp4" at bounding box center [1059, 168] width 144 height 10
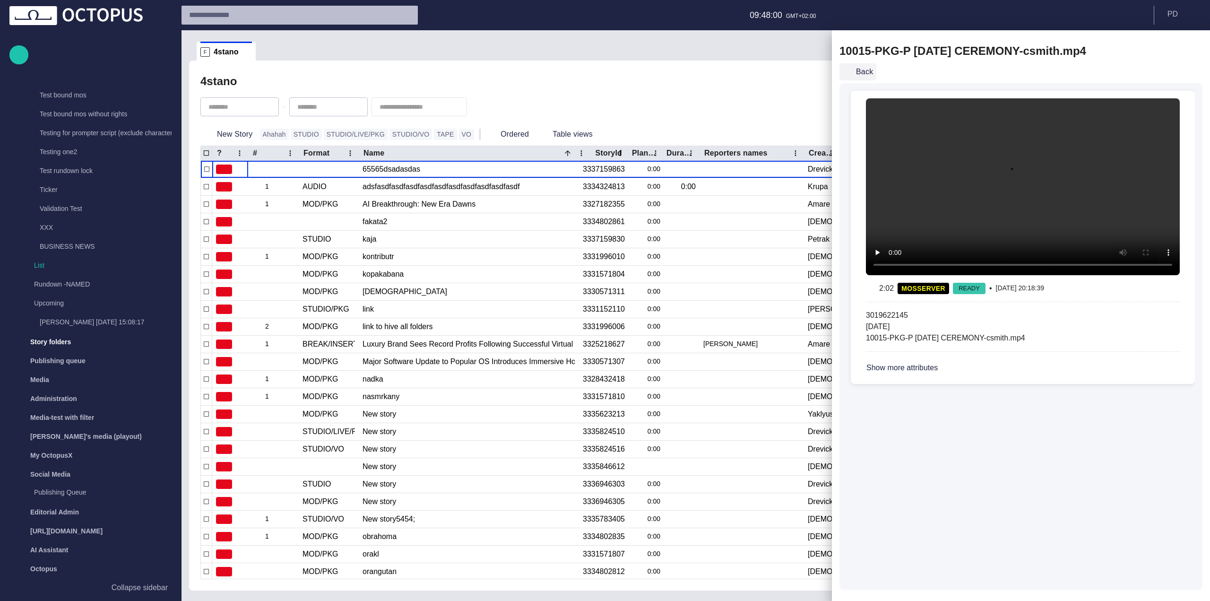
click at [859, 70] on button "Back" at bounding box center [857, 71] width 37 height 17
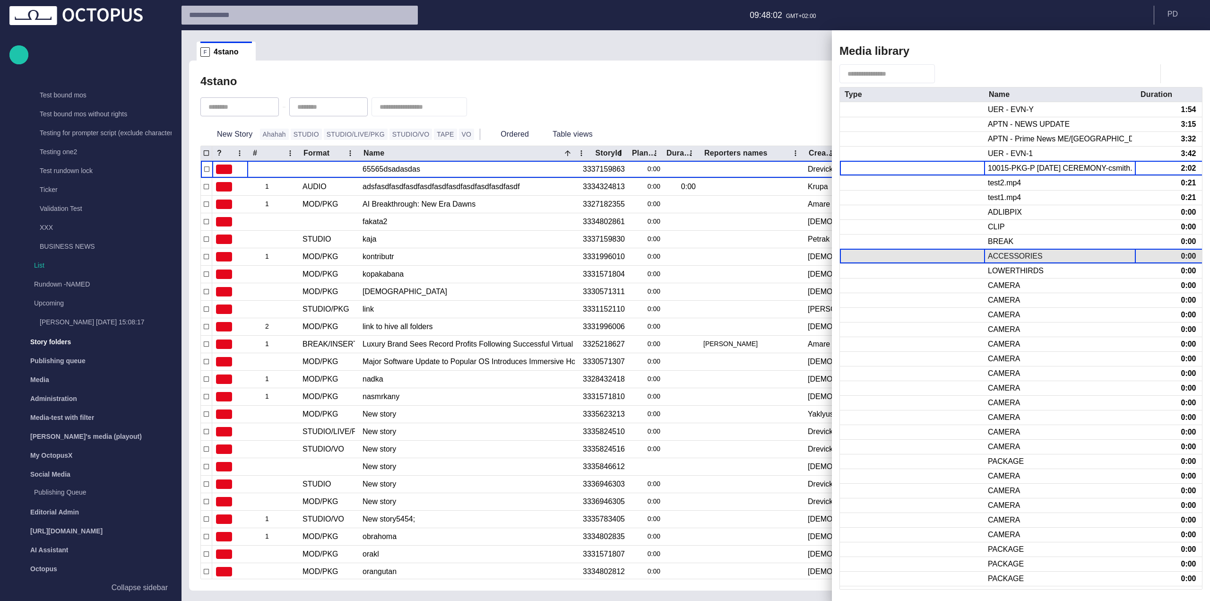
click at [999, 262] on div "ACCESSORIES" at bounding box center [1060, 256] width 152 height 14
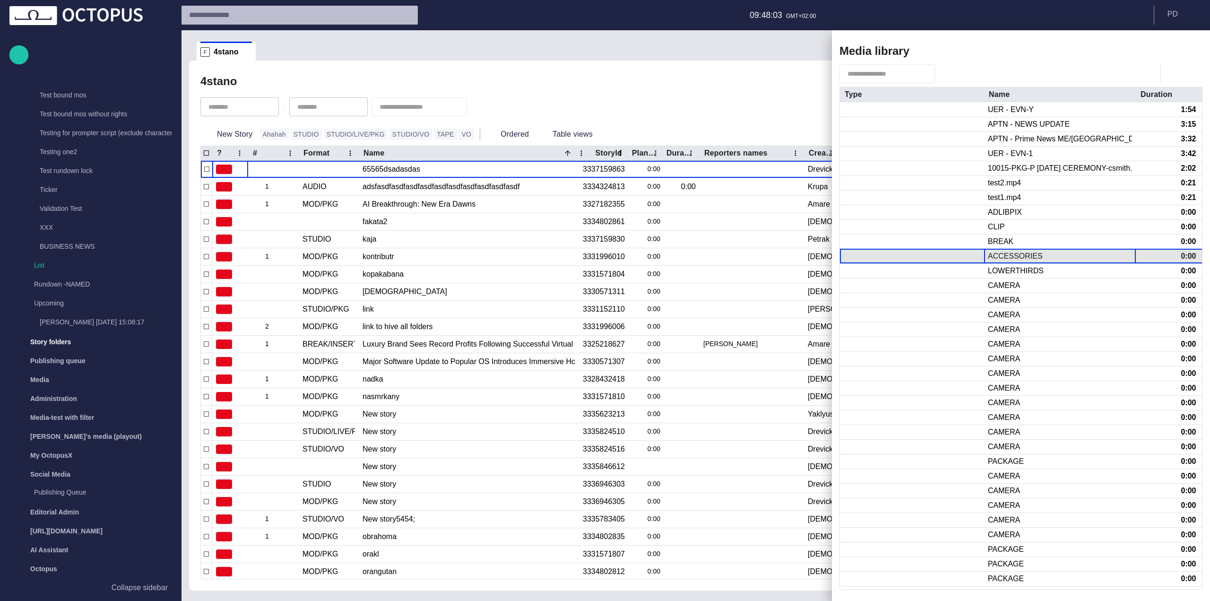
click at [998, 258] on div "ACCESSORIES" at bounding box center [1014, 256] width 55 height 10
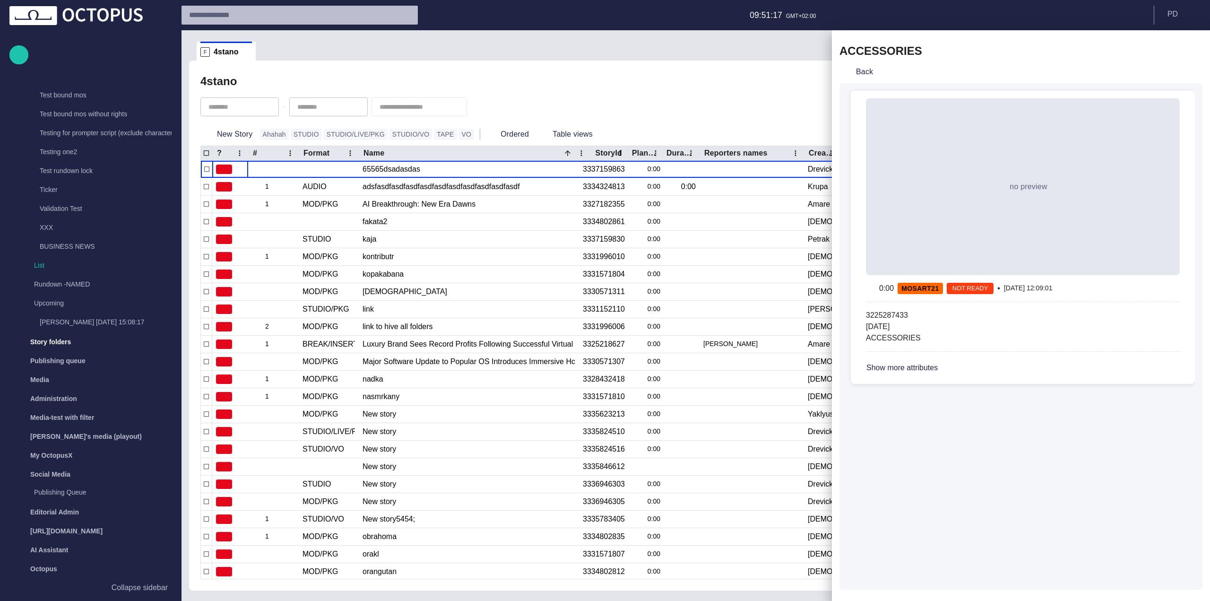
click at [1187, 48] on span "button" at bounding box center [1188, 50] width 11 height 11
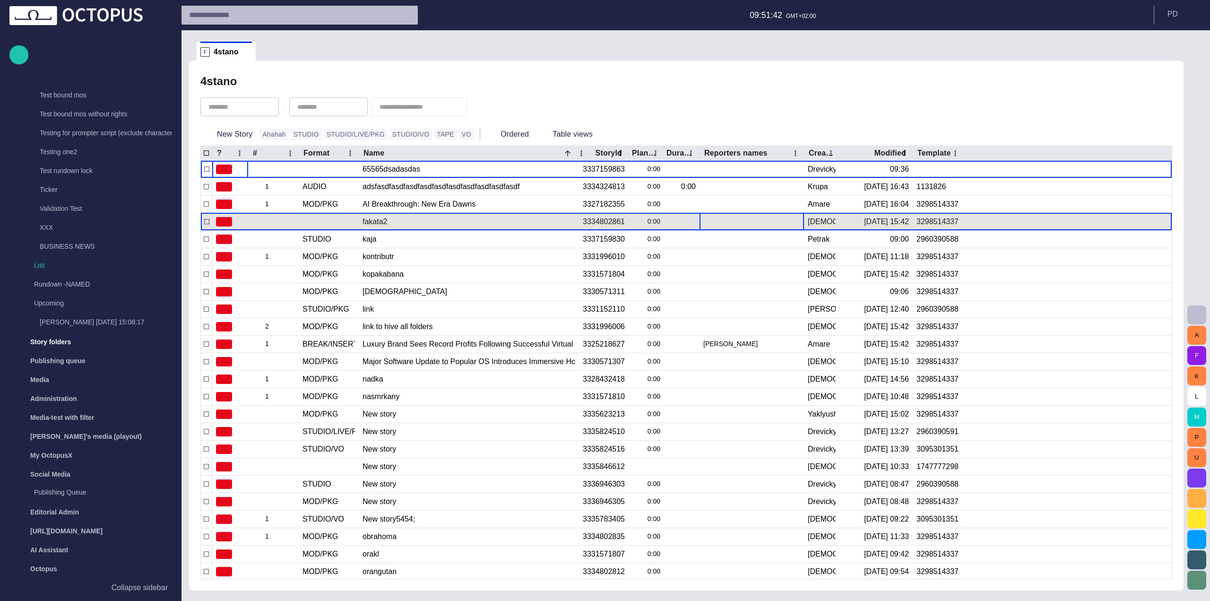
click at [751, 228] on div at bounding box center [751, 221] width 97 height 17
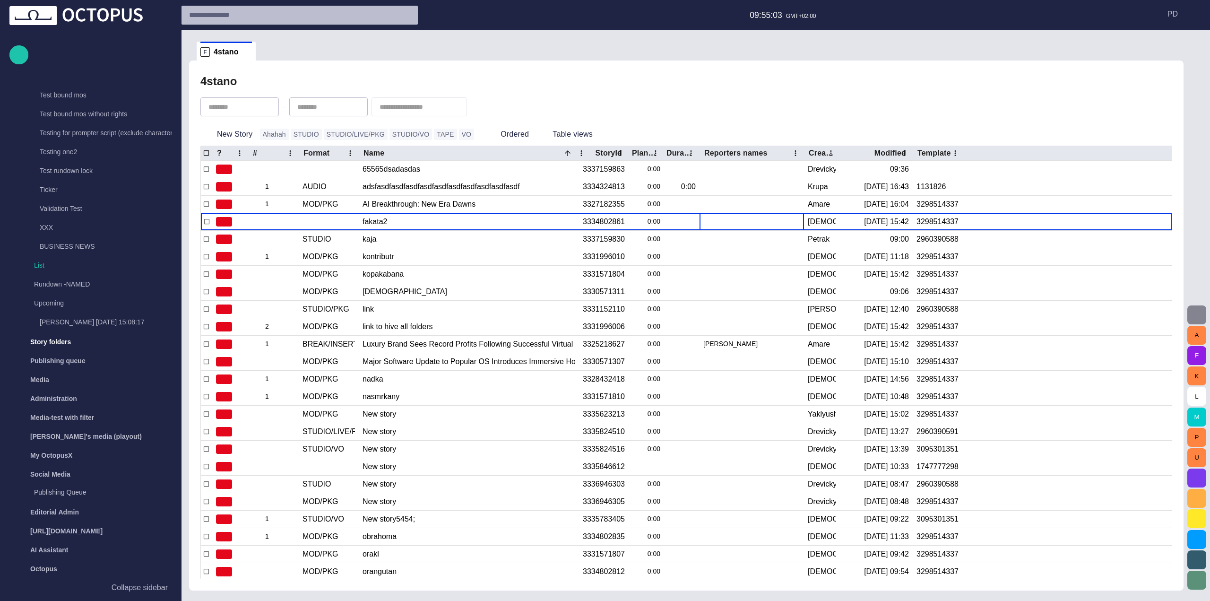
click at [1191, 310] on span "button" at bounding box center [1196, 314] width 11 height 11
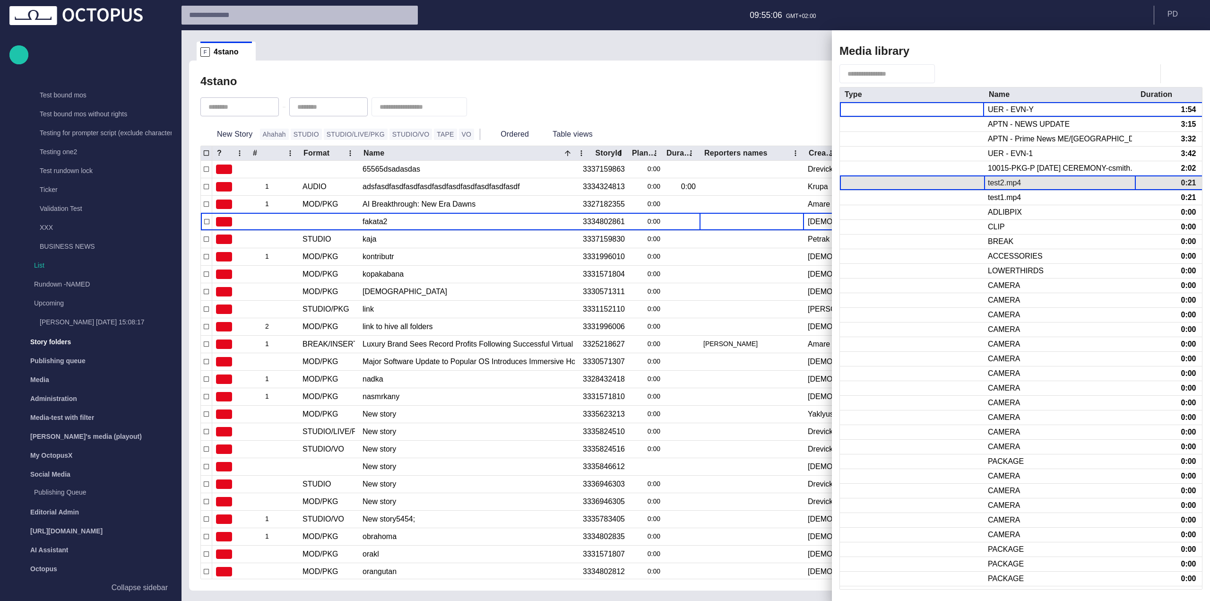
click at [1003, 183] on div "test2.mp4" at bounding box center [1003, 183] width 33 height 10
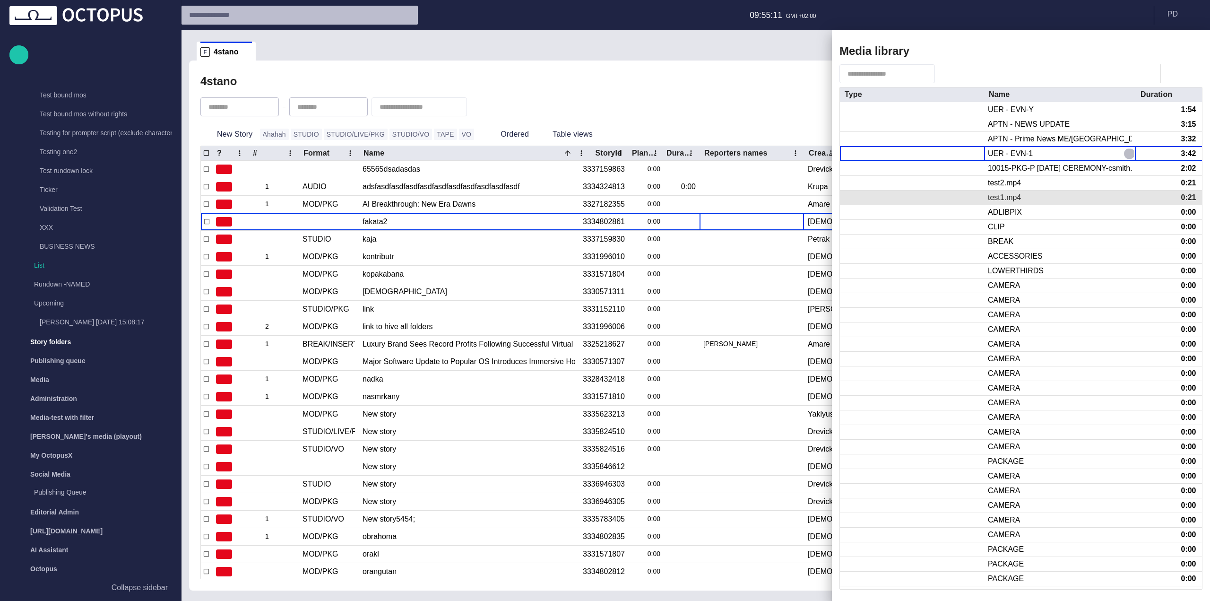
click button "button" at bounding box center [1128, 153] width 11 height 11
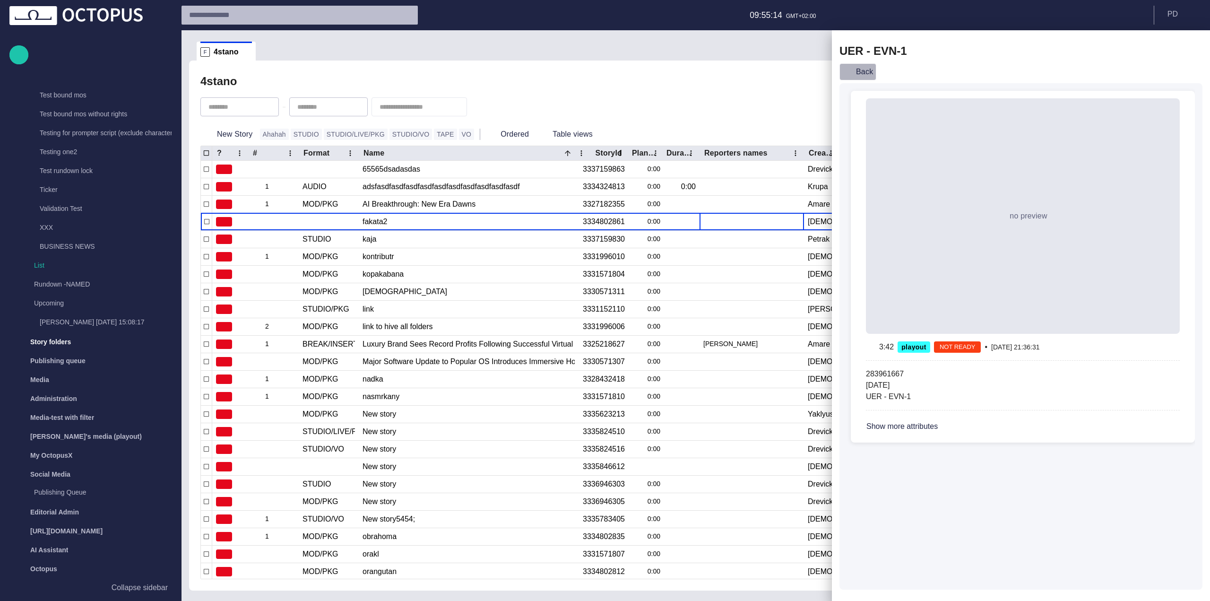
click at [864, 66] on button "Back" at bounding box center [857, 71] width 37 height 17
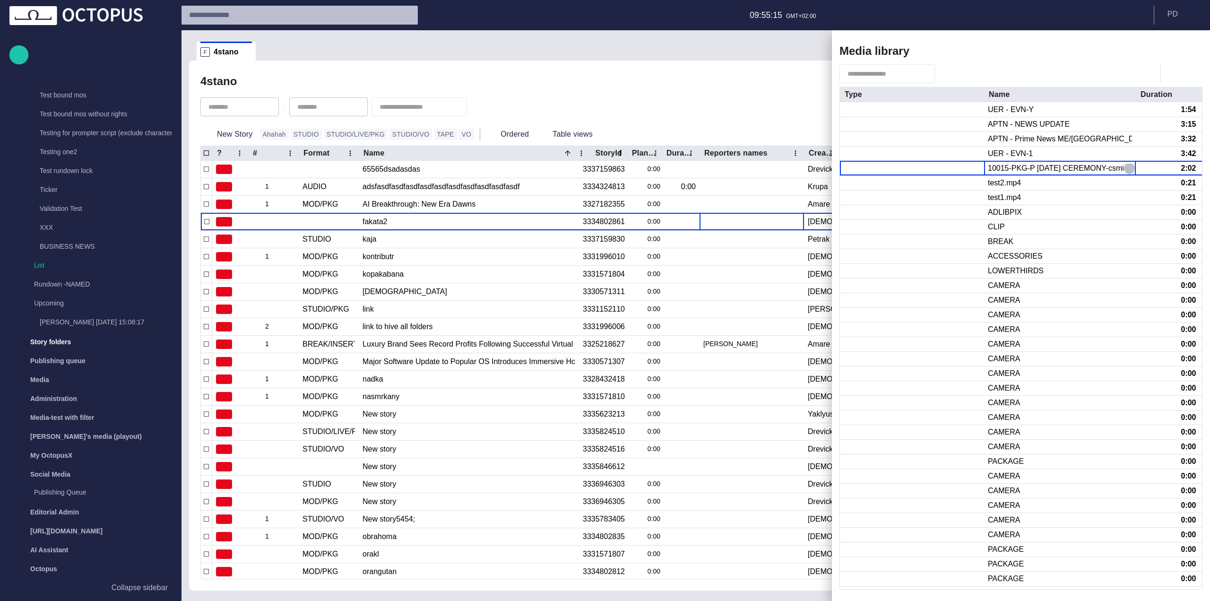
click button "button" at bounding box center [1128, 168] width 11 height 11
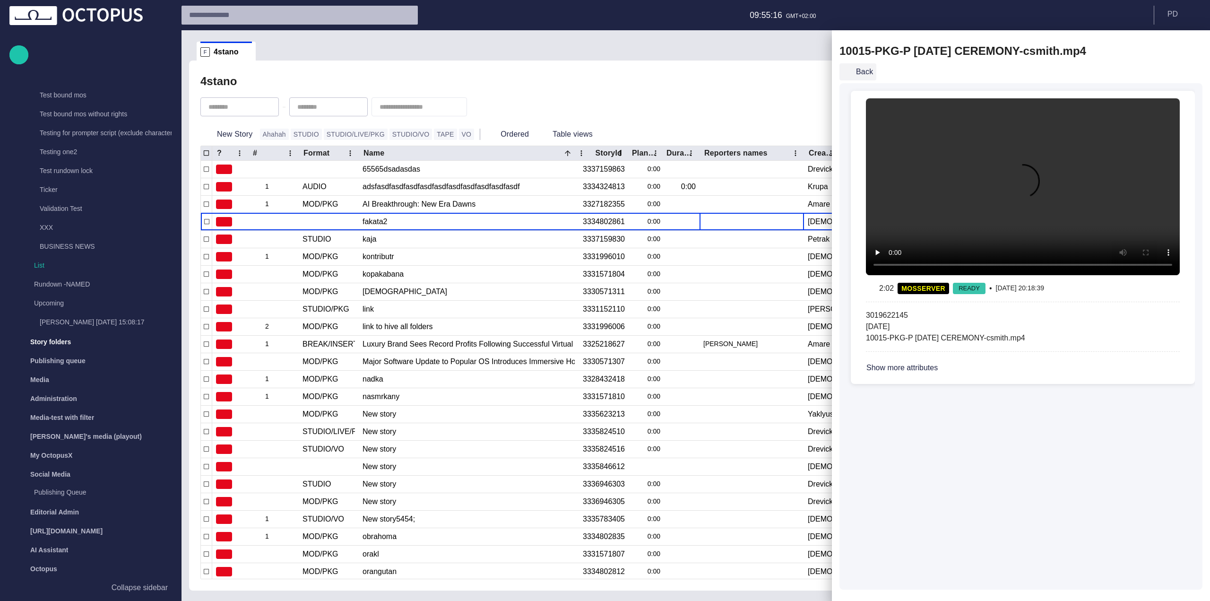
click at [867, 66] on button "Back" at bounding box center [857, 71] width 37 height 17
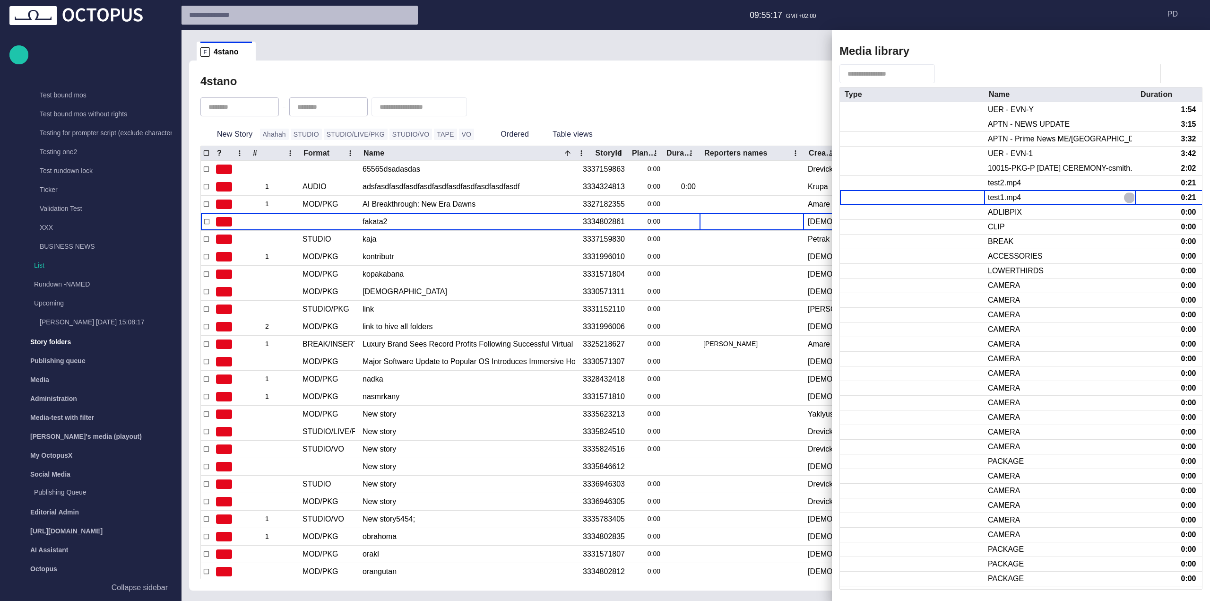
click button "button" at bounding box center [1128, 197] width 11 height 11
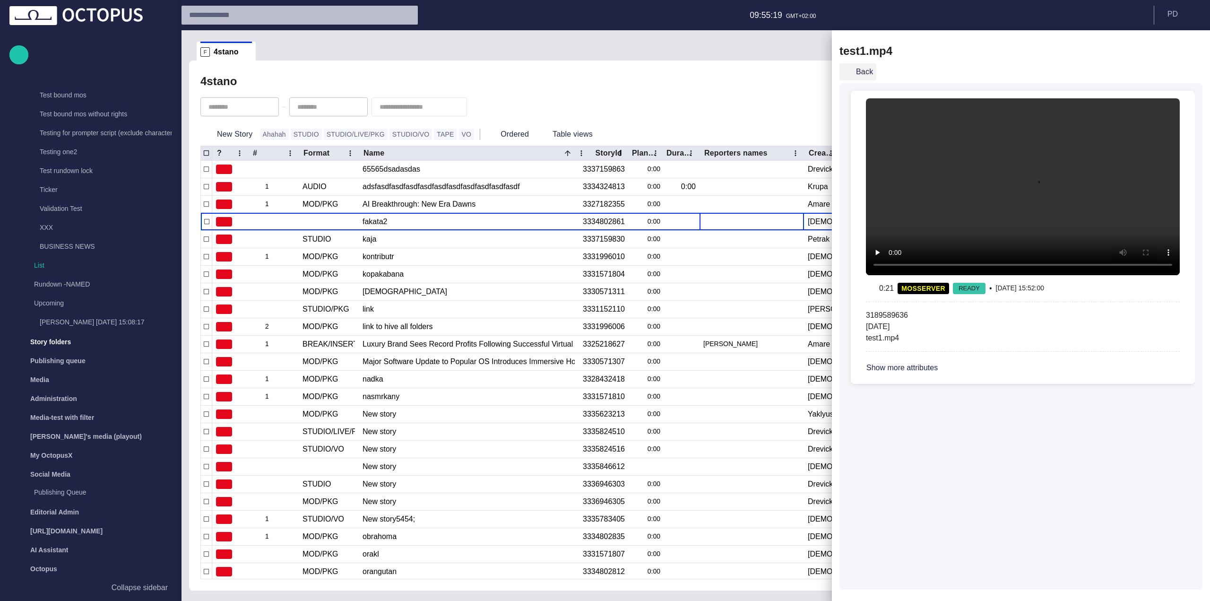
click at [868, 64] on button "Back" at bounding box center [857, 71] width 37 height 17
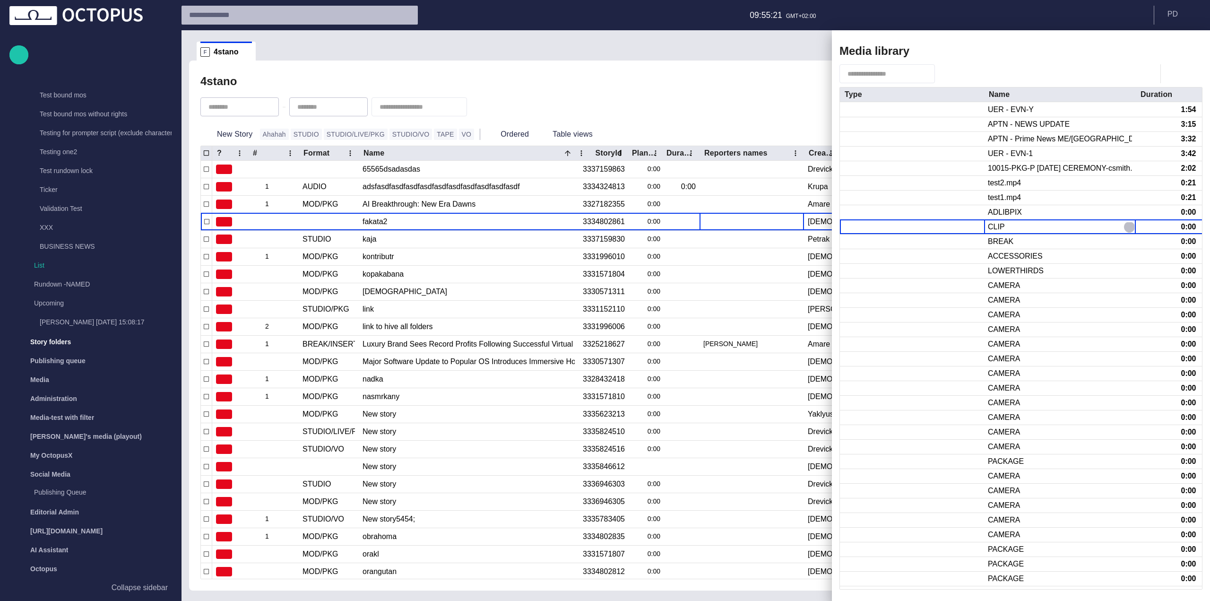
click button "button" at bounding box center [1128, 226] width 11 height 11
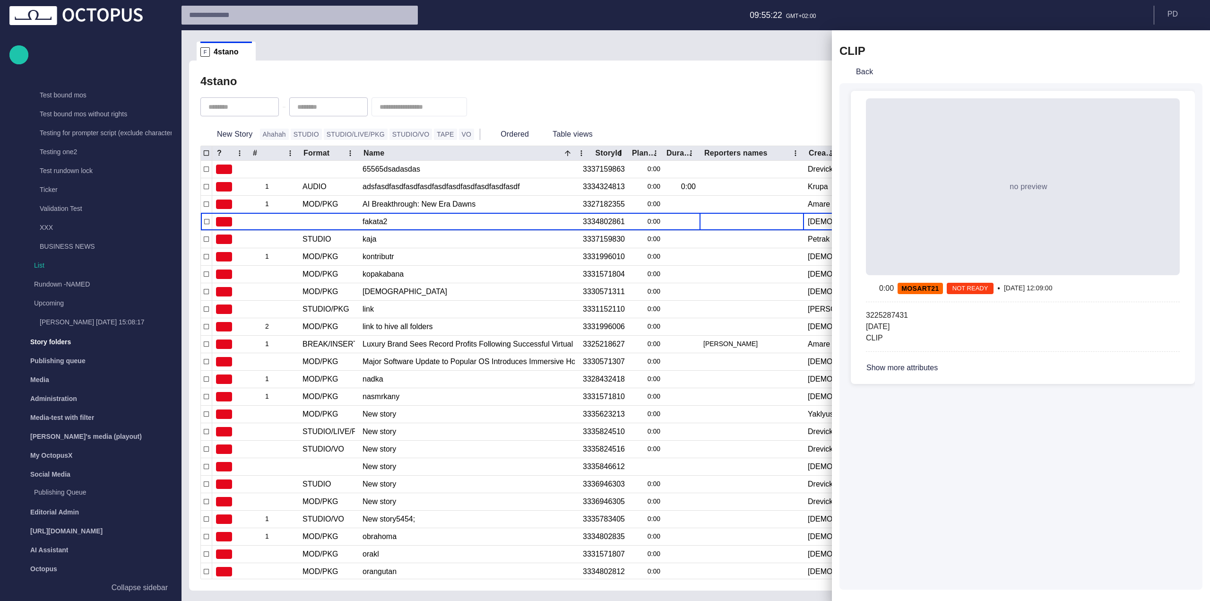
click at [868, 64] on button "Back" at bounding box center [857, 71] width 37 height 17
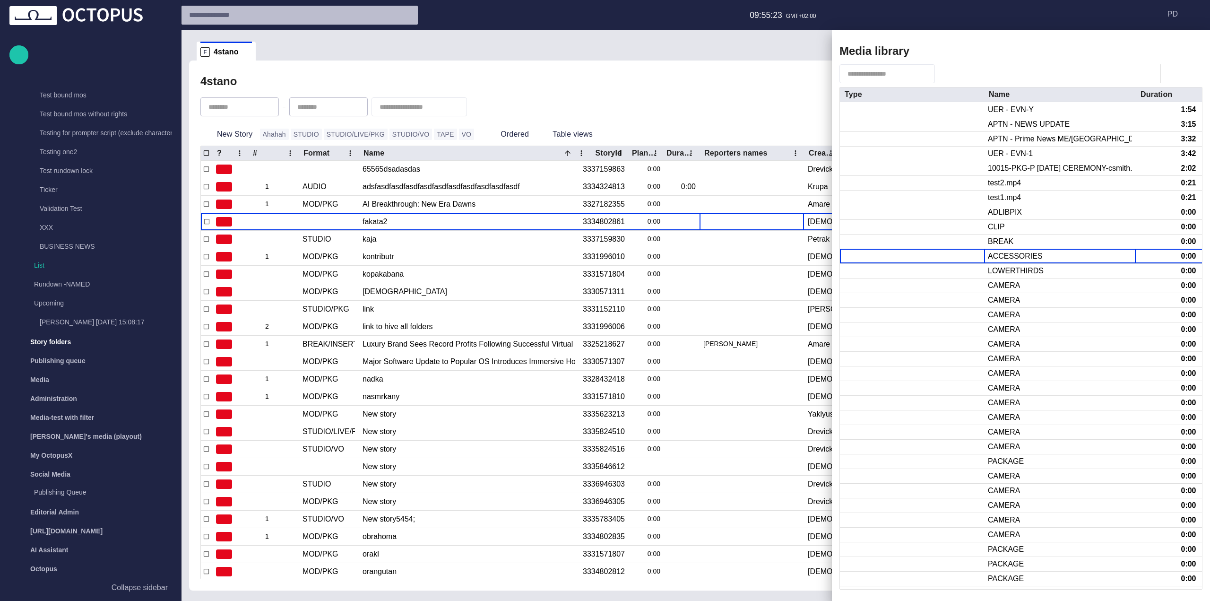
click button "button" at bounding box center [1128, 255] width 11 height 11
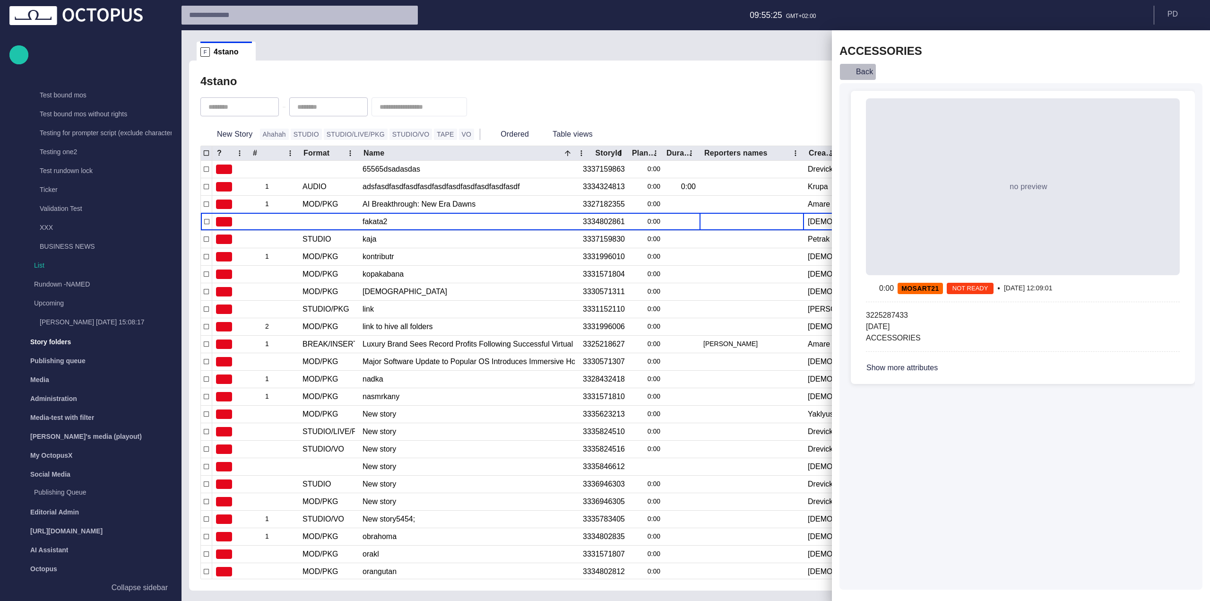
click at [868, 64] on button "Back" at bounding box center [857, 71] width 37 height 17
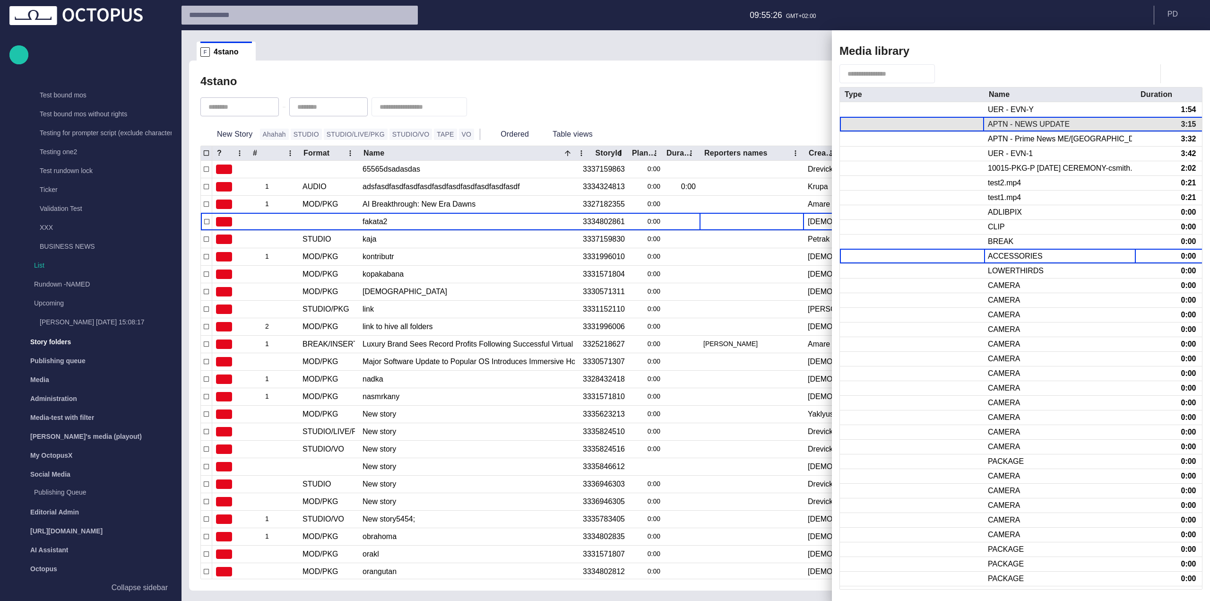
click at [963, 130] on div at bounding box center [912, 124] width 144 height 14
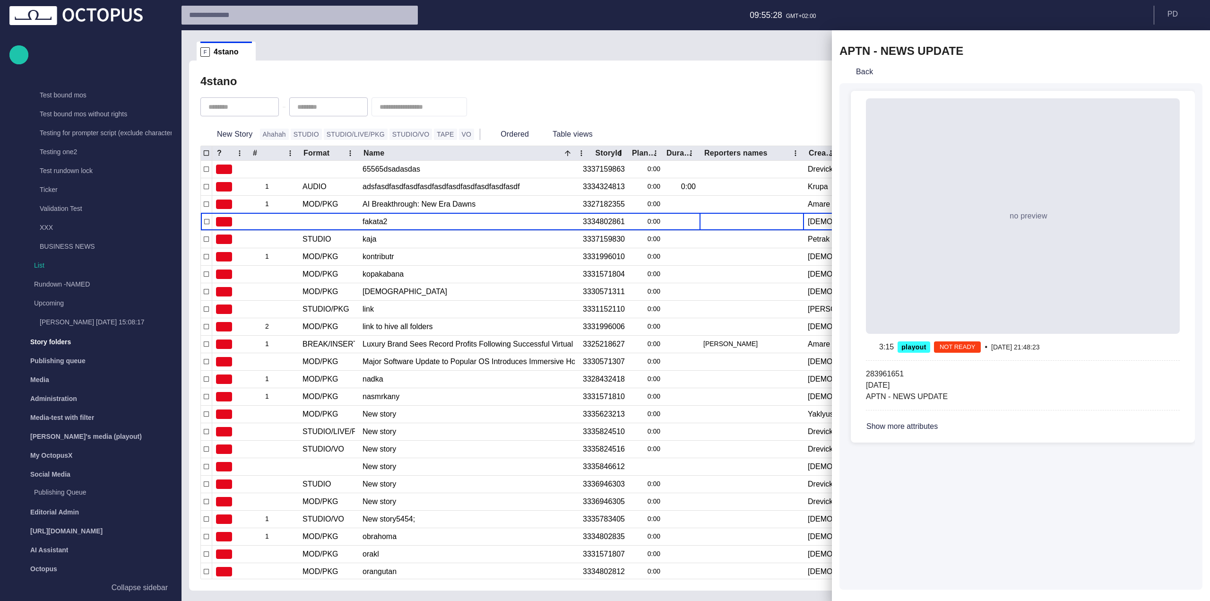
click at [878, 72] on div "Back" at bounding box center [859, 71] width 41 height 17
click at [868, 70] on button "Back" at bounding box center [857, 71] width 37 height 17
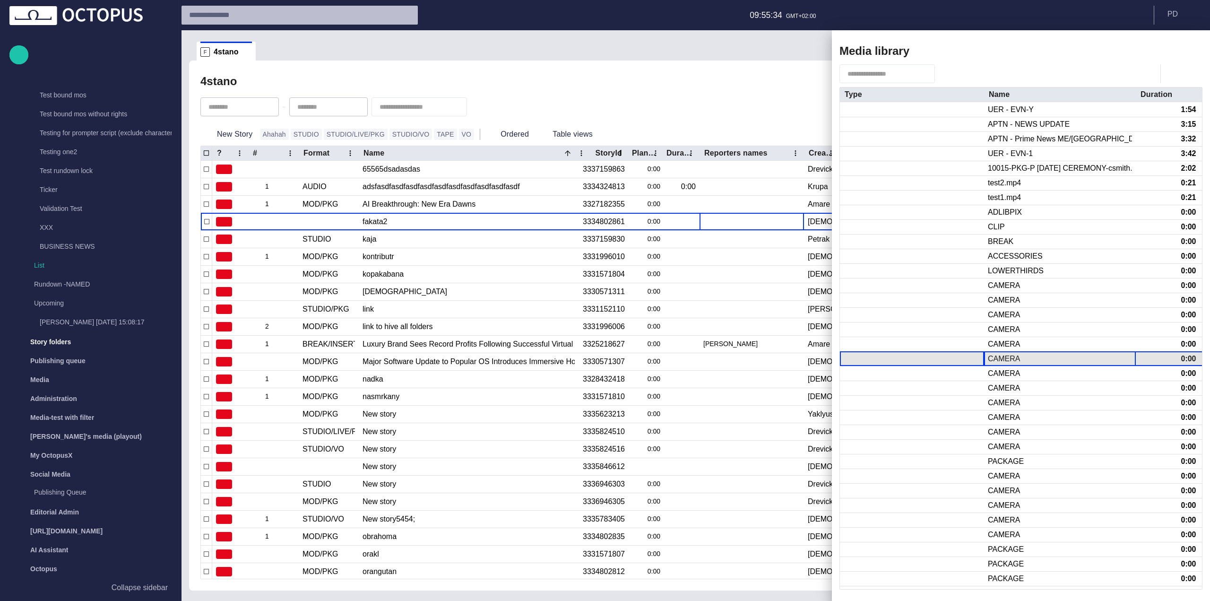
click at [1013, 365] on div "CAMERA" at bounding box center [1060, 359] width 152 height 14
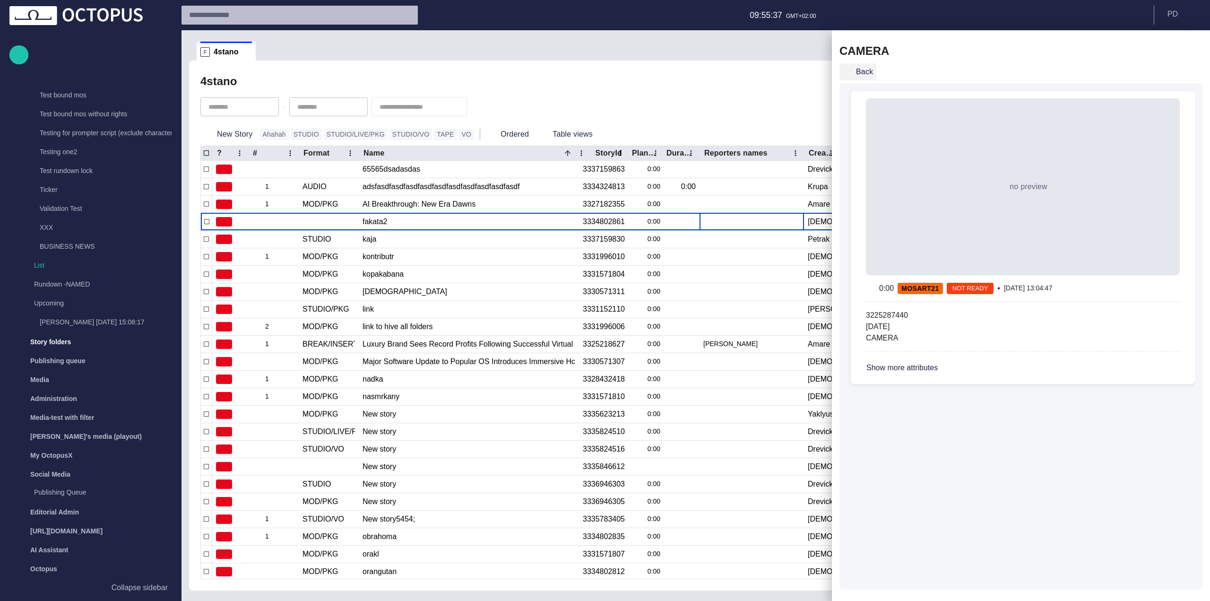
click at [866, 73] on button "Back" at bounding box center [857, 71] width 37 height 17
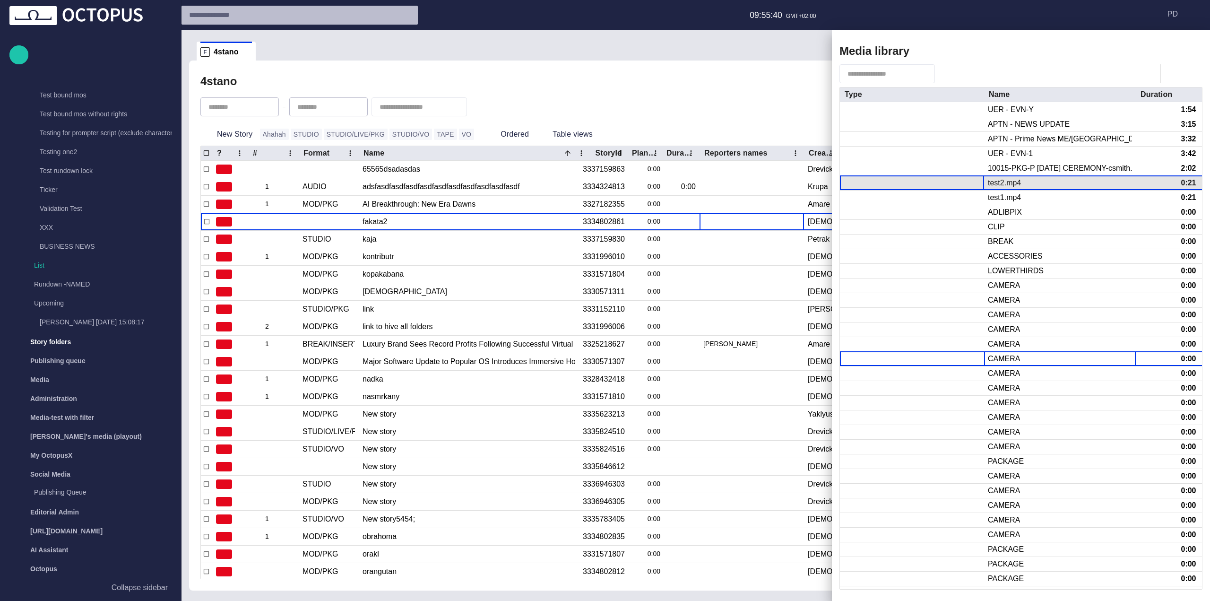
click at [946, 184] on div at bounding box center [912, 183] width 144 height 14
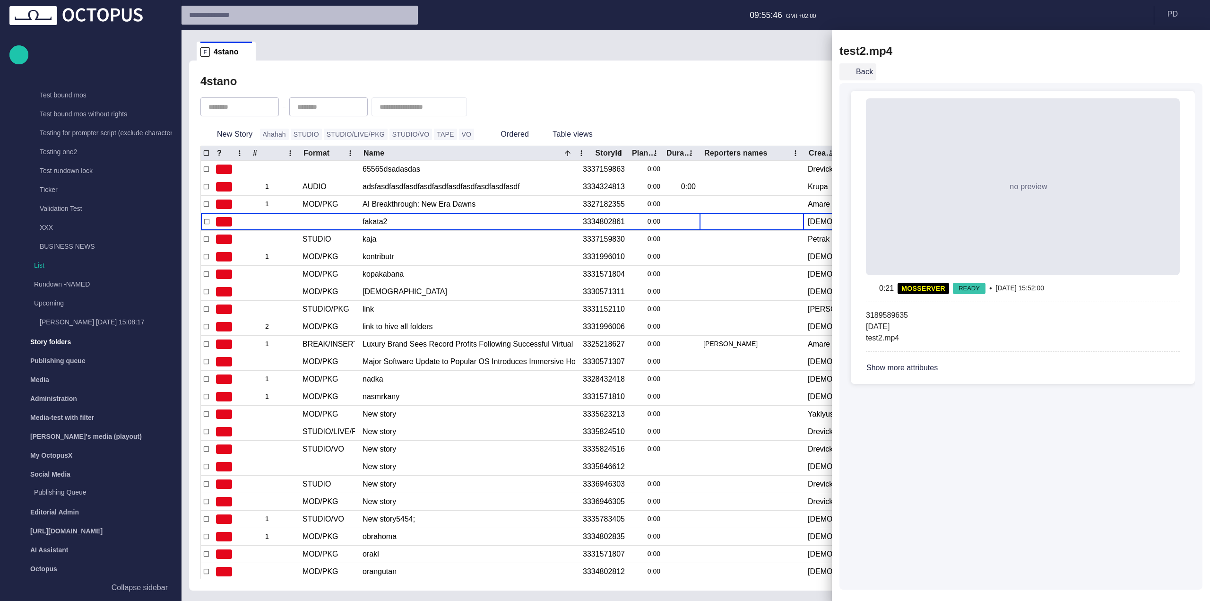
click at [865, 70] on button "Back" at bounding box center [857, 71] width 37 height 17
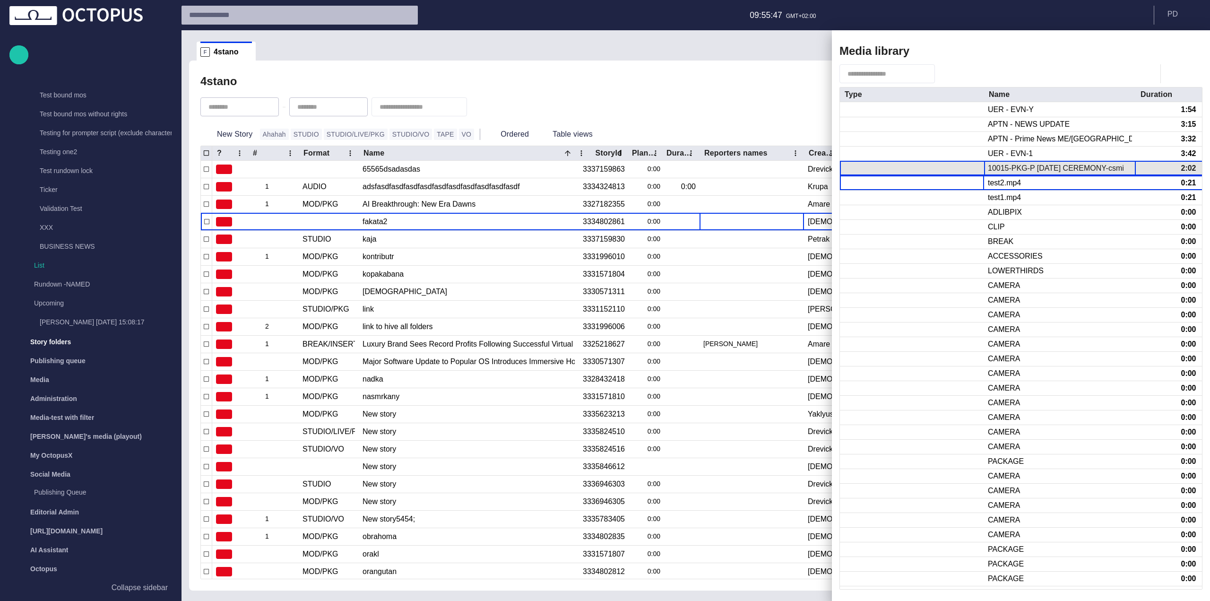
click at [1063, 170] on div "10015-PKG-P [DATE] CEREMONY-csmith.mp4" at bounding box center [1059, 168] width 144 height 10
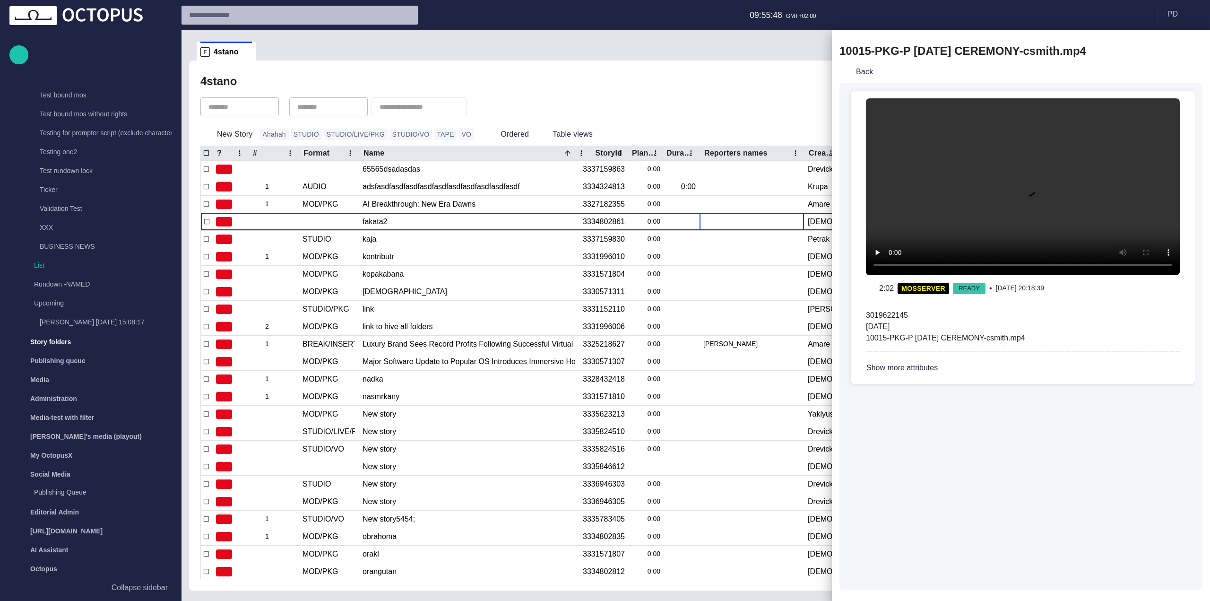
drag, startPoint x: 1160, startPoint y: 61, endPoint x: 1158, endPoint y: 53, distance: 8.5
click at [1158, 53] on div "10015-PKG-P [DATE] CEREMONY-csmith.mp4 Back 2:02 MOSSERVER READY • [DATE] 20:18…" at bounding box center [1021, 315] width 378 height 570
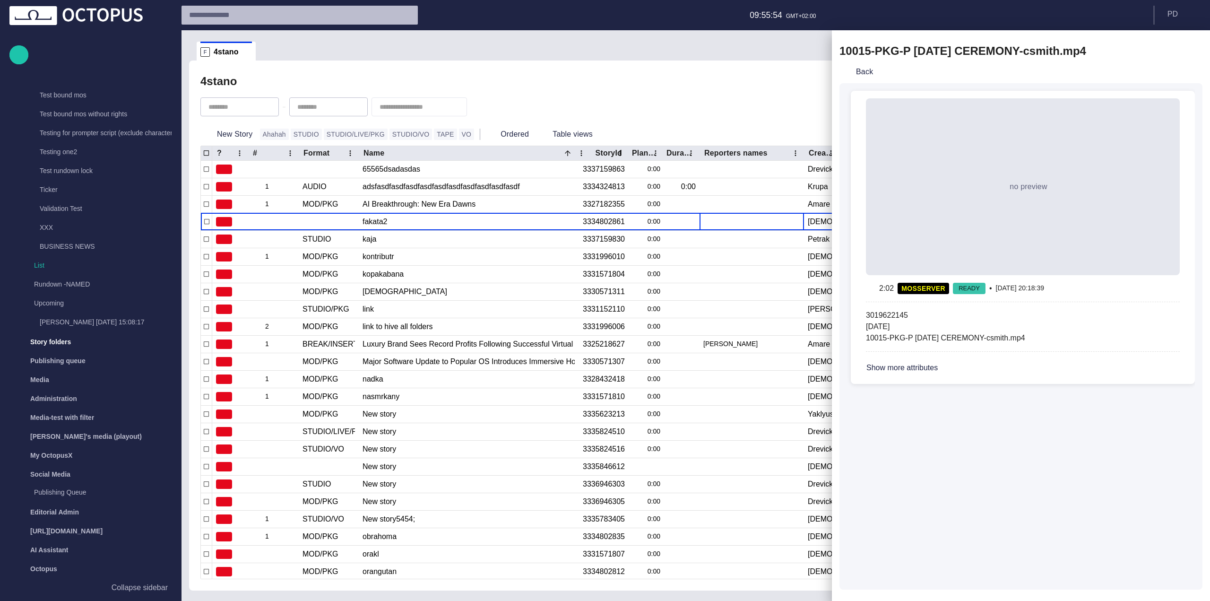
click at [872, 83] on div "Back" at bounding box center [1020, 71] width 363 height 23
click at [867, 77] on button "Back" at bounding box center [857, 71] width 37 height 17
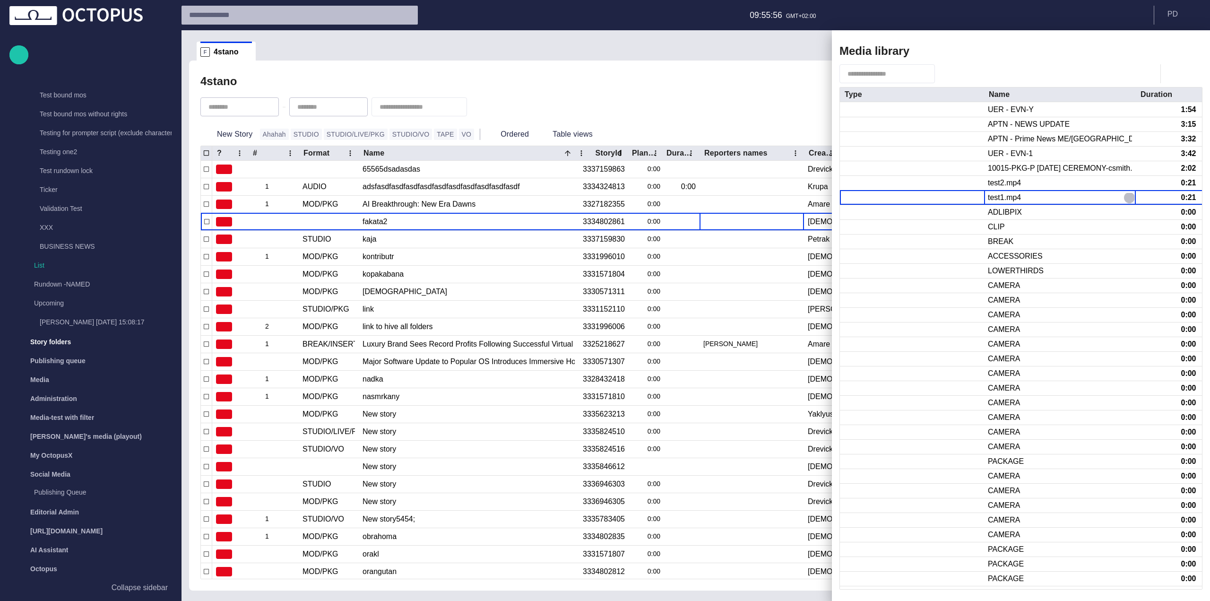
click button "button" at bounding box center [1128, 197] width 11 height 11
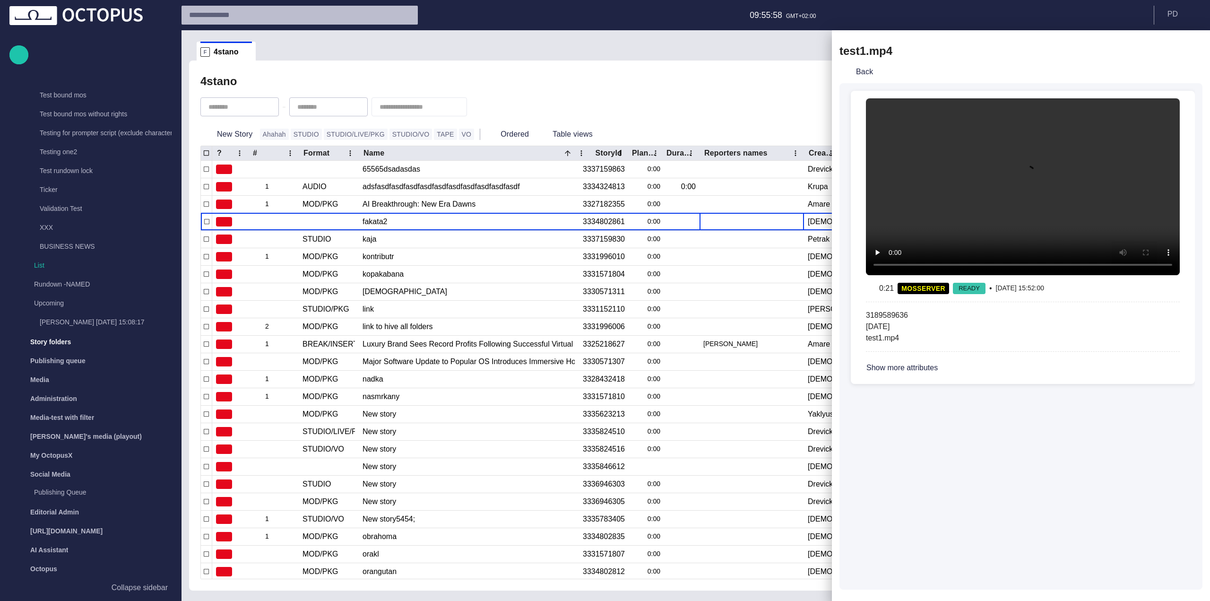
click at [867, 77] on button "Back" at bounding box center [857, 71] width 37 height 17
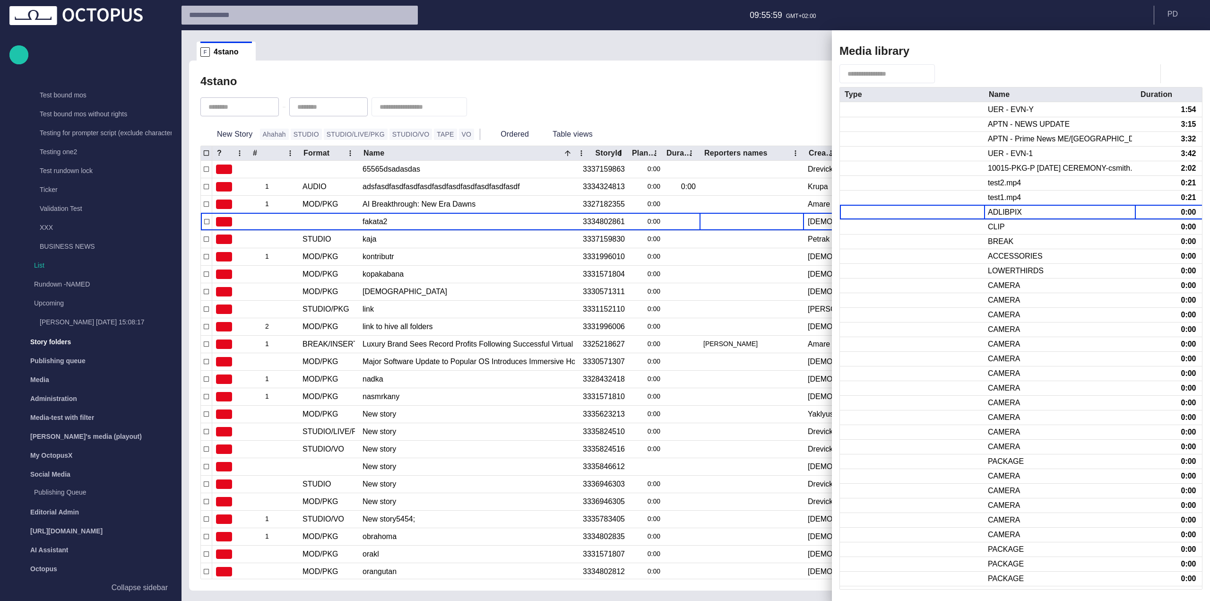
click button "button" at bounding box center [1128, 211] width 11 height 11
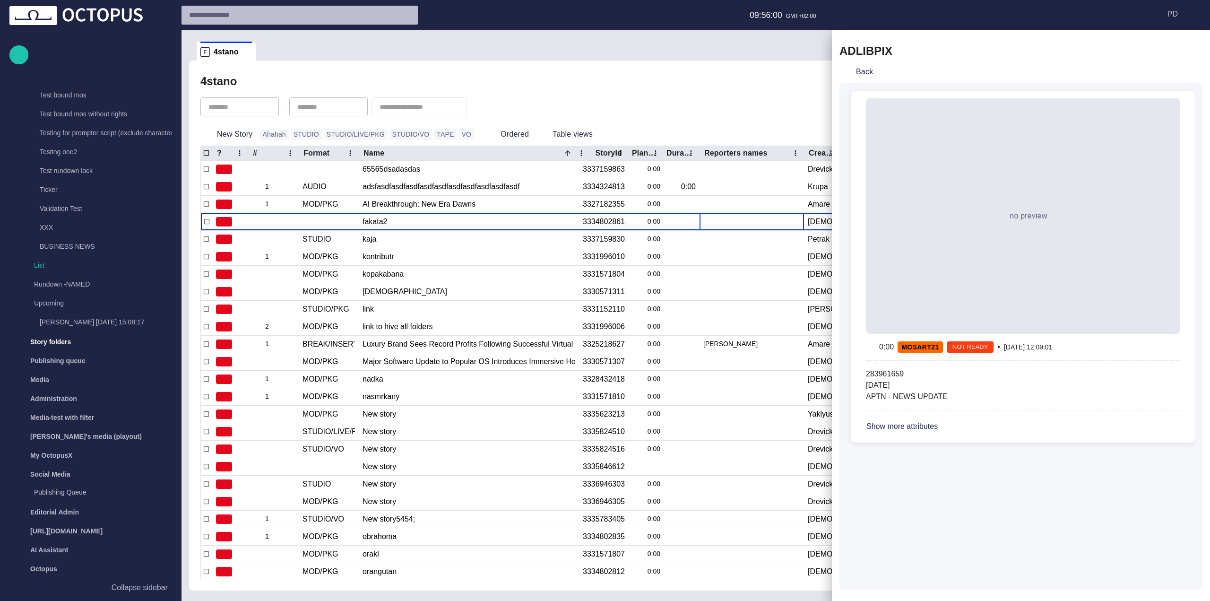
click at [867, 77] on button "Back" at bounding box center [857, 71] width 37 height 17
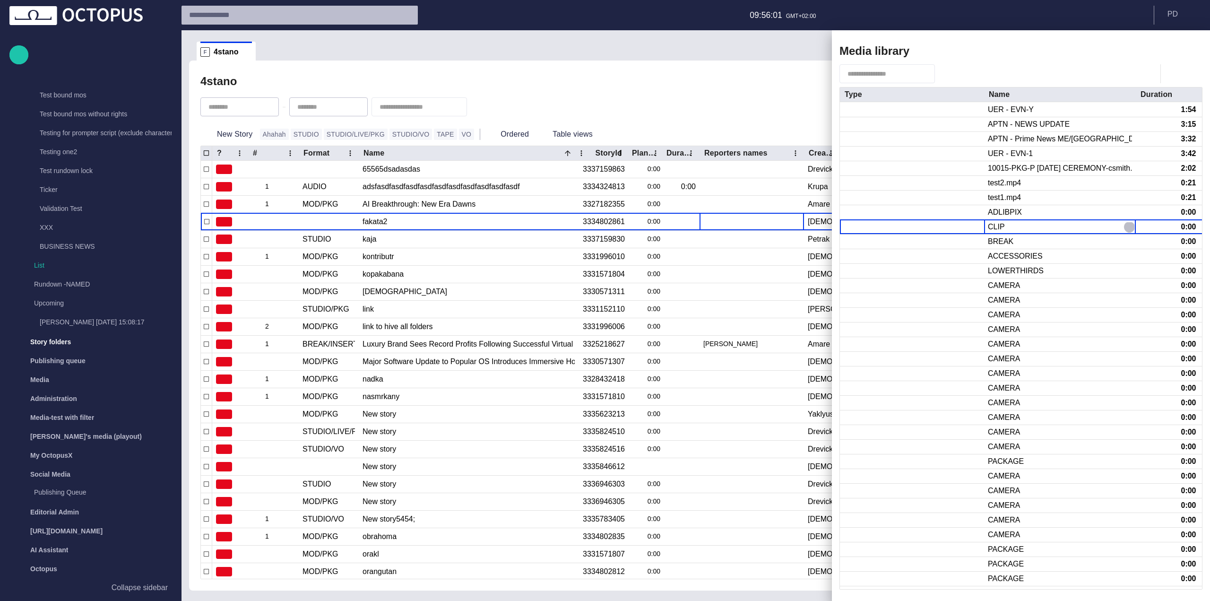
click button "button" at bounding box center [1128, 226] width 11 height 11
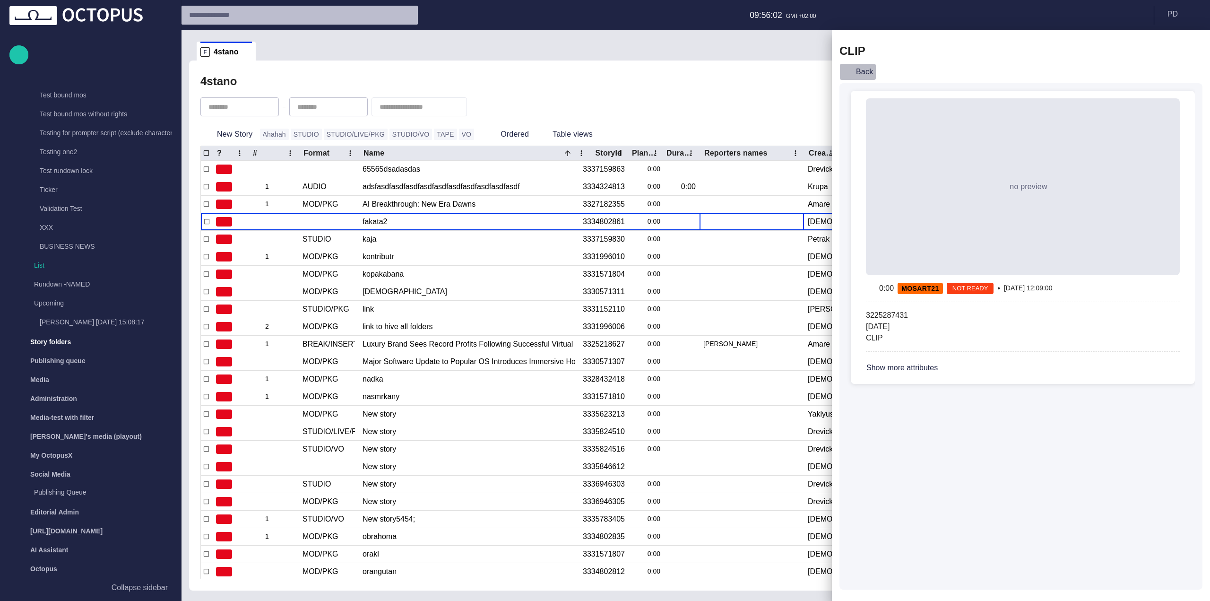
click at [867, 77] on button "Back" at bounding box center [857, 71] width 37 height 17
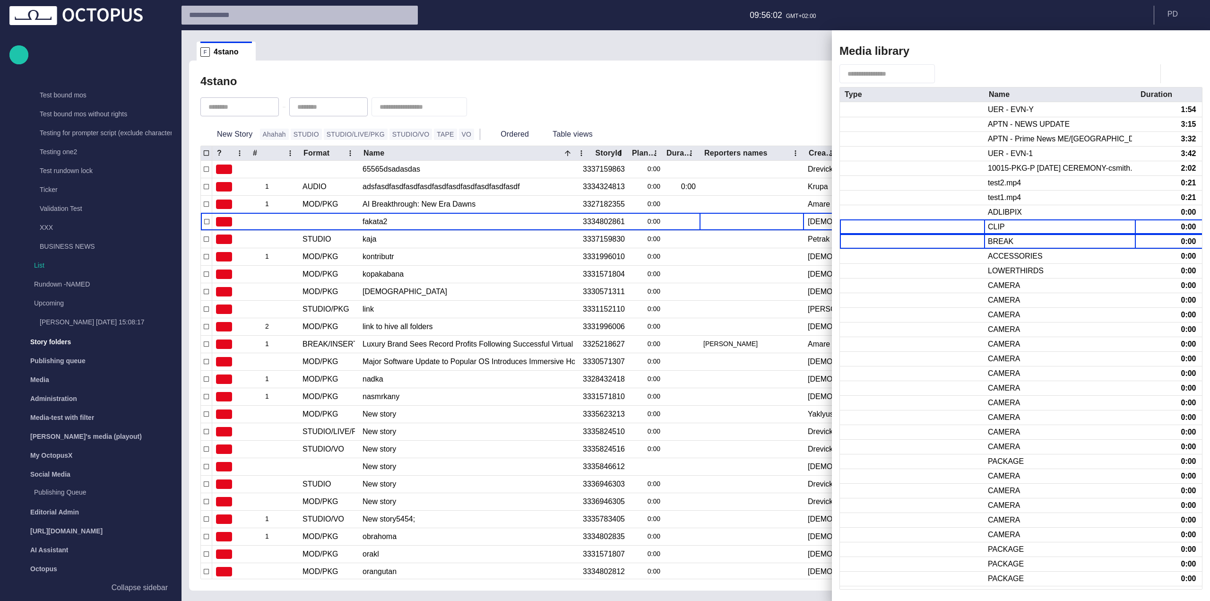
click button "button" at bounding box center [1128, 241] width 11 height 11
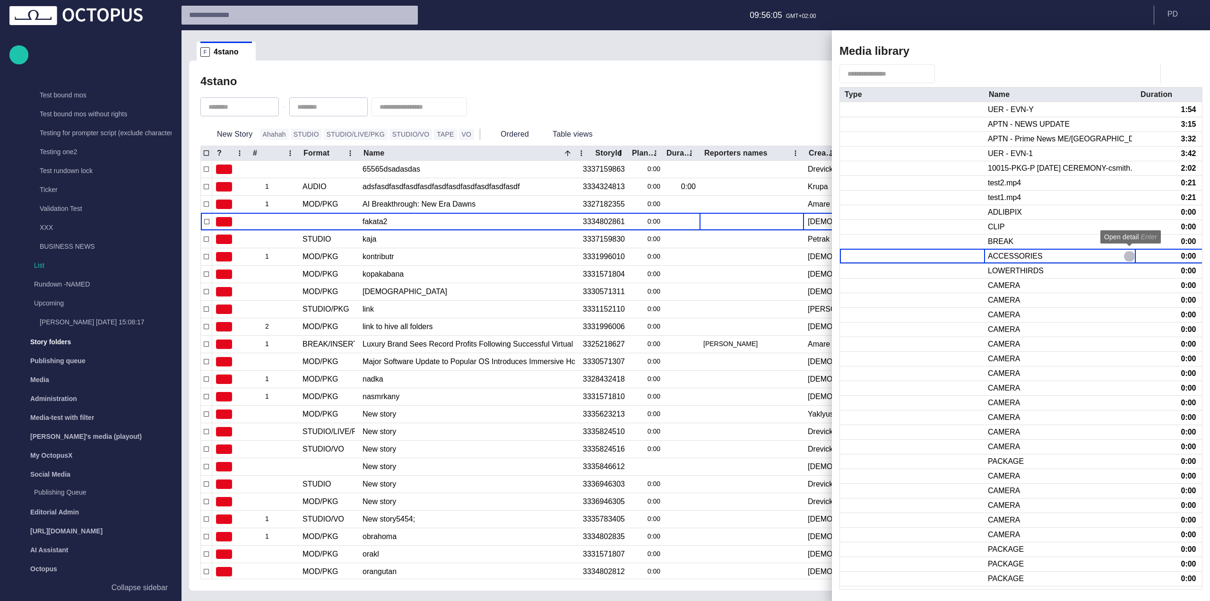
click button "button" at bounding box center [1128, 255] width 11 height 11
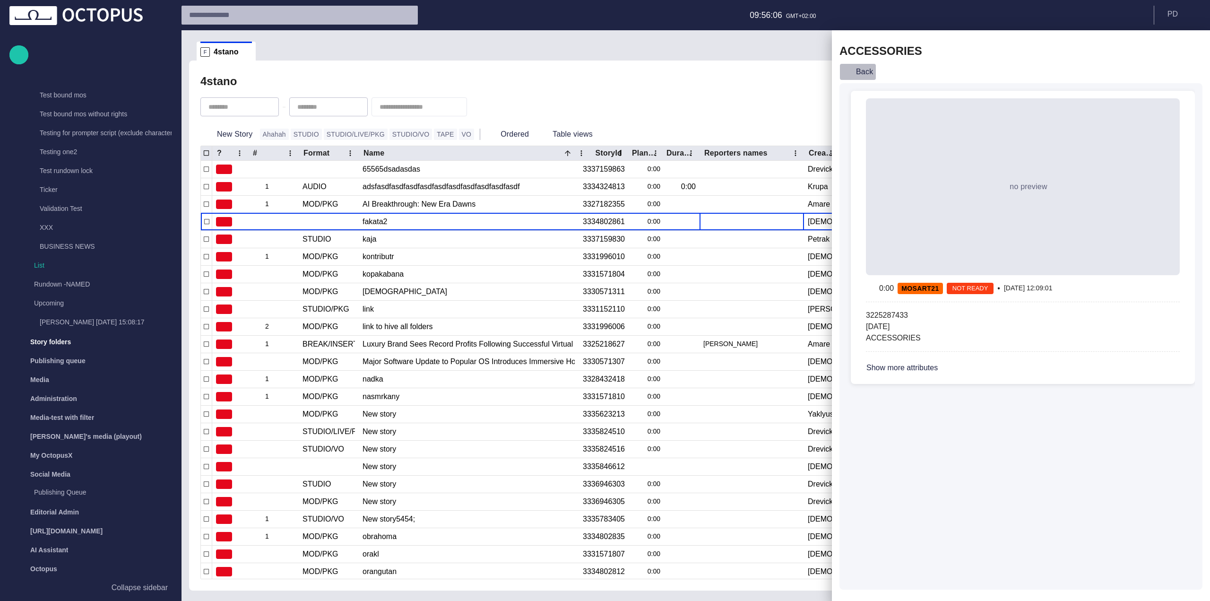
click at [867, 77] on button "Back" at bounding box center [857, 71] width 37 height 17
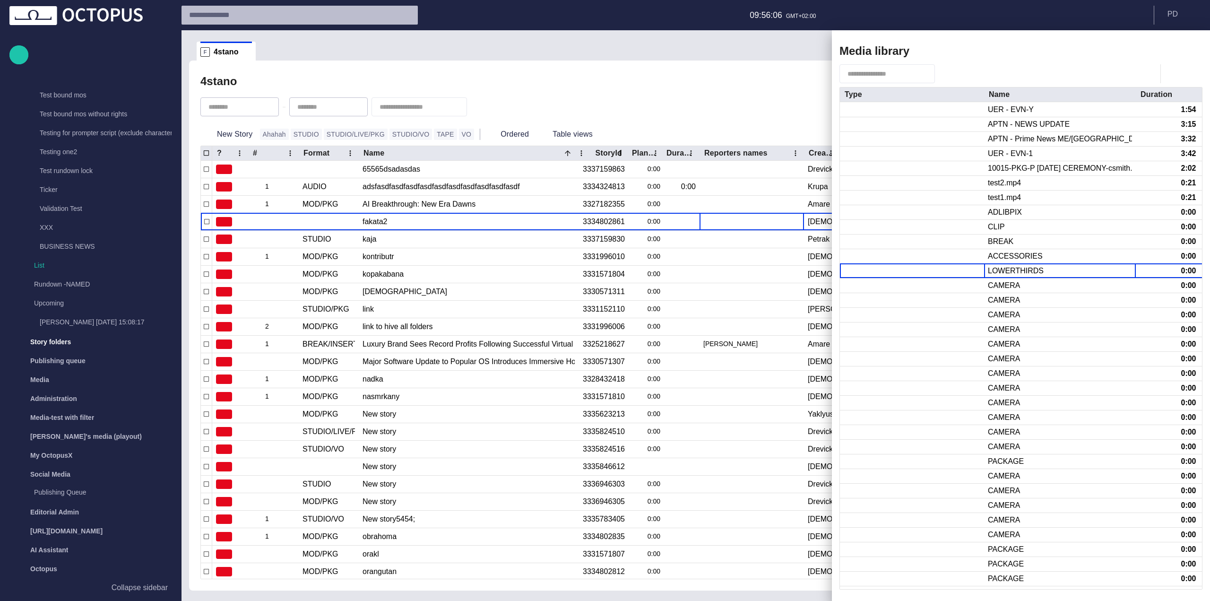
click button "button" at bounding box center [1128, 270] width 11 height 11
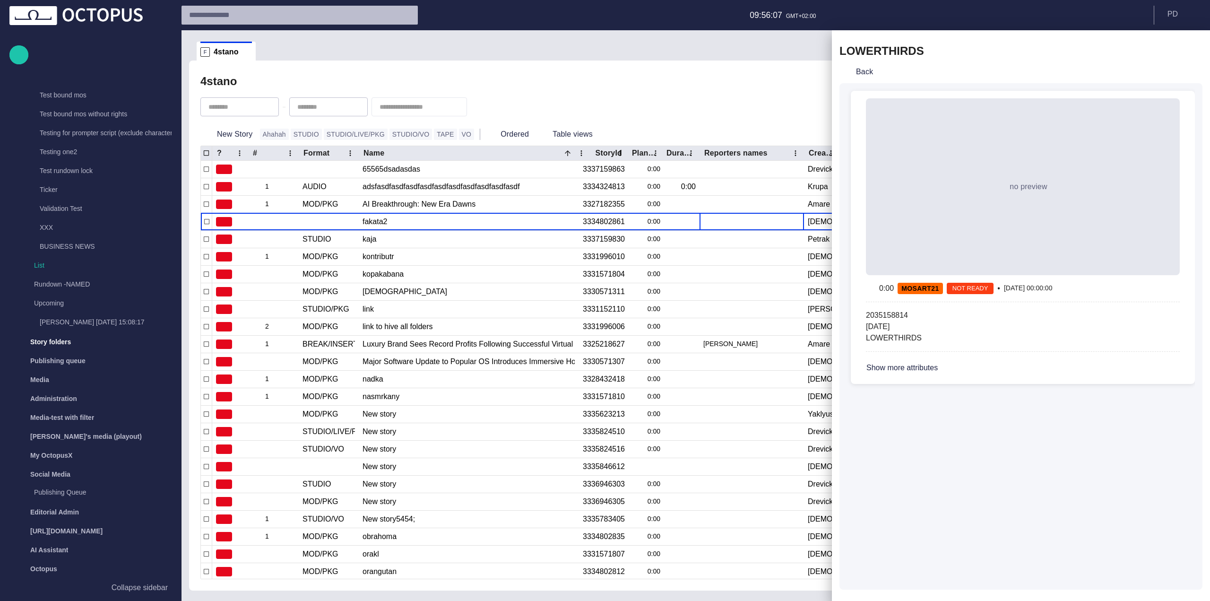
click at [867, 77] on button "Back" at bounding box center [857, 71] width 37 height 17
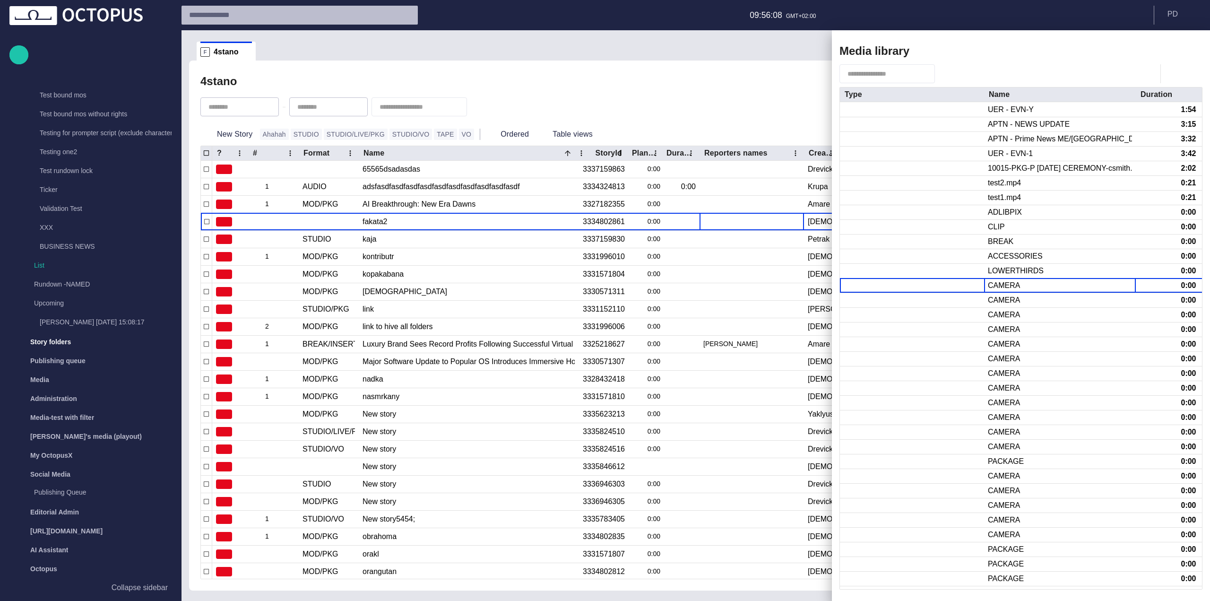
click button "button" at bounding box center [1128, 285] width 11 height 11
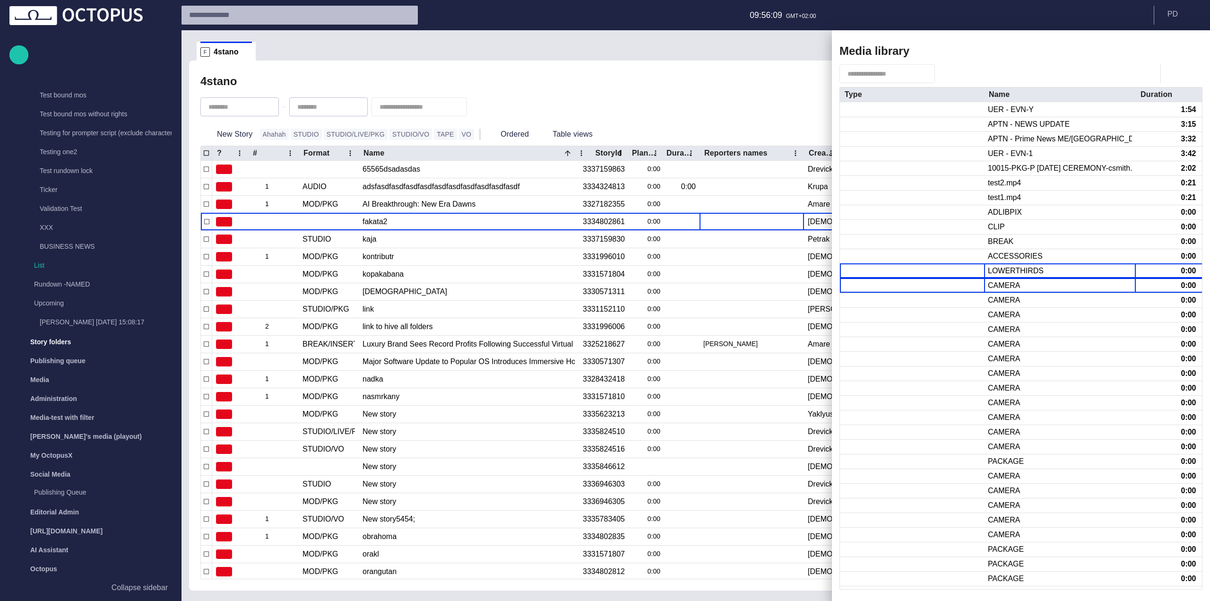
click button "button" at bounding box center [1128, 270] width 11 height 11
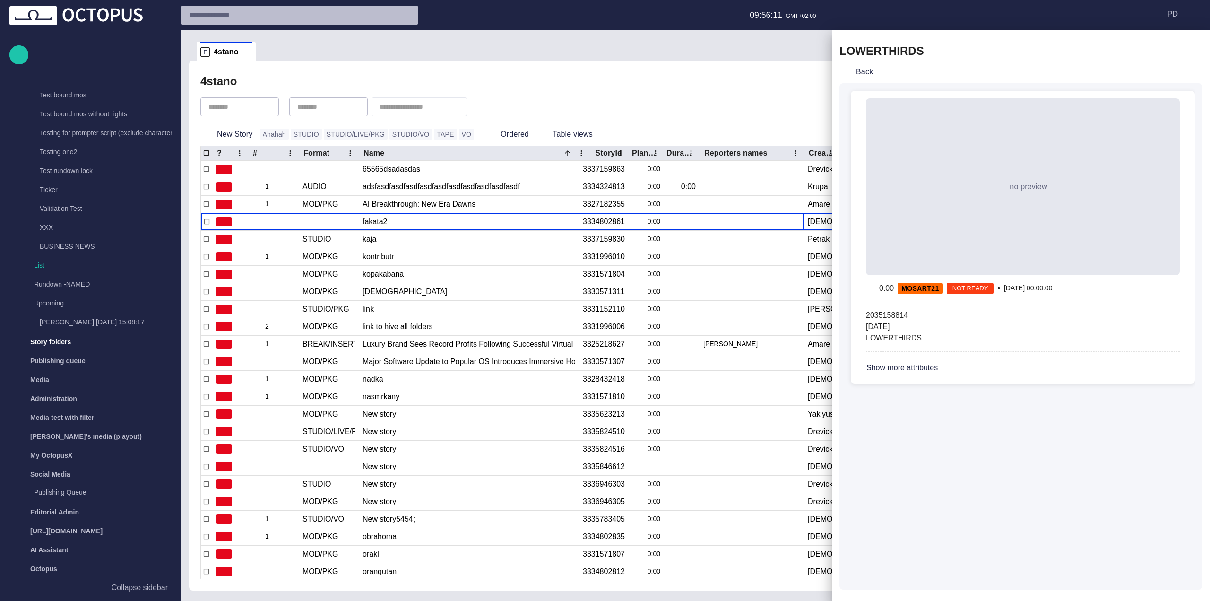
click at [867, 77] on button "Back" at bounding box center [857, 71] width 37 height 17
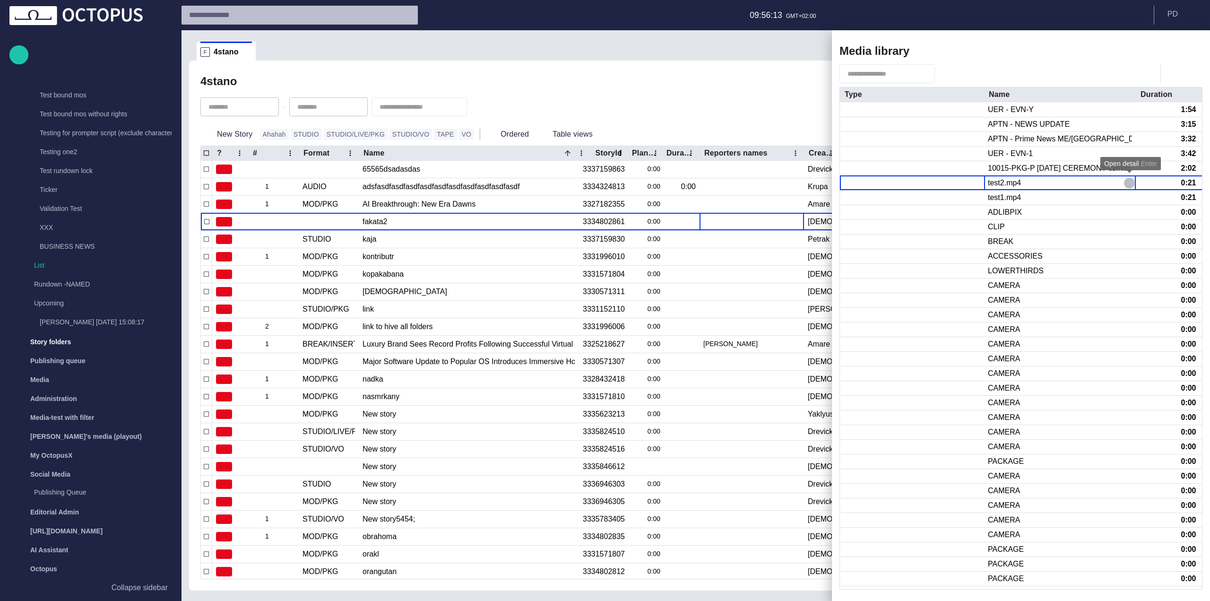
click button "button" at bounding box center [1128, 182] width 11 height 11
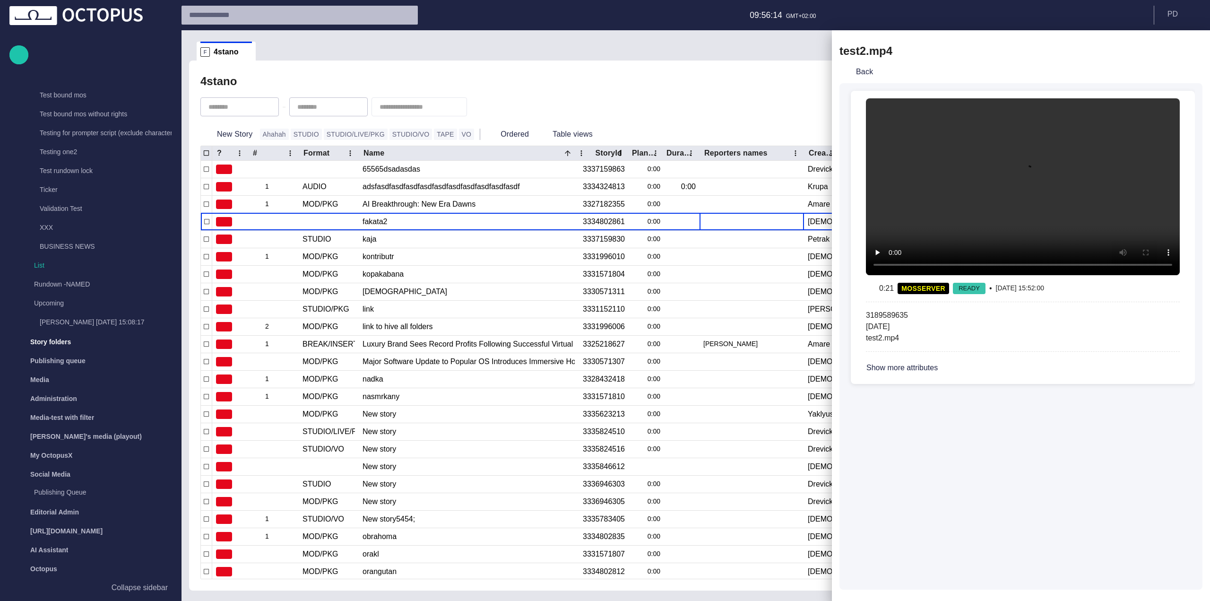
click at [867, 77] on button "Back" at bounding box center [857, 71] width 37 height 17
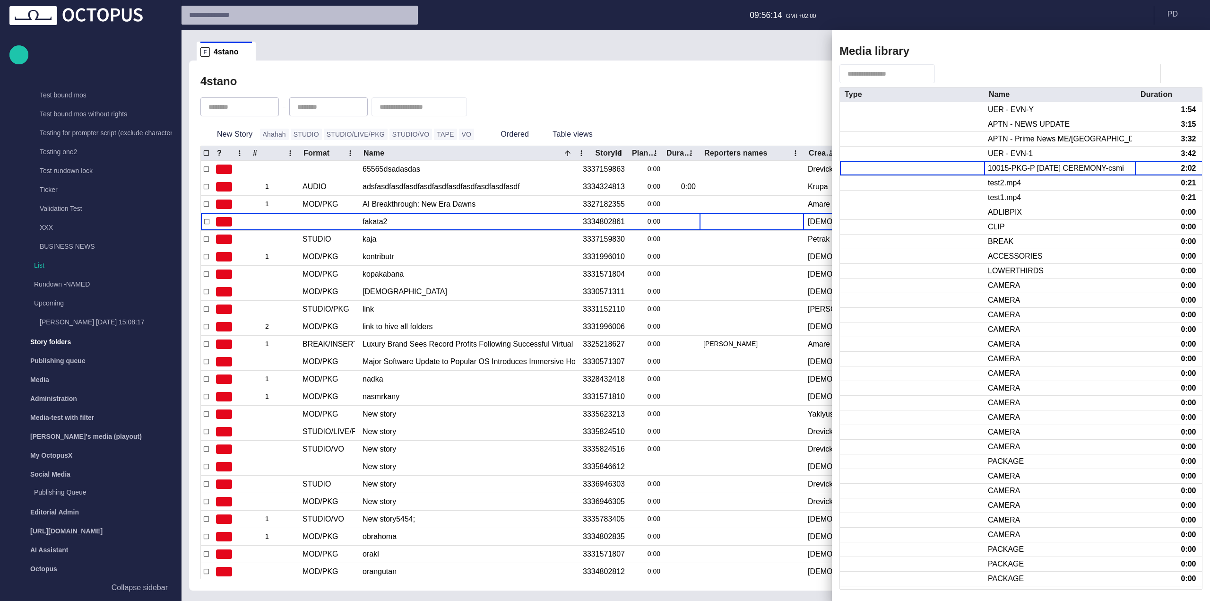
click button "button" at bounding box center [1128, 168] width 11 height 11
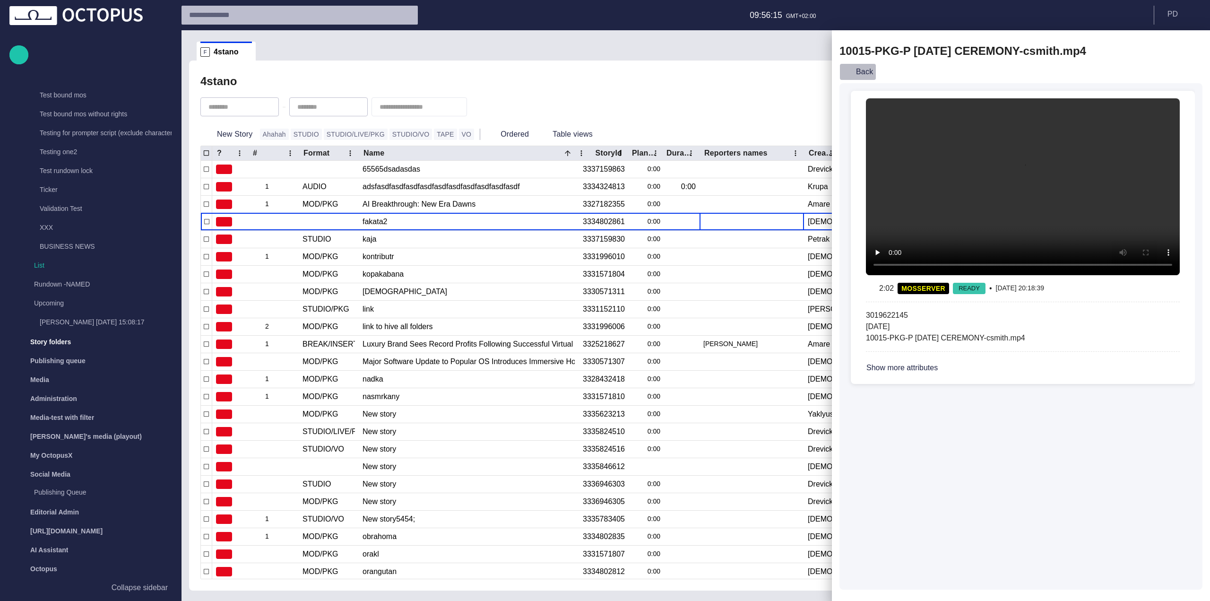
click at [867, 77] on button "Back" at bounding box center [857, 71] width 37 height 17
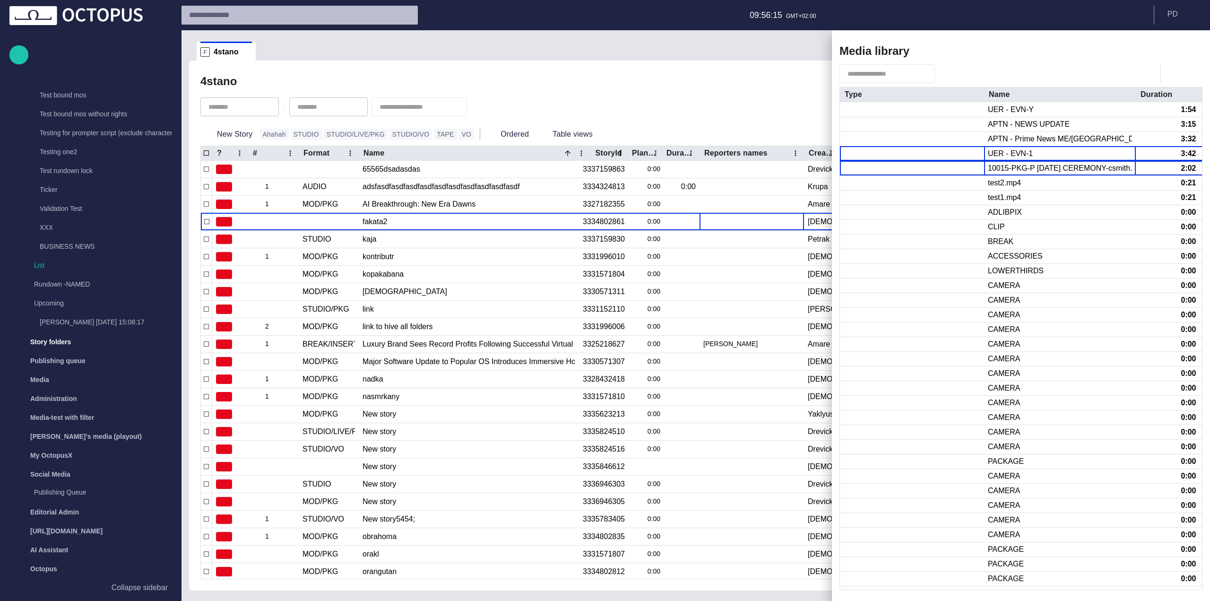
click button "button" at bounding box center [1128, 153] width 11 height 11
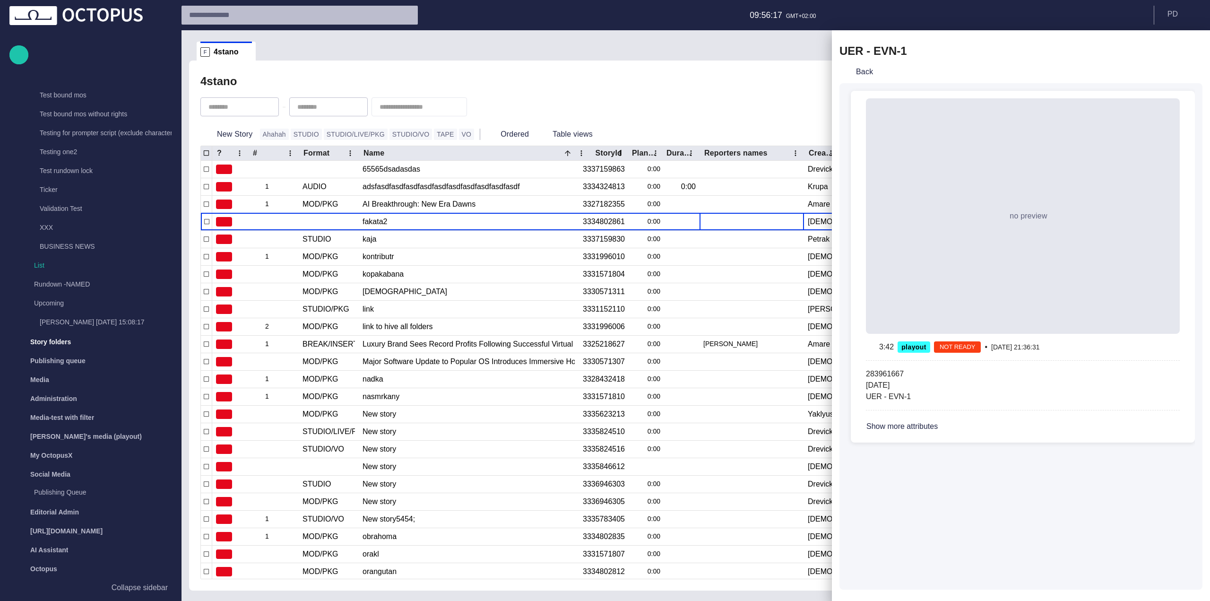
click at [867, 77] on button "Back" at bounding box center [857, 71] width 37 height 17
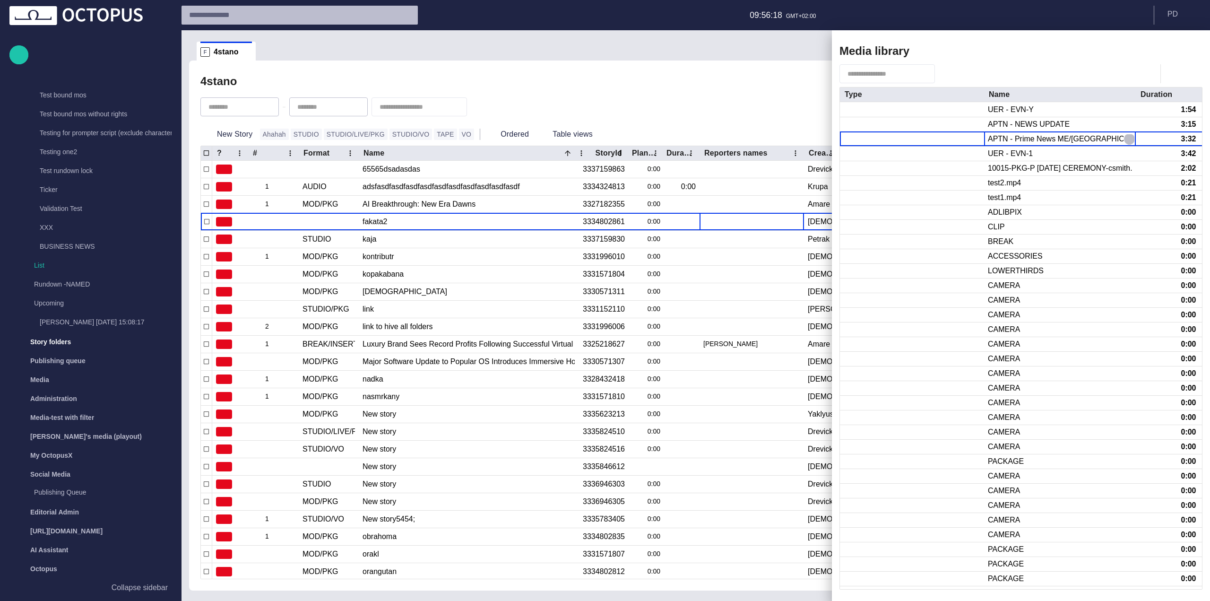
click button "button" at bounding box center [1128, 138] width 11 height 11
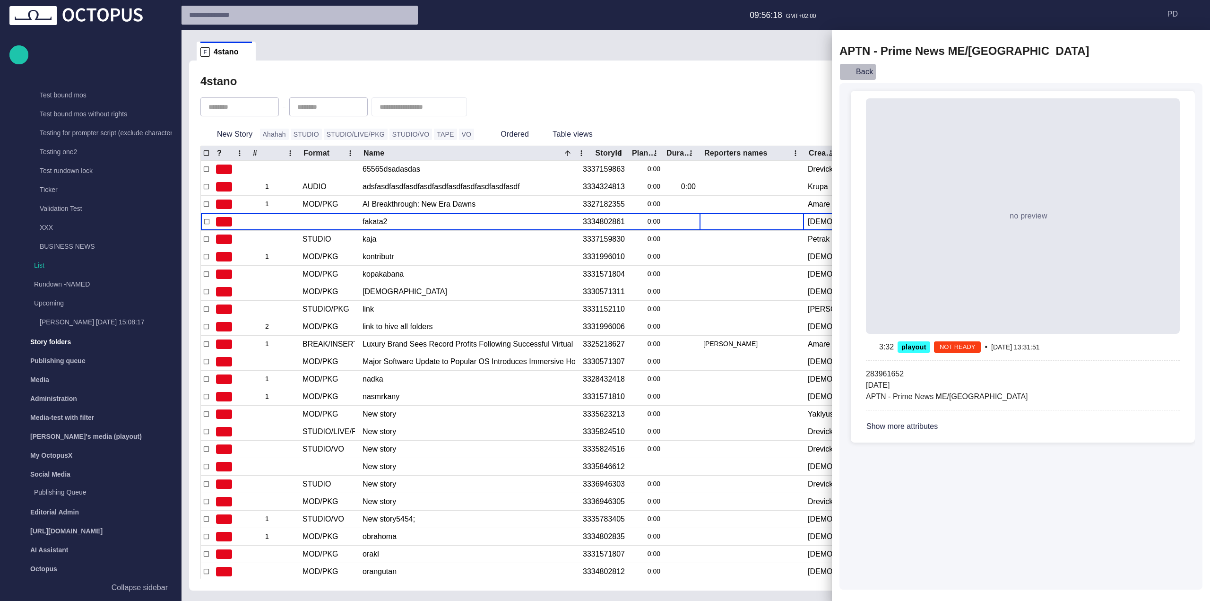
click at [867, 77] on button "Back" at bounding box center [857, 71] width 37 height 17
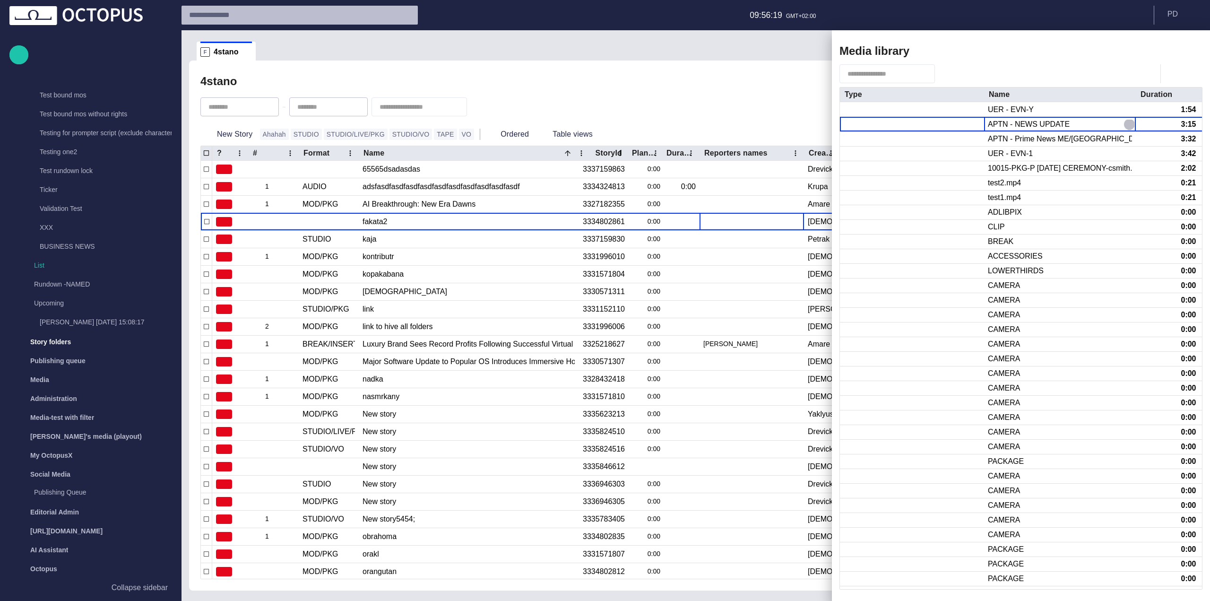
click button "button" at bounding box center [1128, 124] width 11 height 11
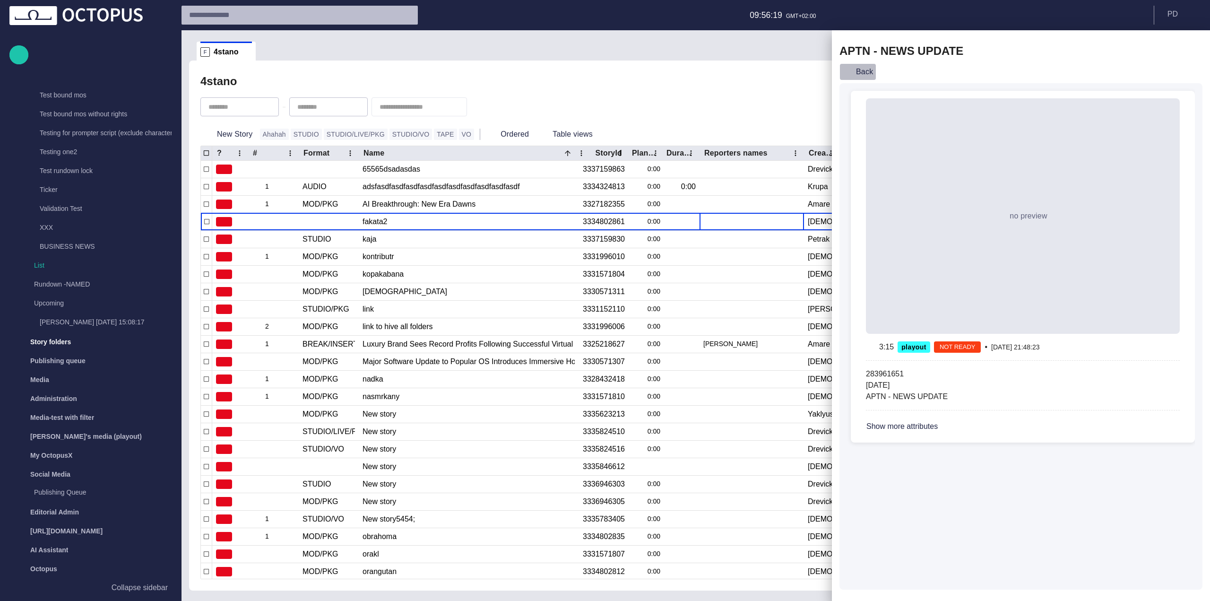
click at [867, 77] on button "Back" at bounding box center [857, 71] width 37 height 17
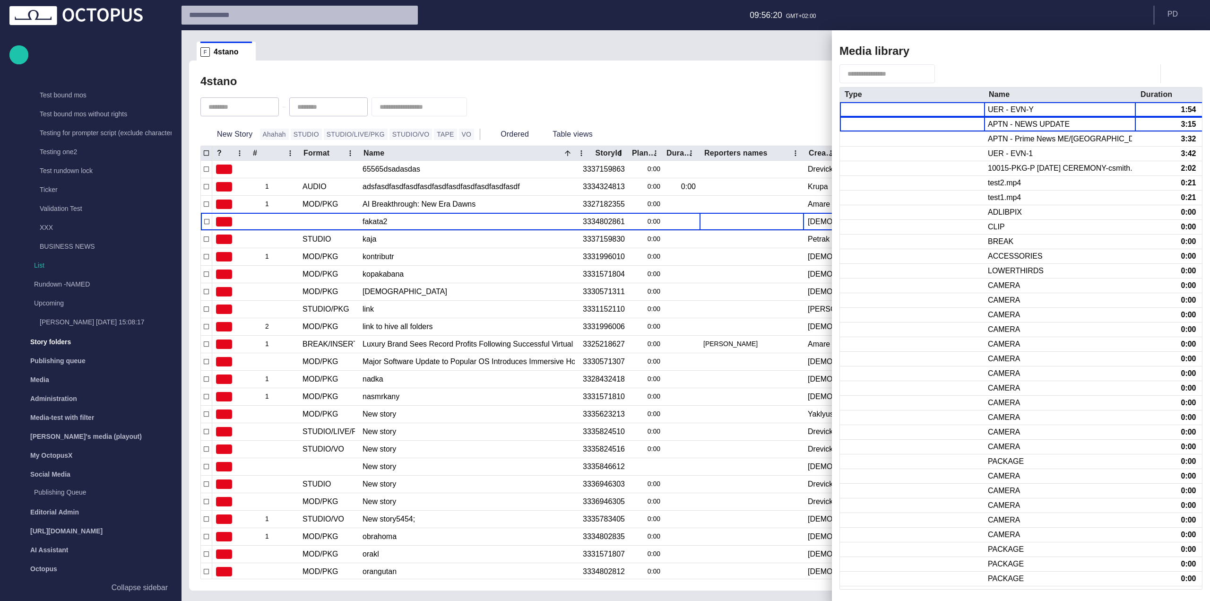
click button "button" at bounding box center [1128, 109] width 11 height 11
click button "button" at bounding box center [1128, 124] width 11 height 11
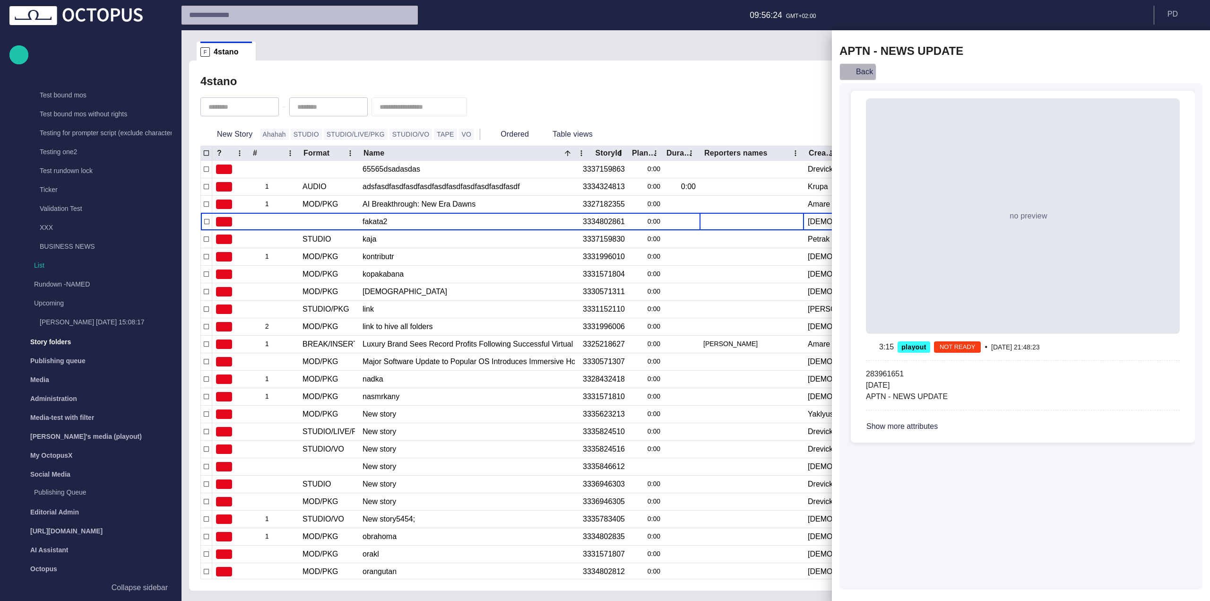
click at [852, 74] on button "Back" at bounding box center [857, 71] width 37 height 17
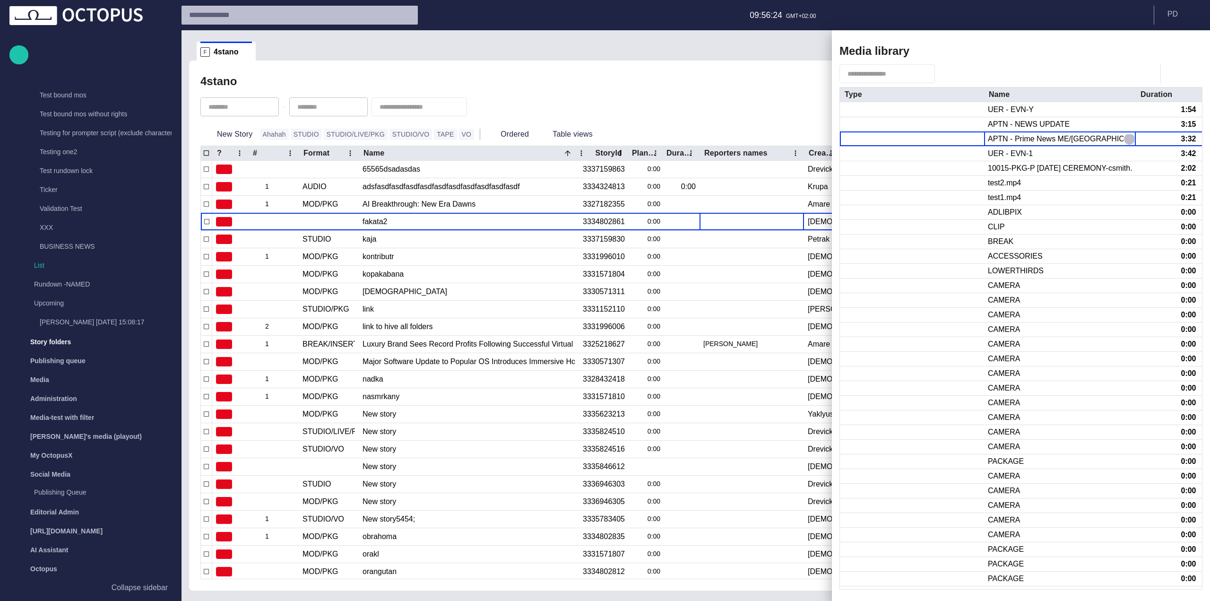
click button "button" at bounding box center [1128, 138] width 11 height 11
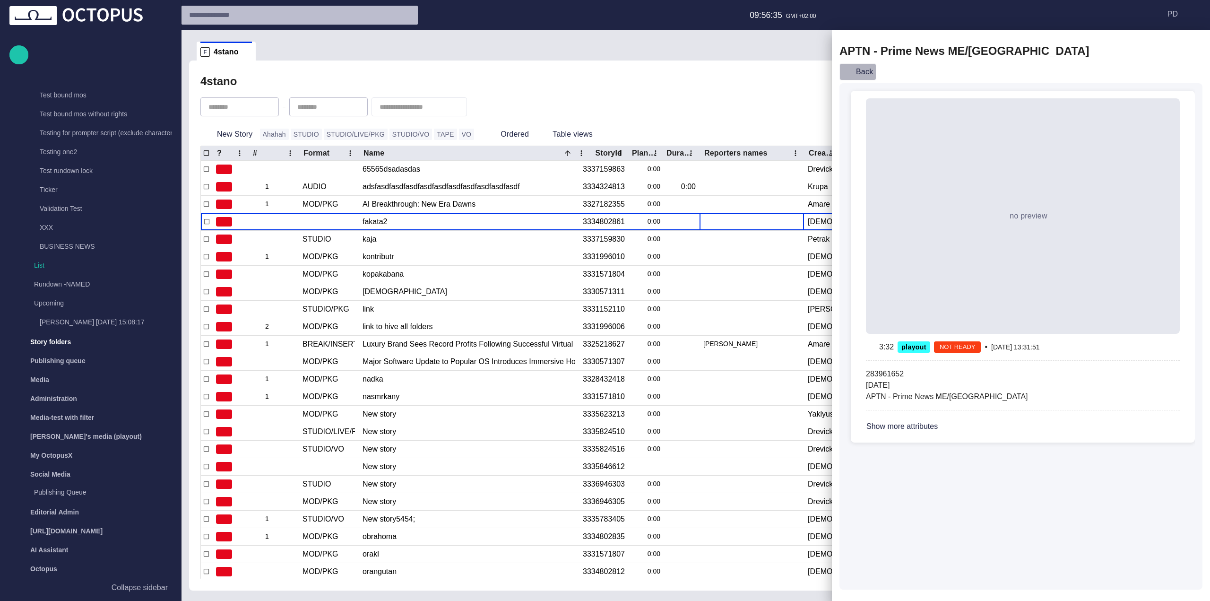
click at [858, 73] on button "Back" at bounding box center [857, 71] width 37 height 17
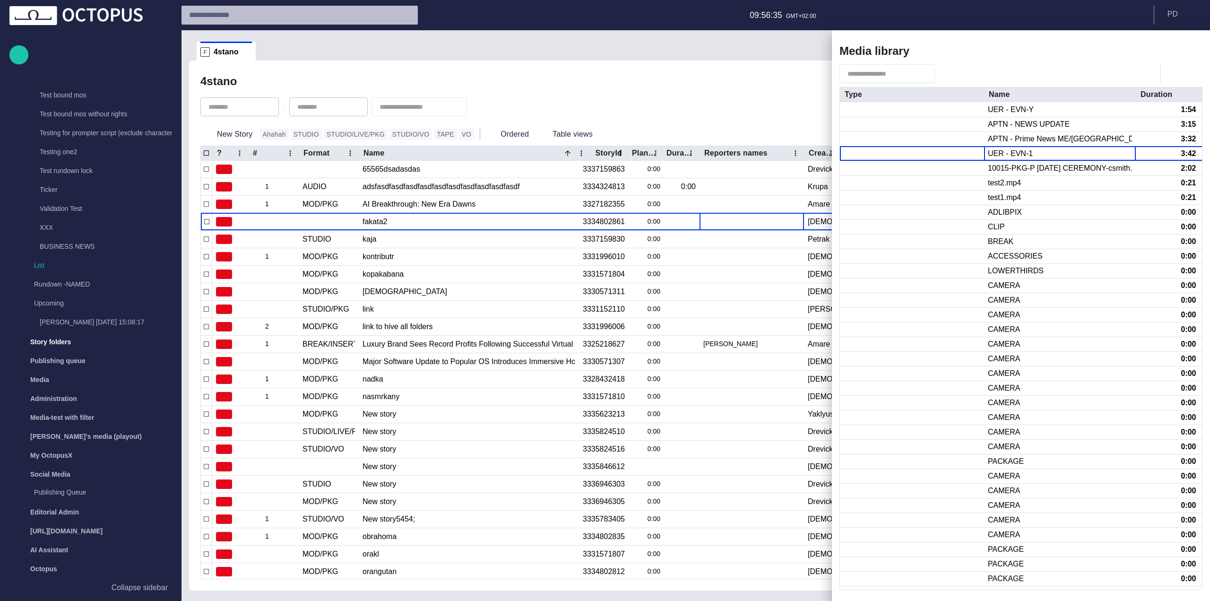
click button "button" at bounding box center [1128, 153] width 11 height 11
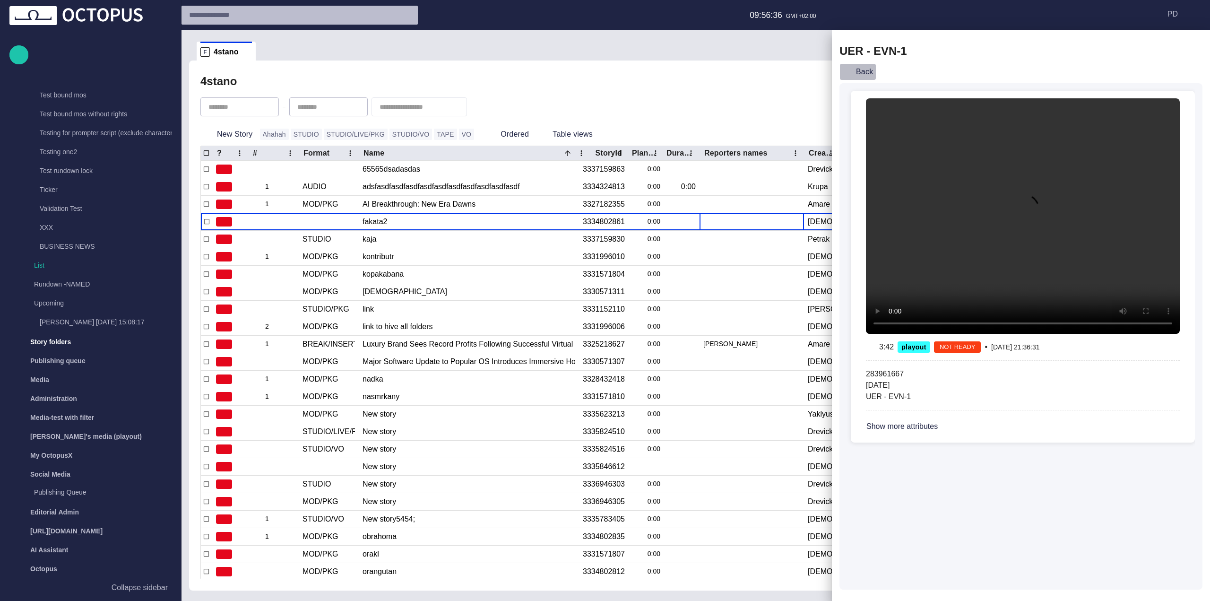
click at [858, 73] on button "Back" at bounding box center [857, 71] width 37 height 17
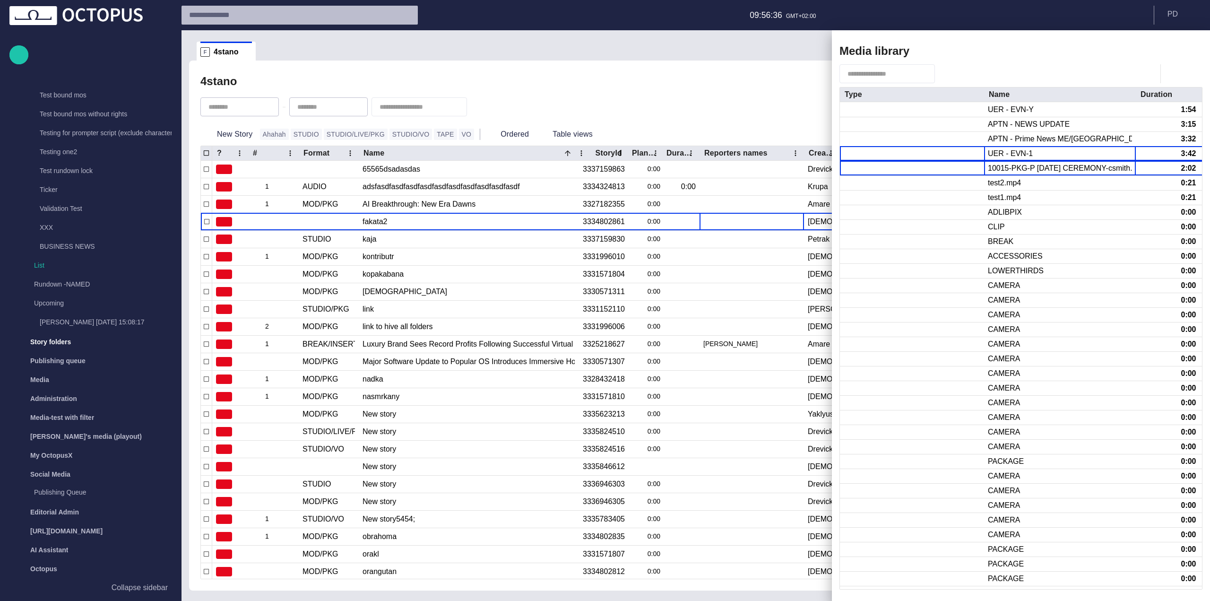
click button "button" at bounding box center [1128, 168] width 11 height 11
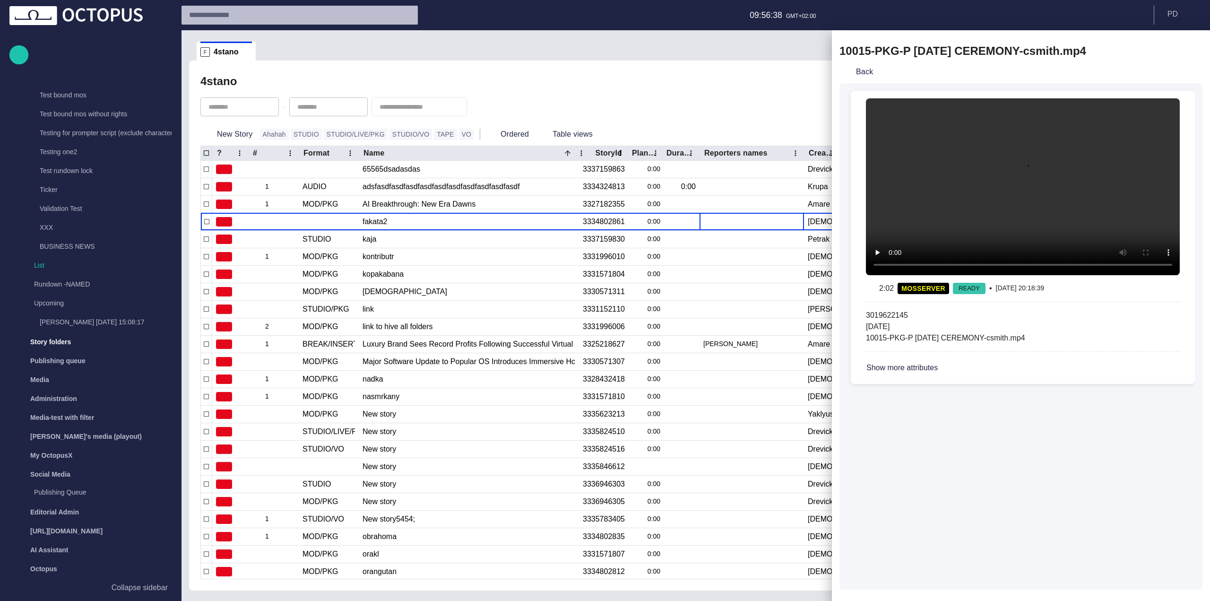
click at [858, 73] on button "Back" at bounding box center [857, 71] width 37 height 17
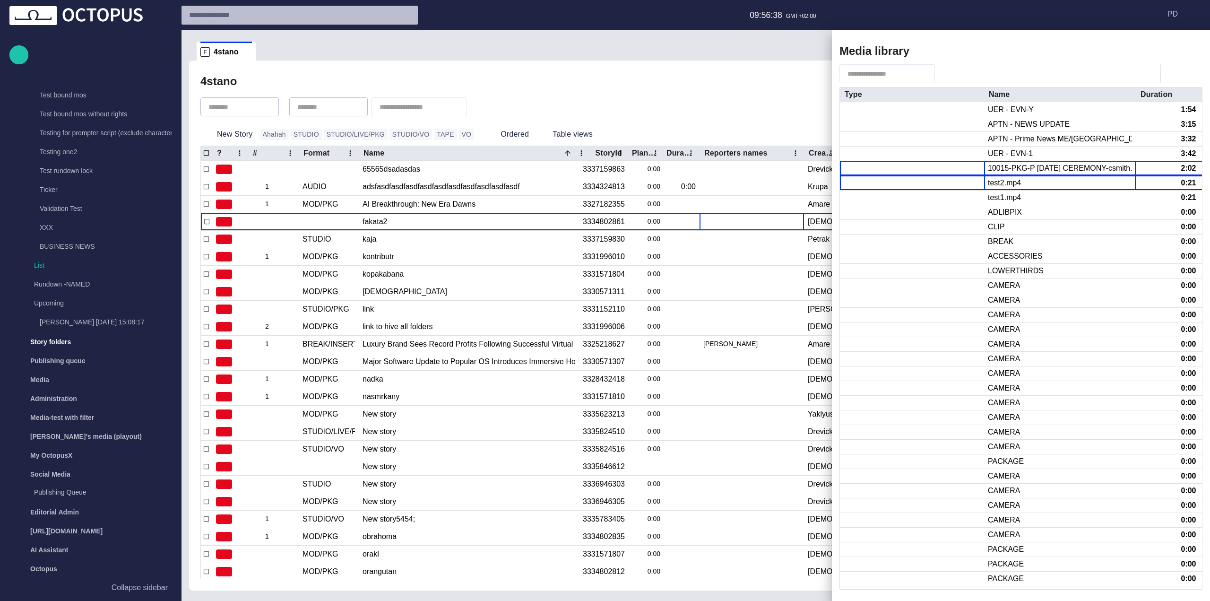
click button "button" at bounding box center [1128, 182] width 11 height 11
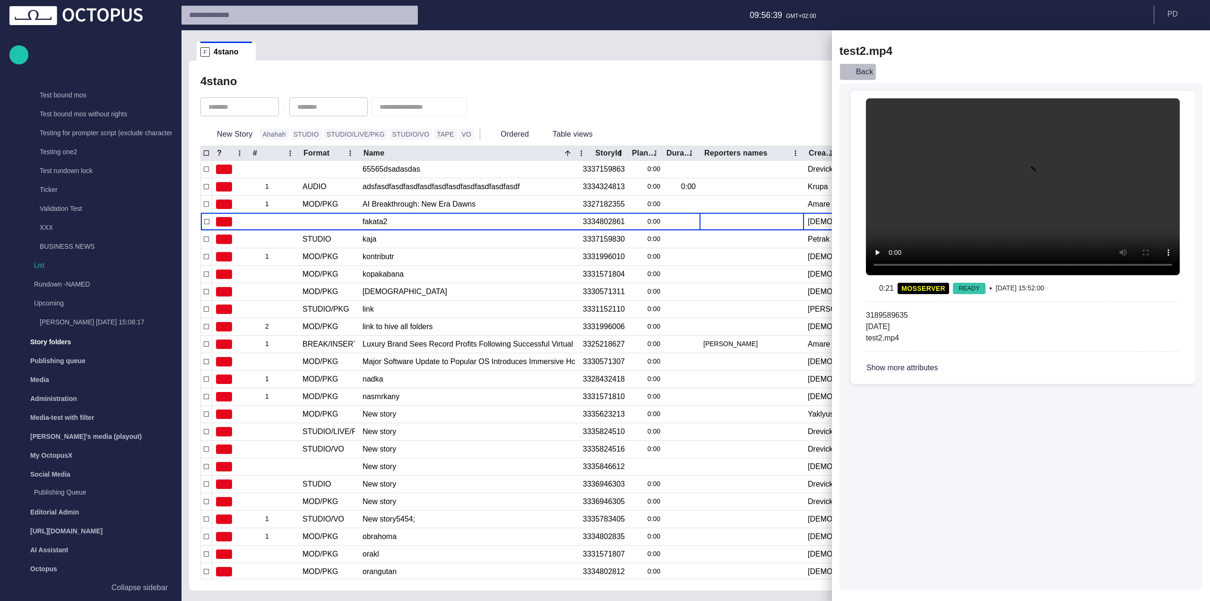
click at [858, 73] on button "Back" at bounding box center [857, 71] width 37 height 17
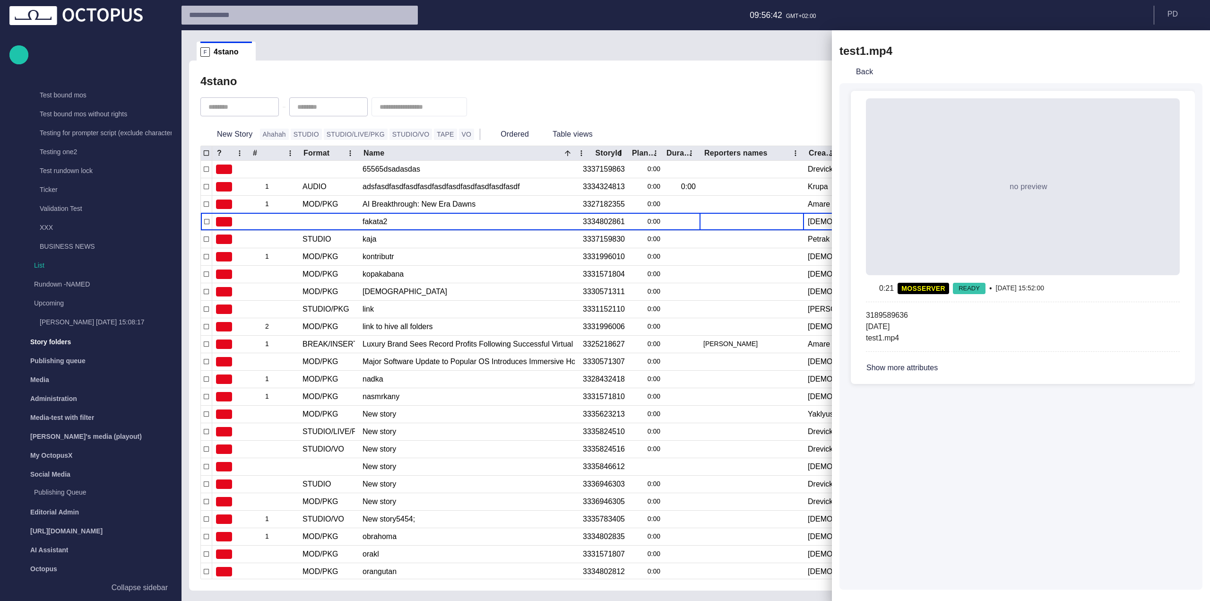
click at [858, 73] on button "Back" at bounding box center [857, 71] width 37 height 17
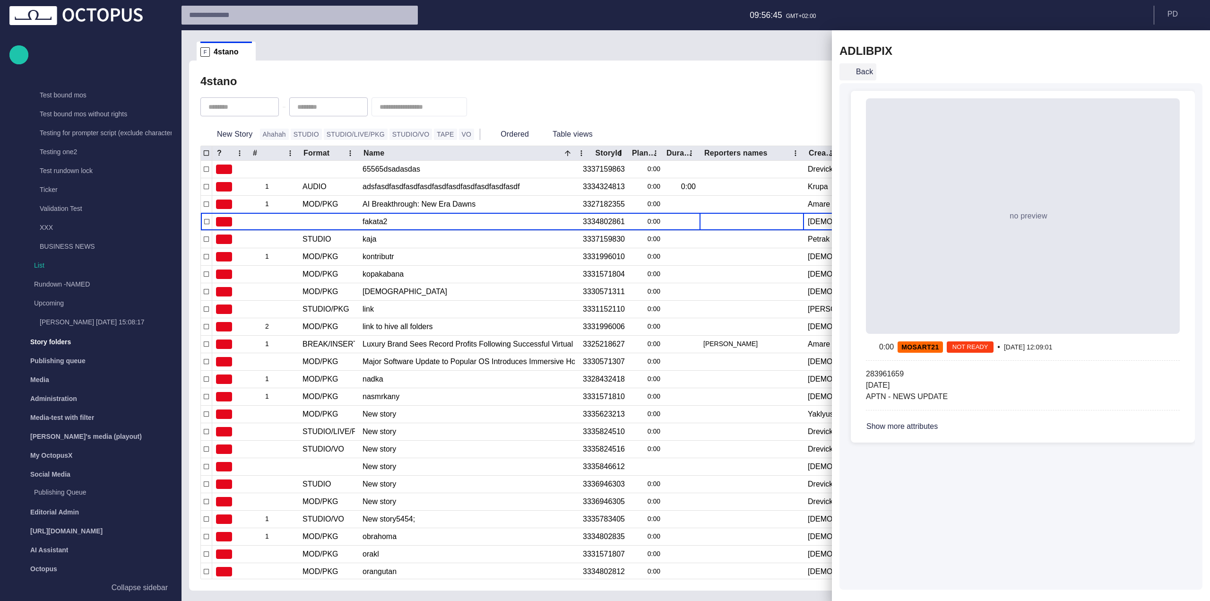
click at [858, 73] on button "Back" at bounding box center [857, 71] width 37 height 17
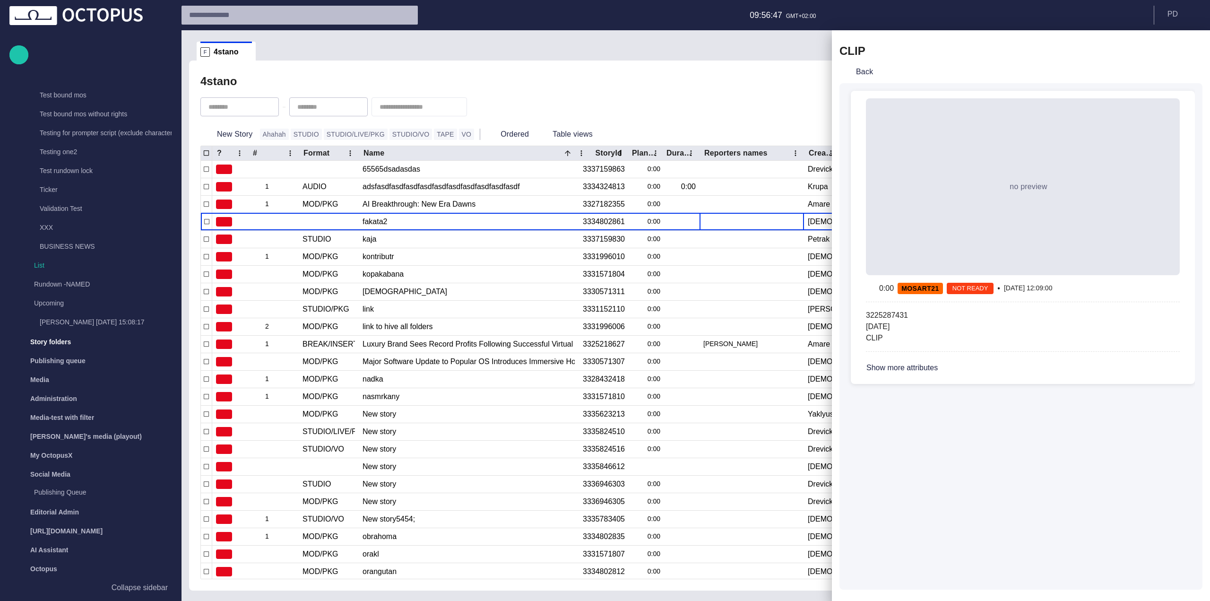
click button "Back" at bounding box center [857, 71] width 37 height 17
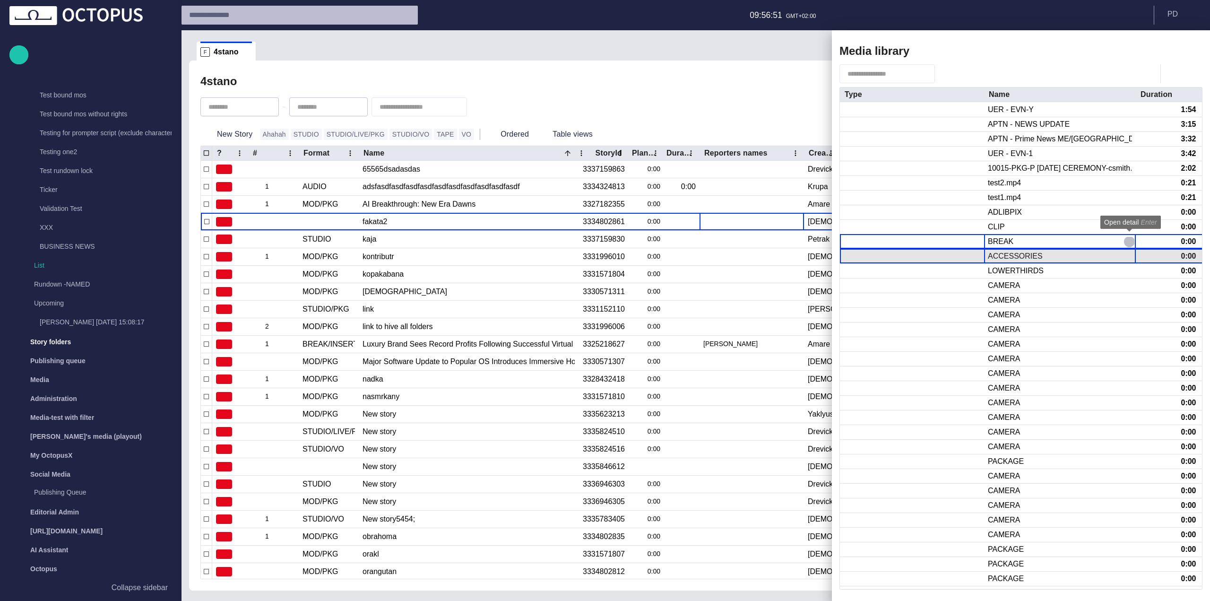
click at [1007, 256] on div "ACCESSORIES" at bounding box center [1014, 256] width 55 height 10
click at [1007, 242] on div "BREAK" at bounding box center [1000, 241] width 26 height 10
click button "button" at bounding box center [1128, 255] width 11 height 11
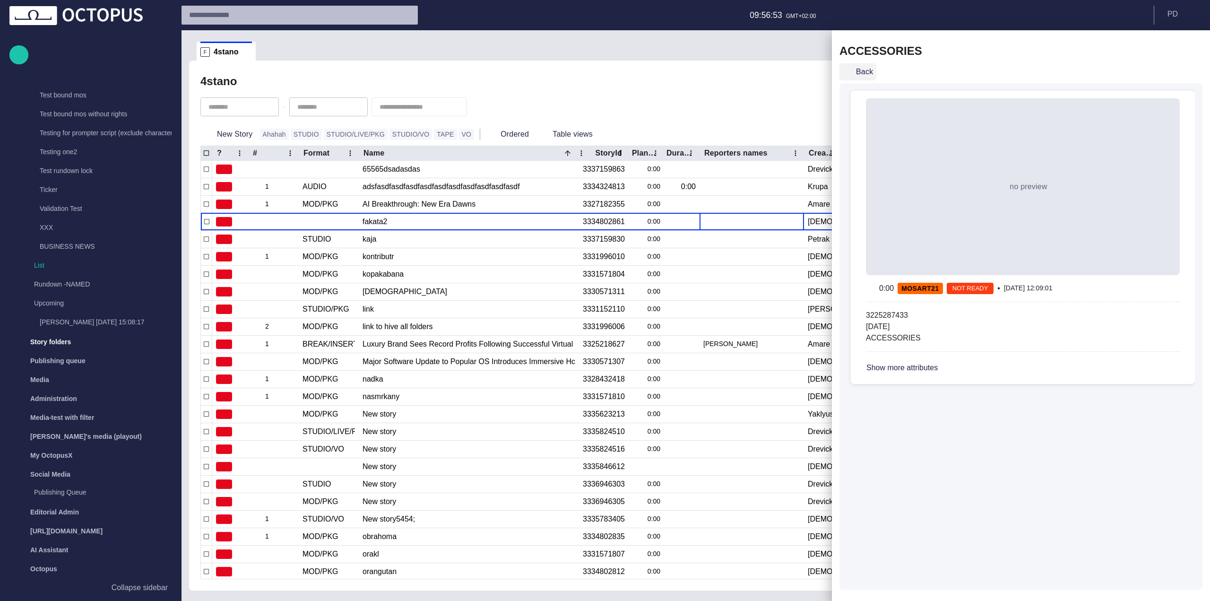
click at [853, 69] on button "Back" at bounding box center [857, 71] width 37 height 17
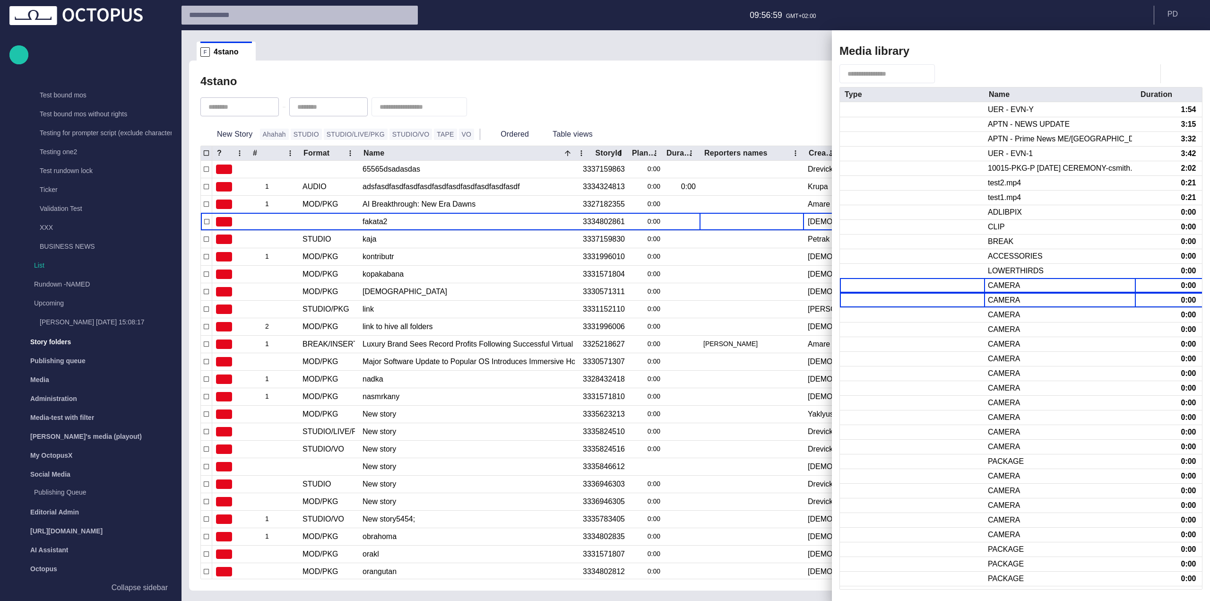
click button "button" at bounding box center [1128, 299] width 11 height 11
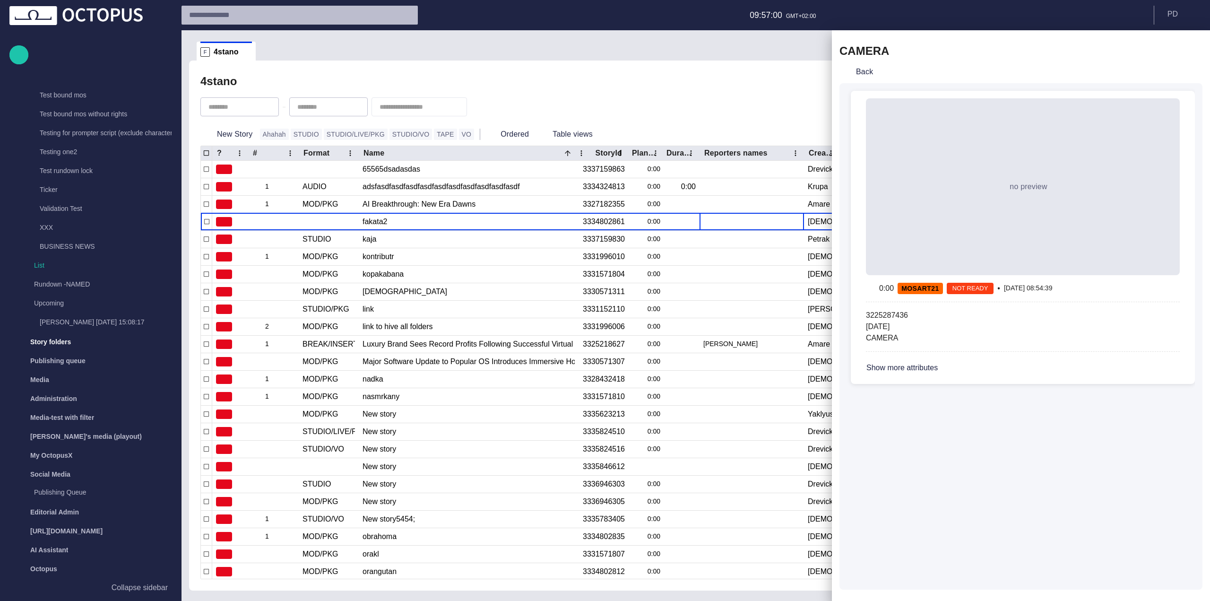
click at [853, 69] on button "Back" at bounding box center [857, 71] width 37 height 17
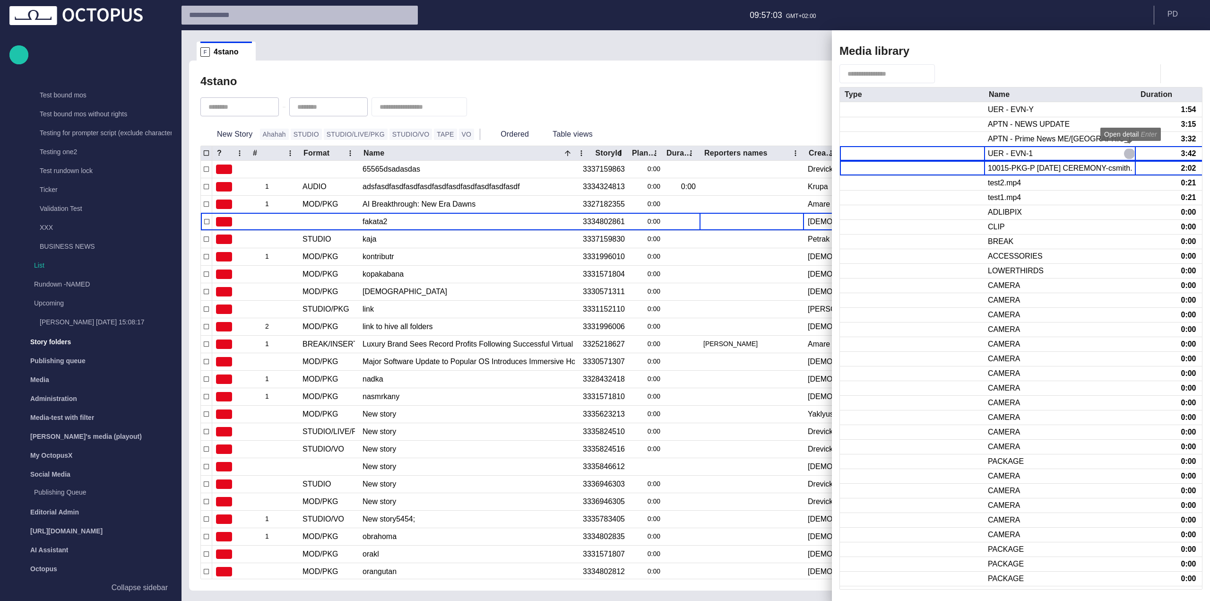
click button "button" at bounding box center [1128, 168] width 11 height 11
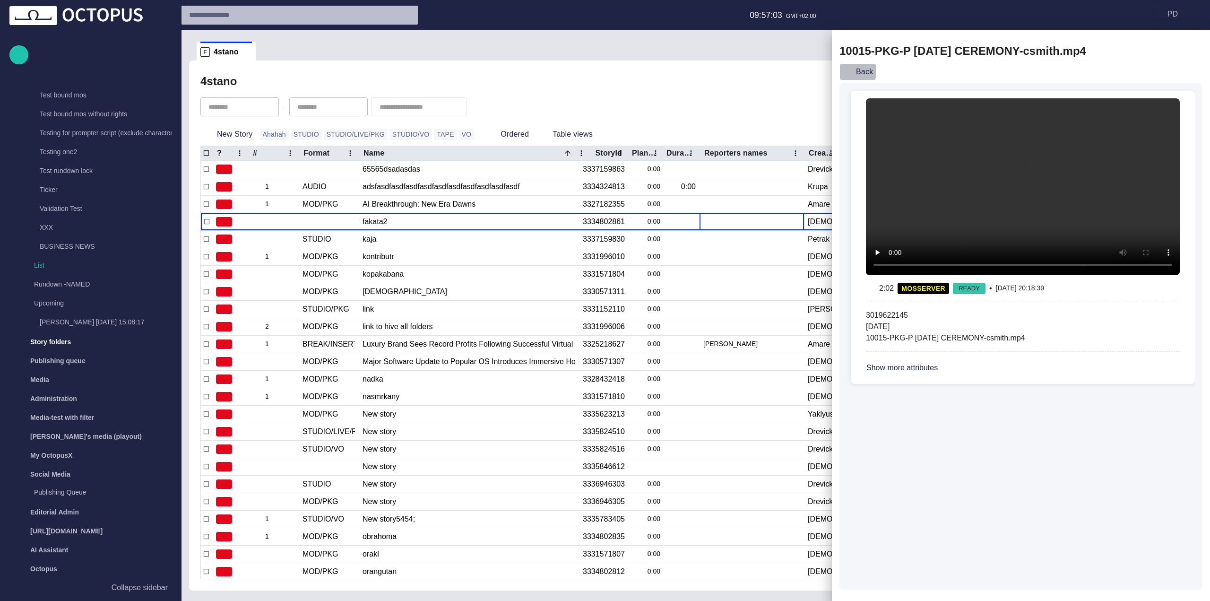
click at [853, 69] on button "Back" at bounding box center [857, 71] width 37 height 17
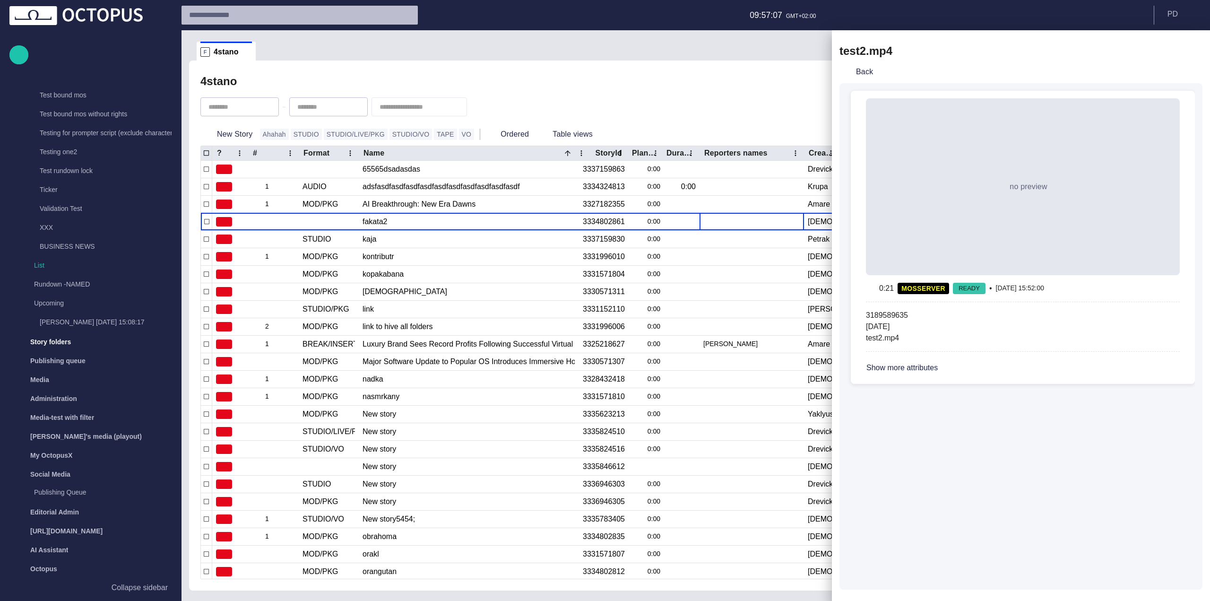
click at [853, 69] on button "Back" at bounding box center [857, 71] width 37 height 17
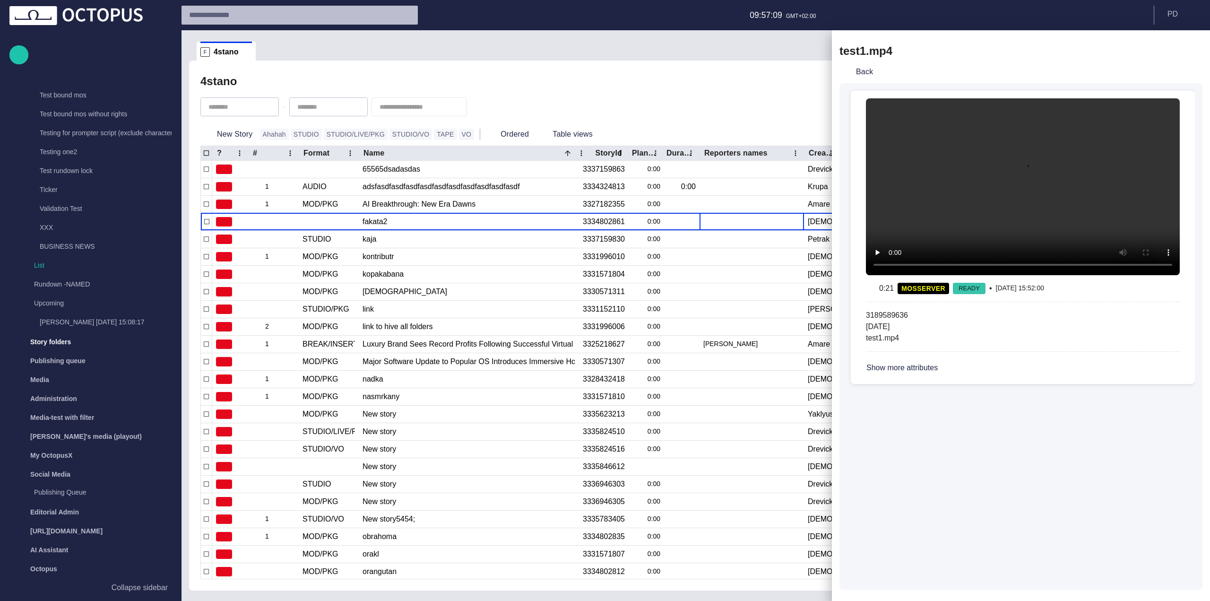
click at [853, 69] on button "Back" at bounding box center [857, 71] width 37 height 17
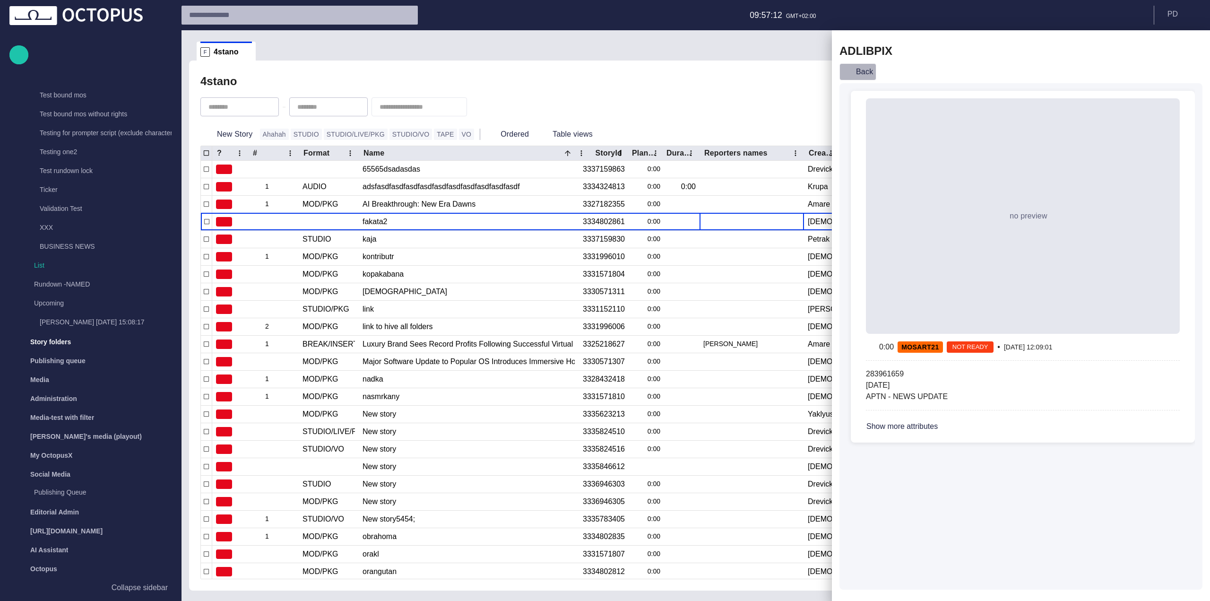
click at [864, 76] on button "Back" at bounding box center [857, 71] width 37 height 17
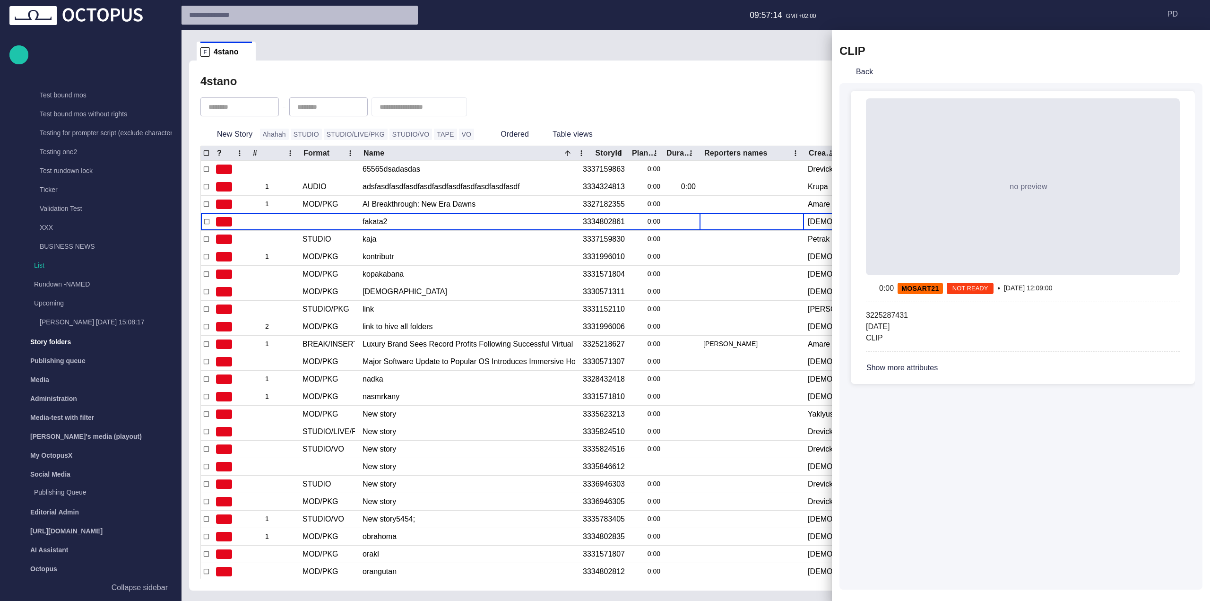
click at [1186, 54] on span "button" at bounding box center [1188, 50] width 11 height 11
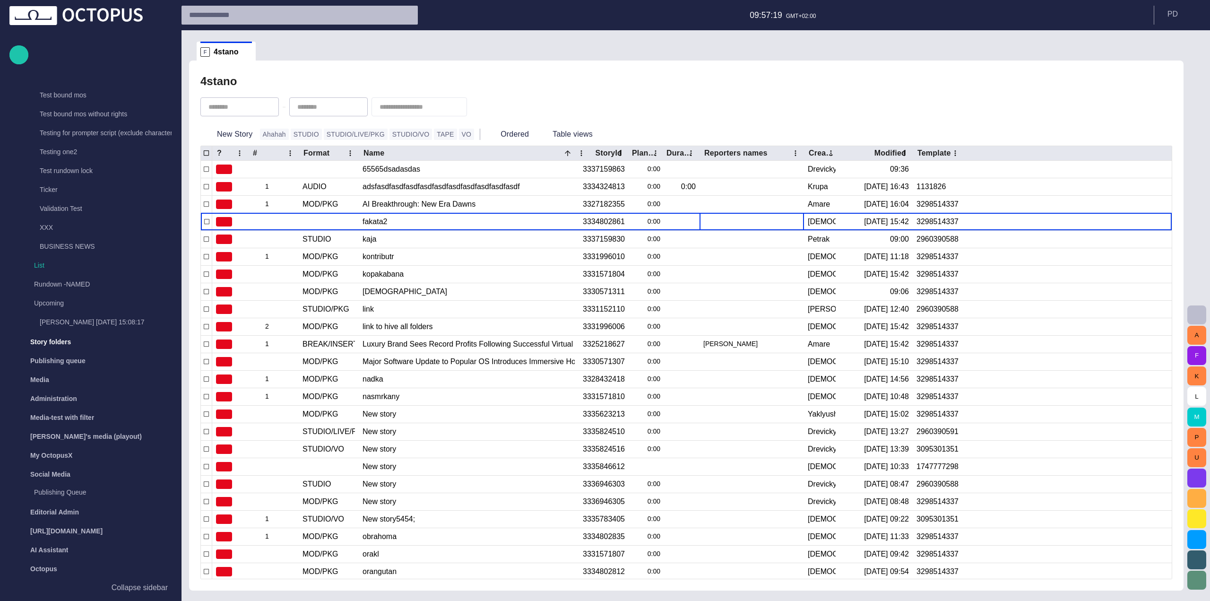
click at [667, 117] on div at bounding box center [685, 107] width 971 height 32
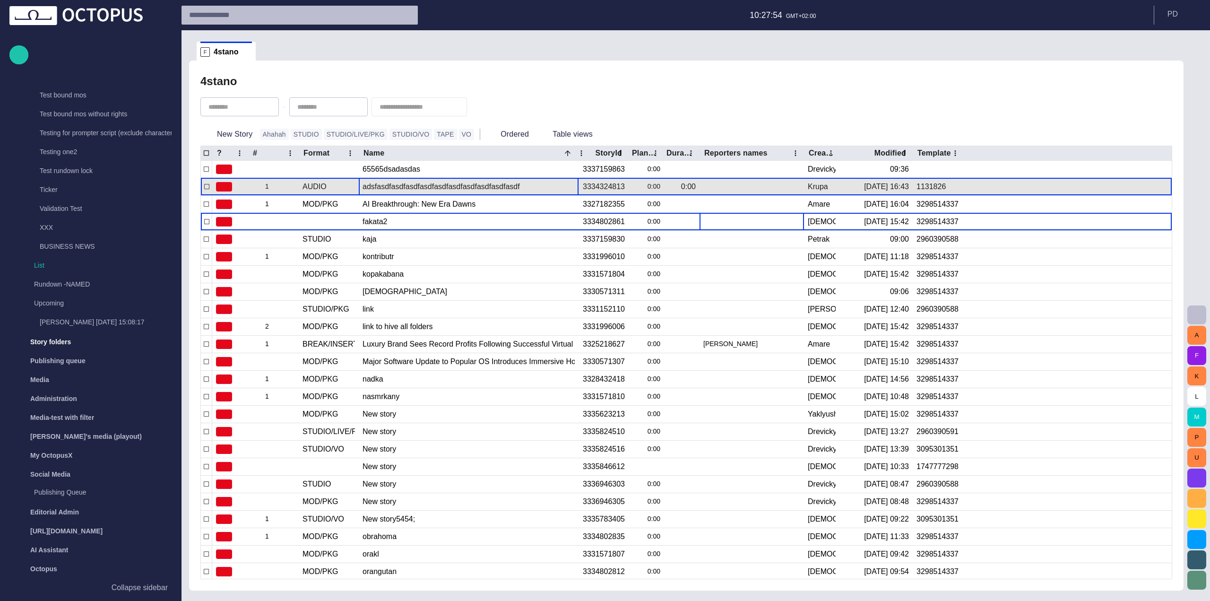
click at [436, 184] on div "adsfasdfasdfasdfasdfasdfasdfasdfasdfasdfasdf" at bounding box center [468, 186] width 212 height 17
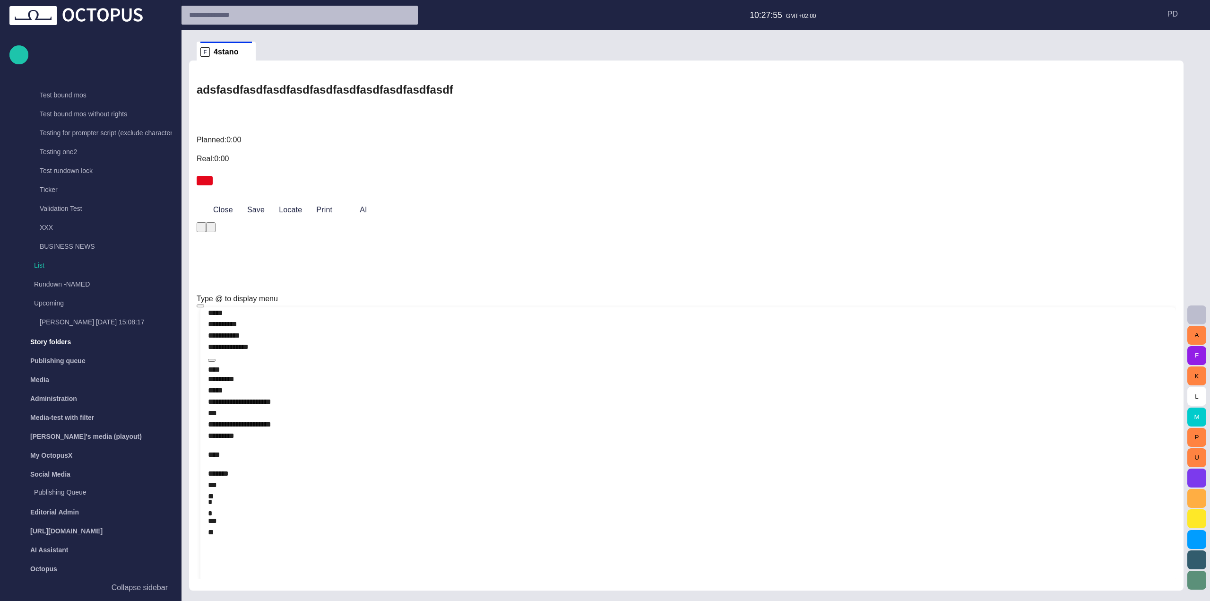
click at [557, 524] on div "﻿ ﻿ ﻿" at bounding box center [688, 552] width 960 height 57
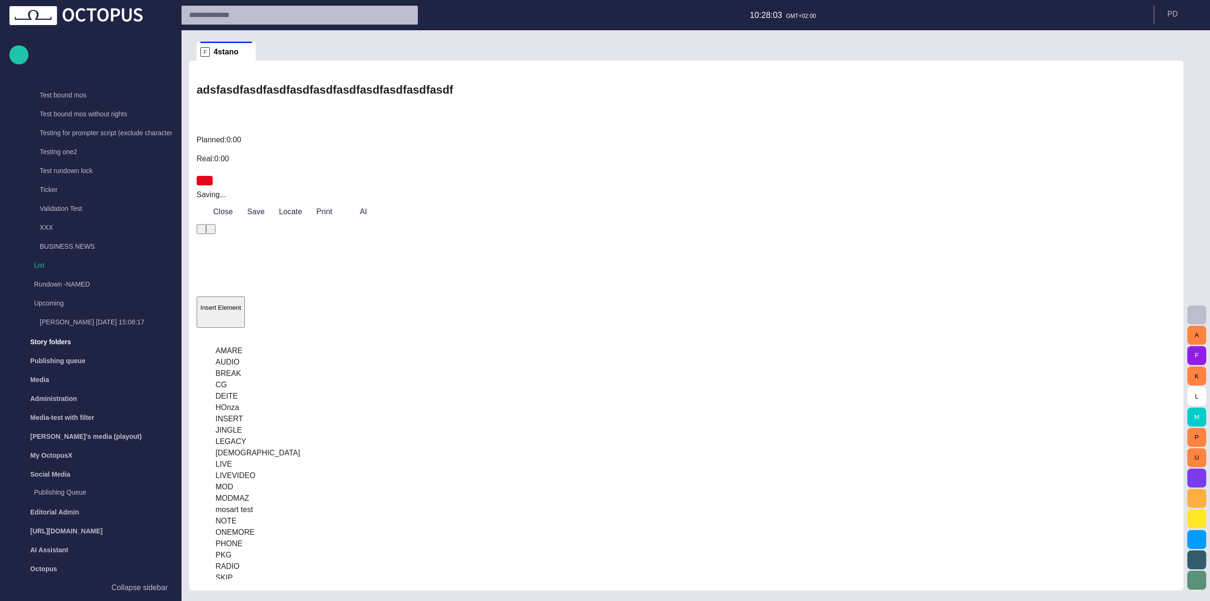
scroll to position [0, 0]
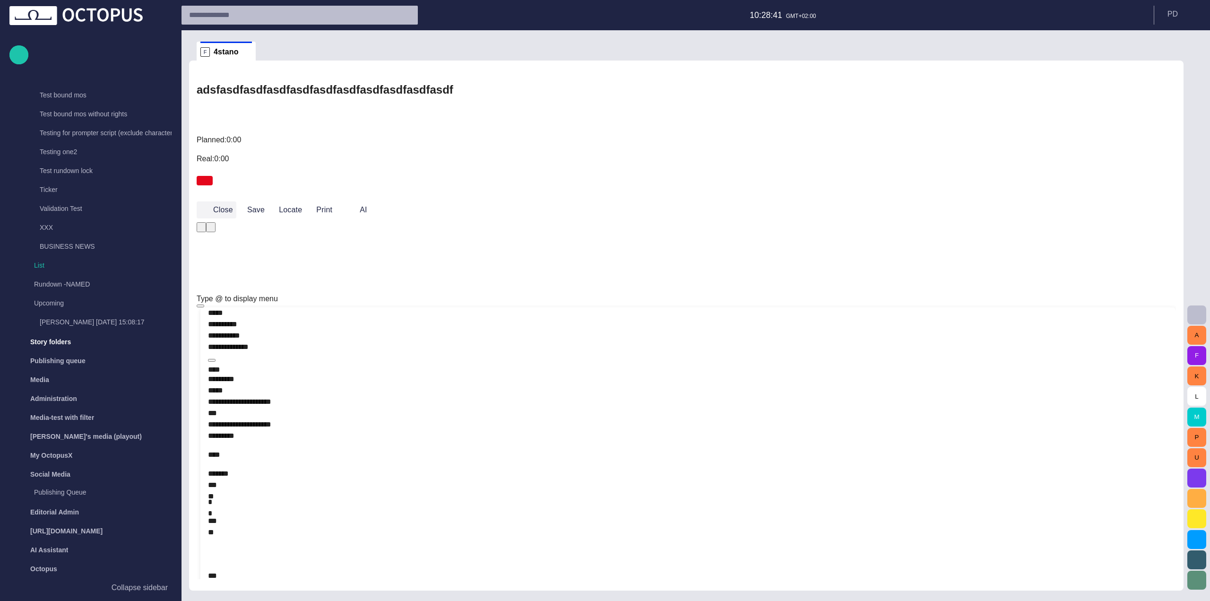
click at [226, 201] on button "Close" at bounding box center [217, 209] width 40 height 17
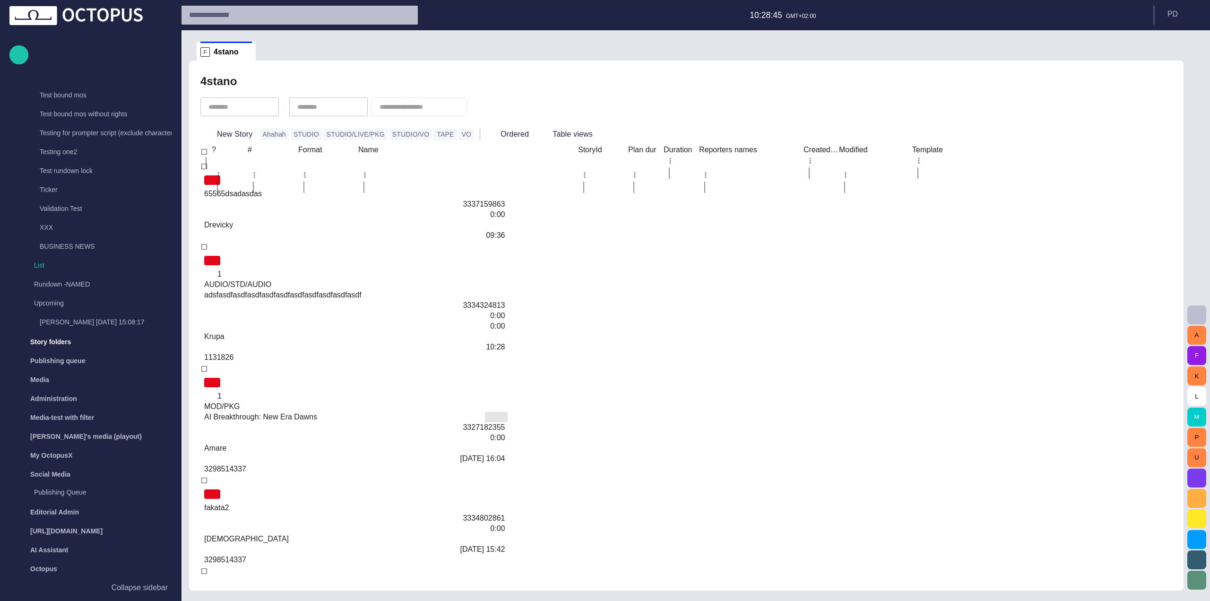
click at [402, 412] on div "AI Breakthrough: New Era Dawns" at bounding box center [354, 417] width 300 height 10
click at [407, 412] on div "AI Breakthrough: New Era Dawns" at bounding box center [354, 417] width 300 height 10
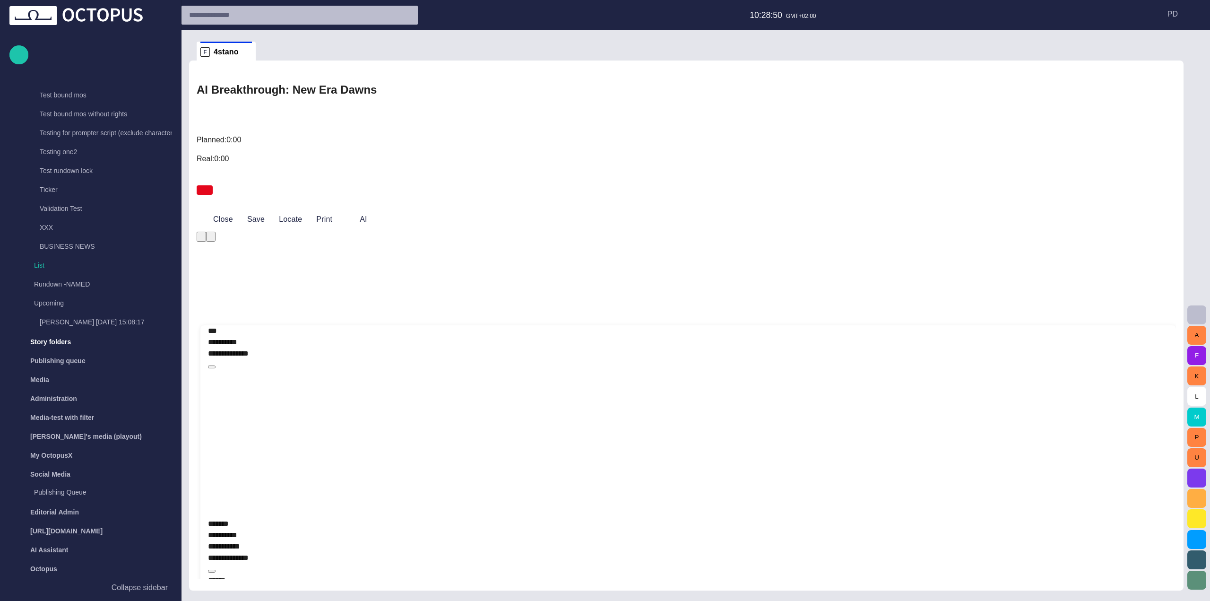
click at [546, 362] on div "﻿ ﻿ ﻿" at bounding box center [688, 435] width 960 height 147
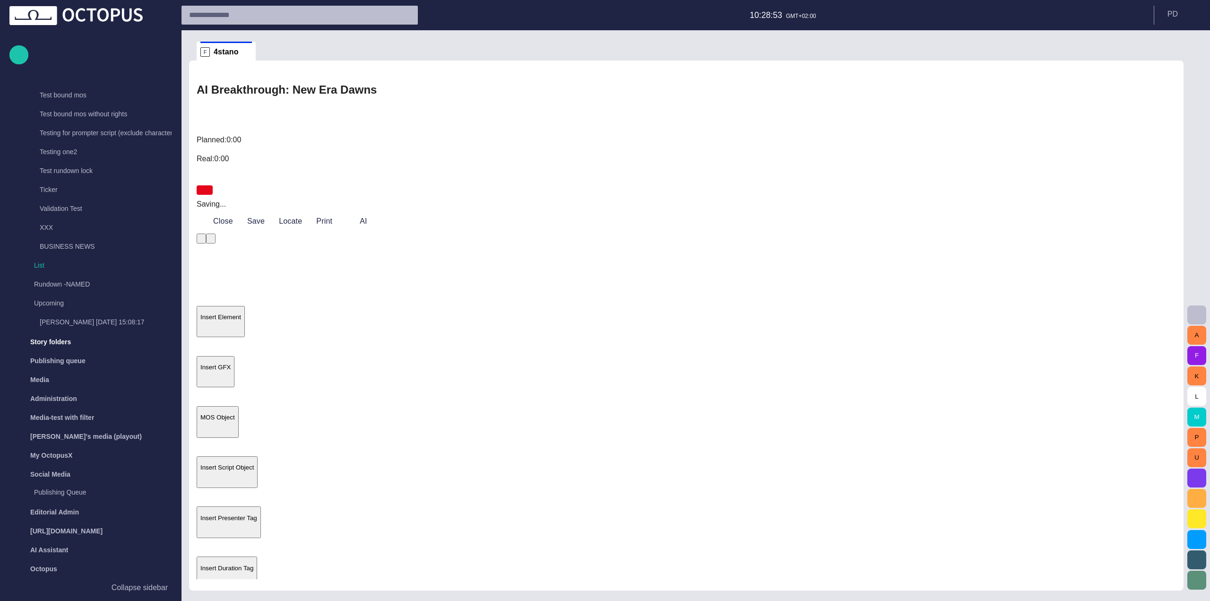
click at [241, 313] on span "Insert Element" at bounding box center [220, 316] width 41 height 7
click at [532, 366] on div "AUDIO" at bounding box center [695, 371] width 960 height 11
